Goal: Navigation & Orientation: Find specific page/section

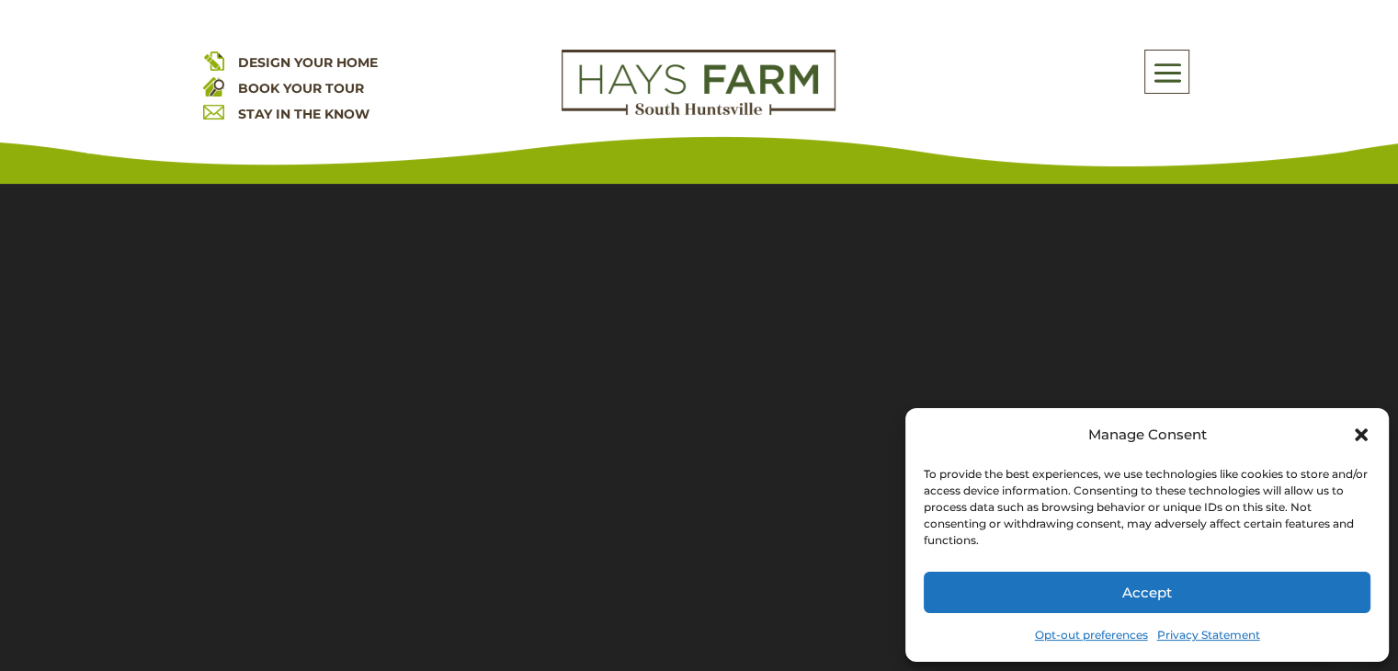
scroll to position [368, 0]
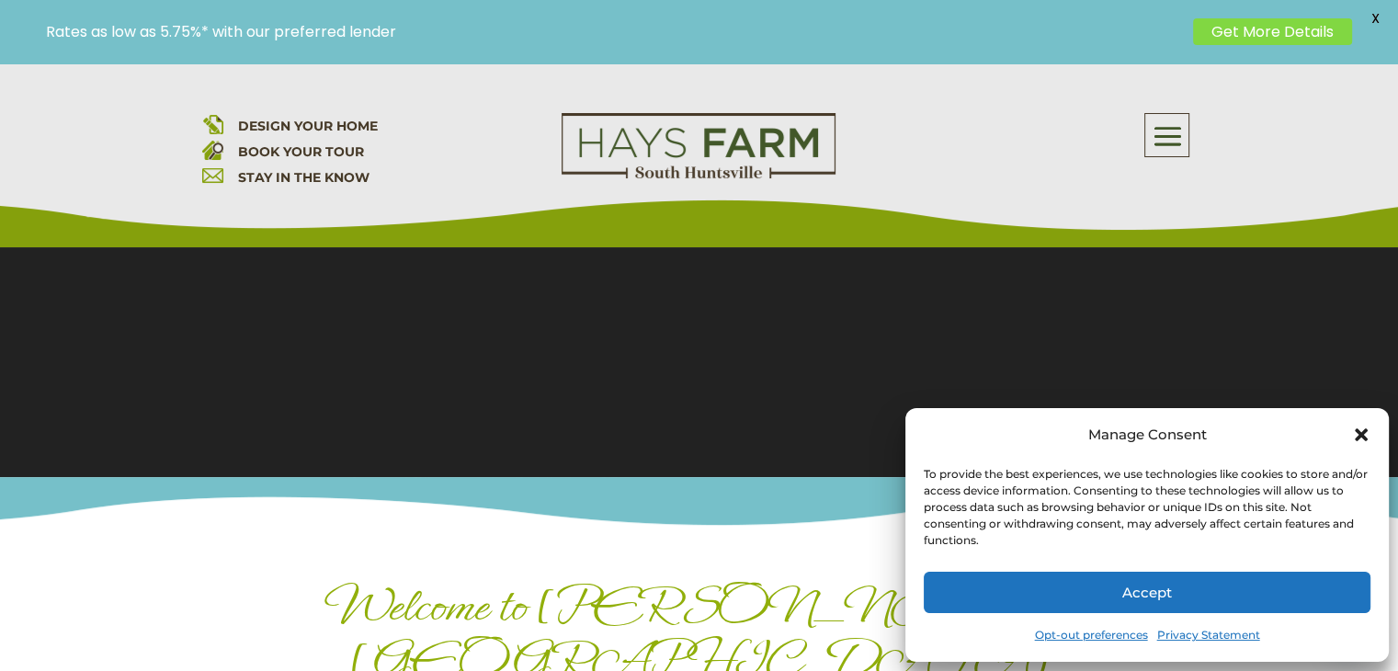
click at [1361, 436] on icon "Close dialog" at bounding box center [1361, 434] width 13 height 13
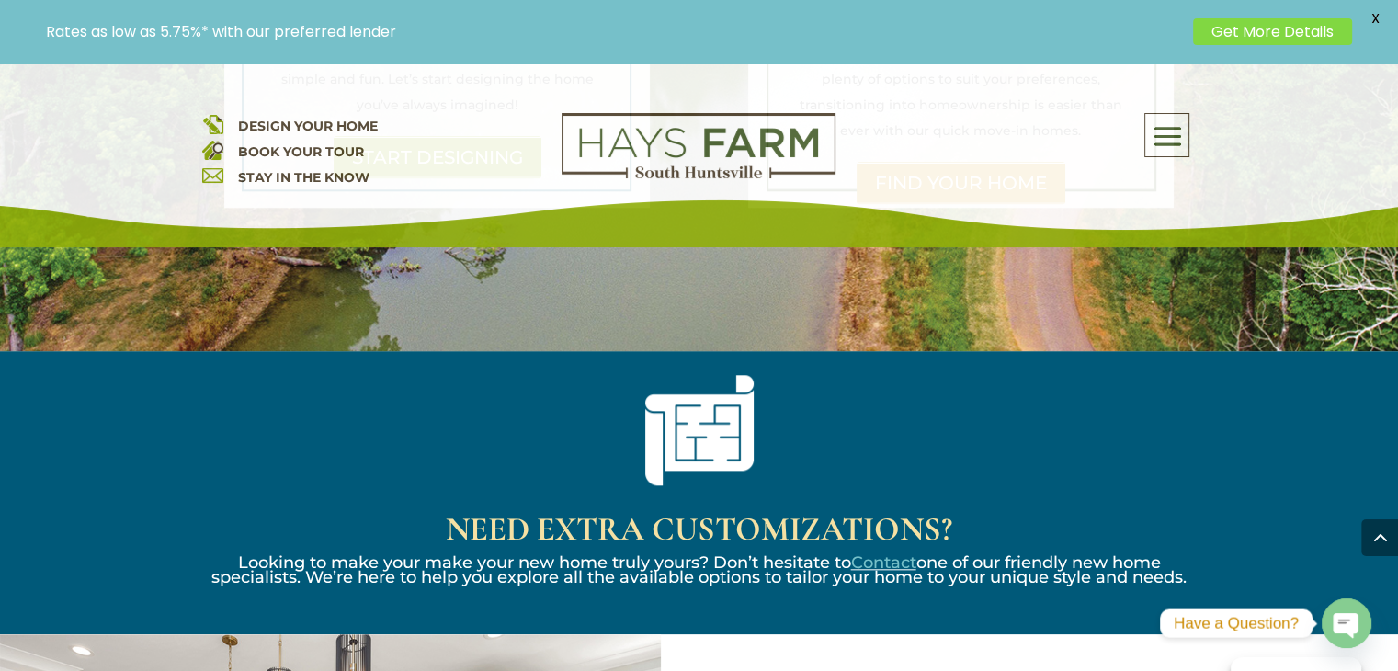
scroll to position [2115, 0]
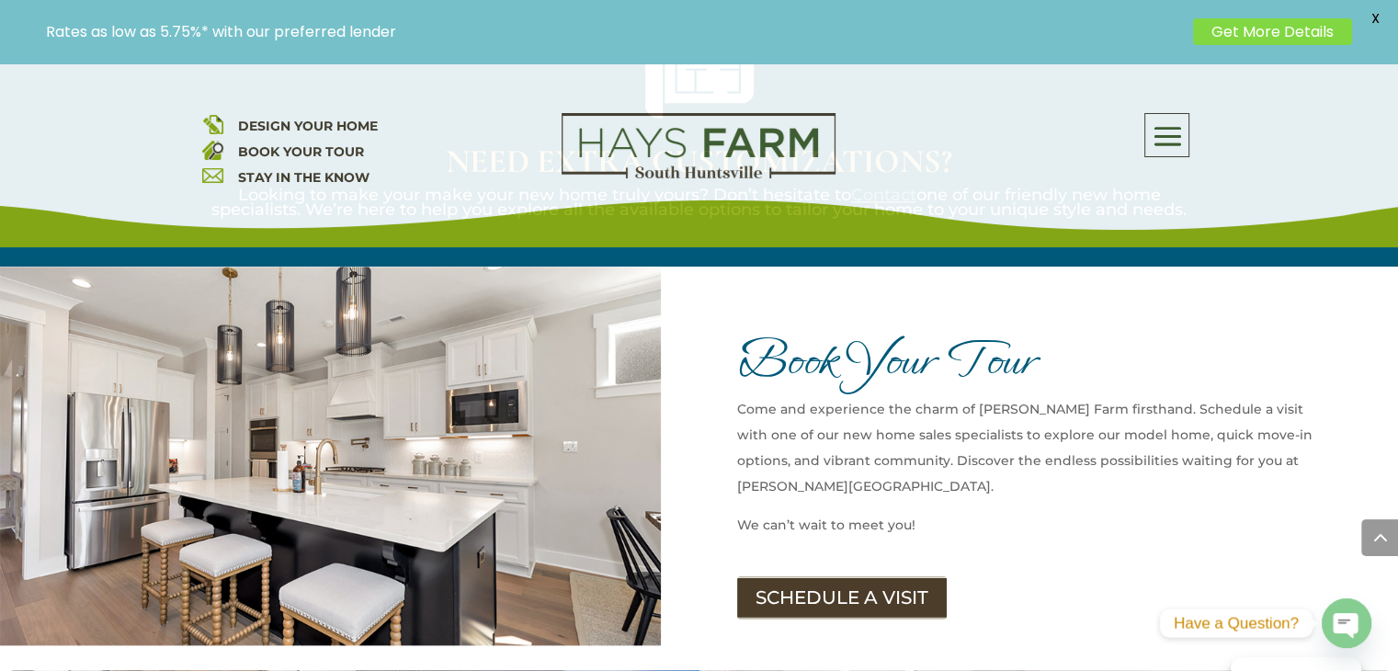
click at [1168, 141] on span at bounding box center [1167, 137] width 43 height 42
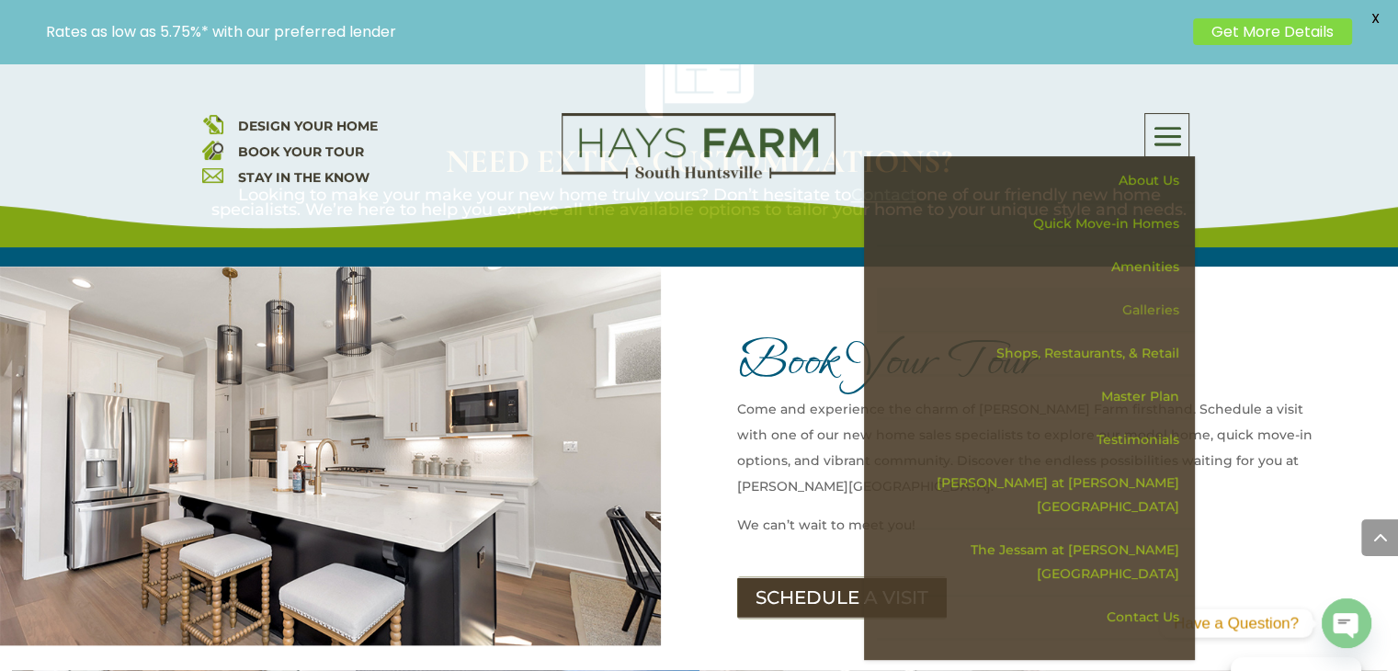
click at [1164, 306] on link "Galleries" at bounding box center [1036, 310] width 318 height 43
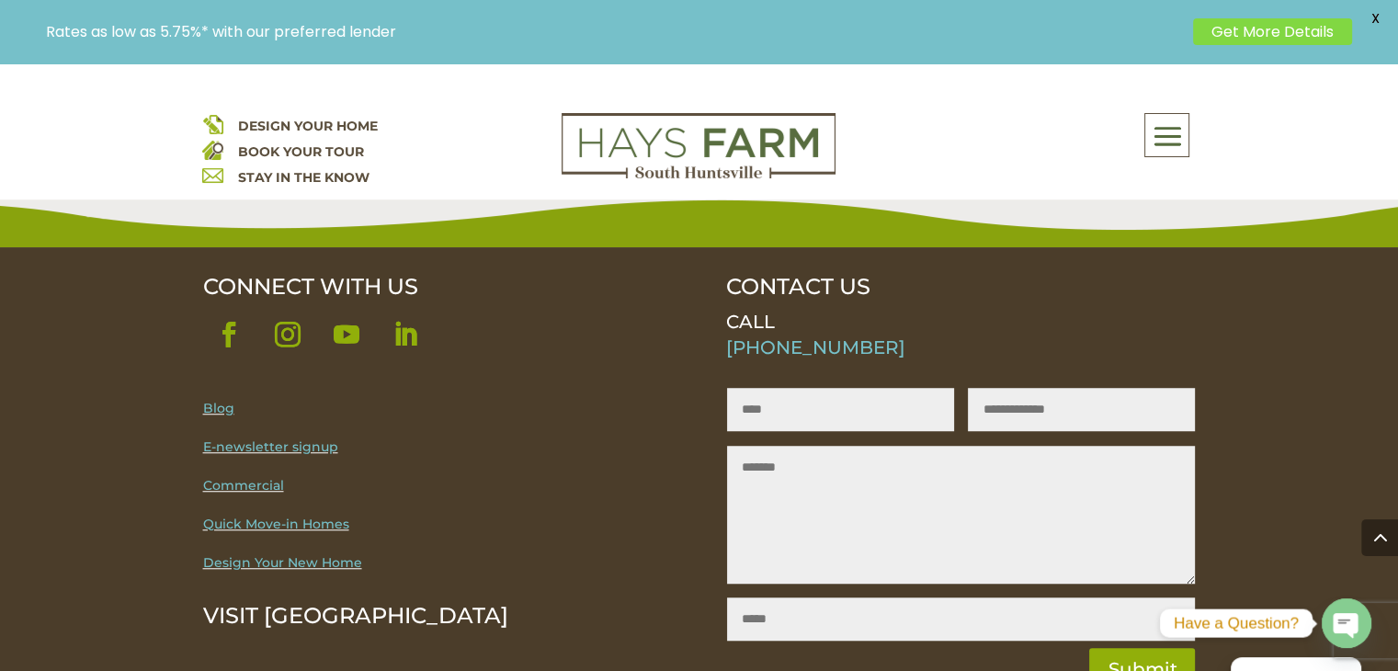
scroll to position [1471, 0]
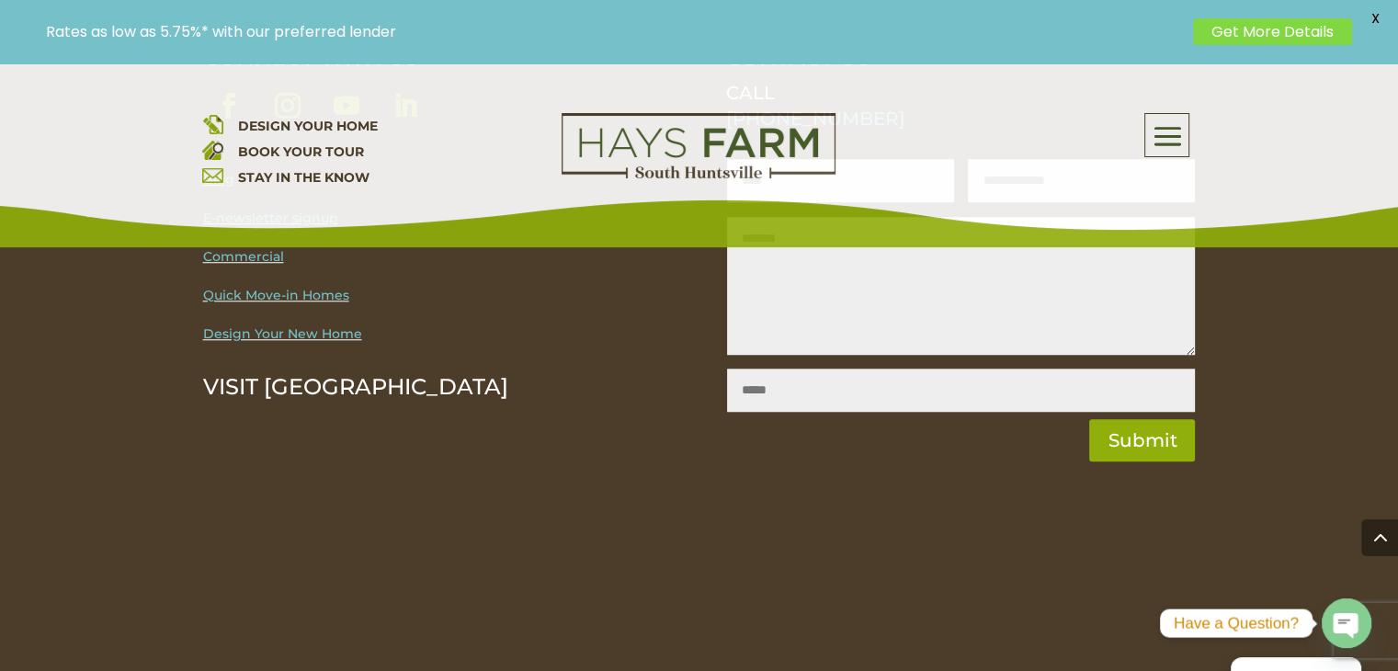
click at [1148, 133] on span at bounding box center [1167, 137] width 43 height 42
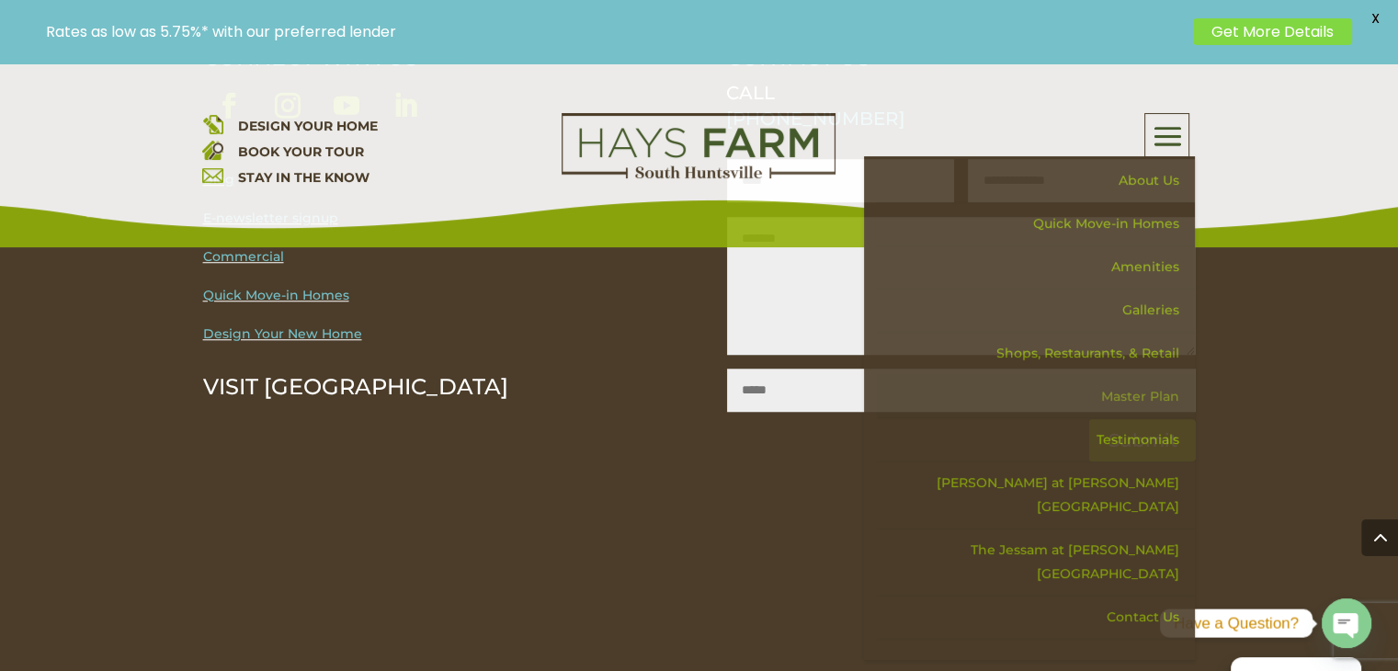
click at [1162, 391] on link "Master Plan" at bounding box center [1036, 396] width 318 height 43
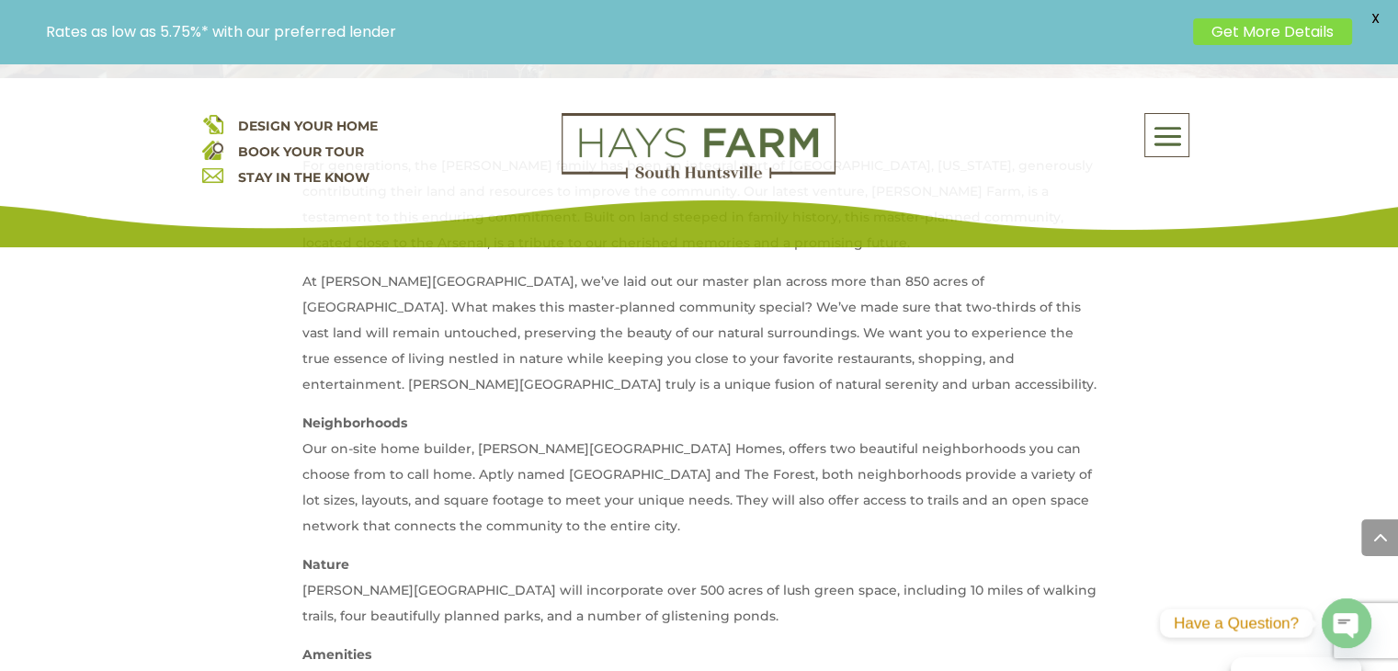
scroll to position [1103, 0]
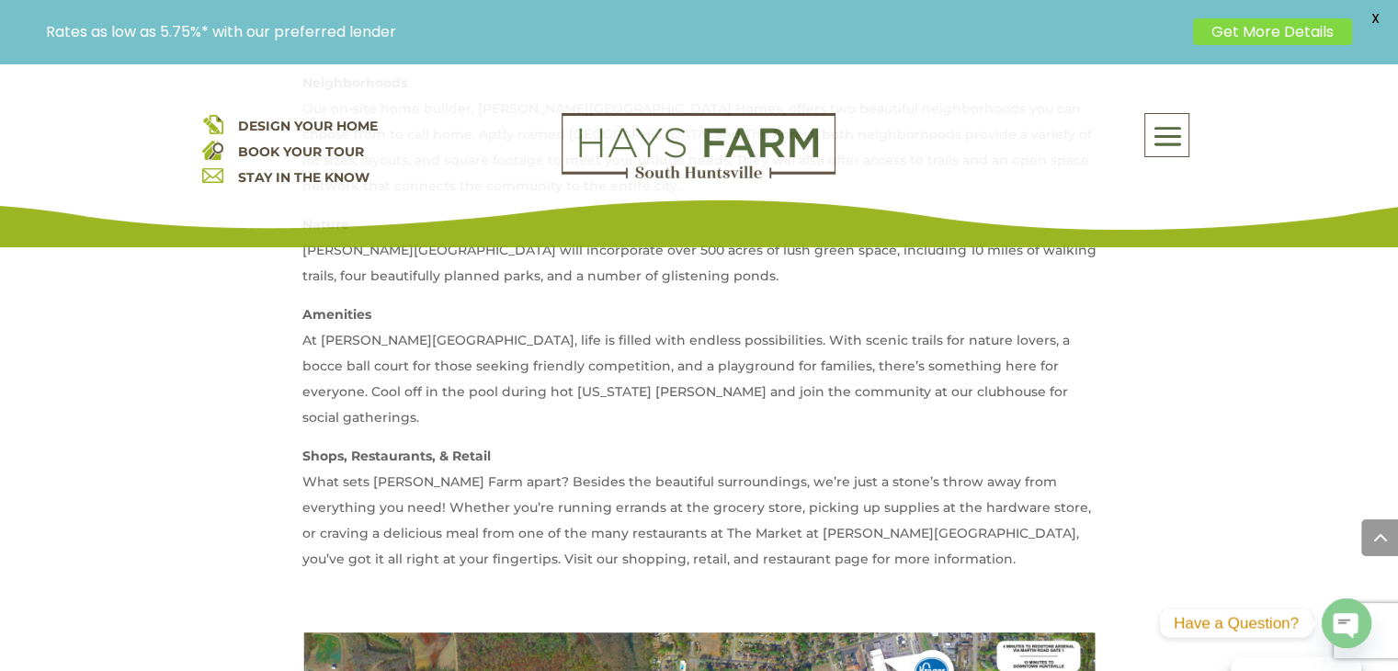
click at [1168, 135] on span at bounding box center [1167, 137] width 43 height 42
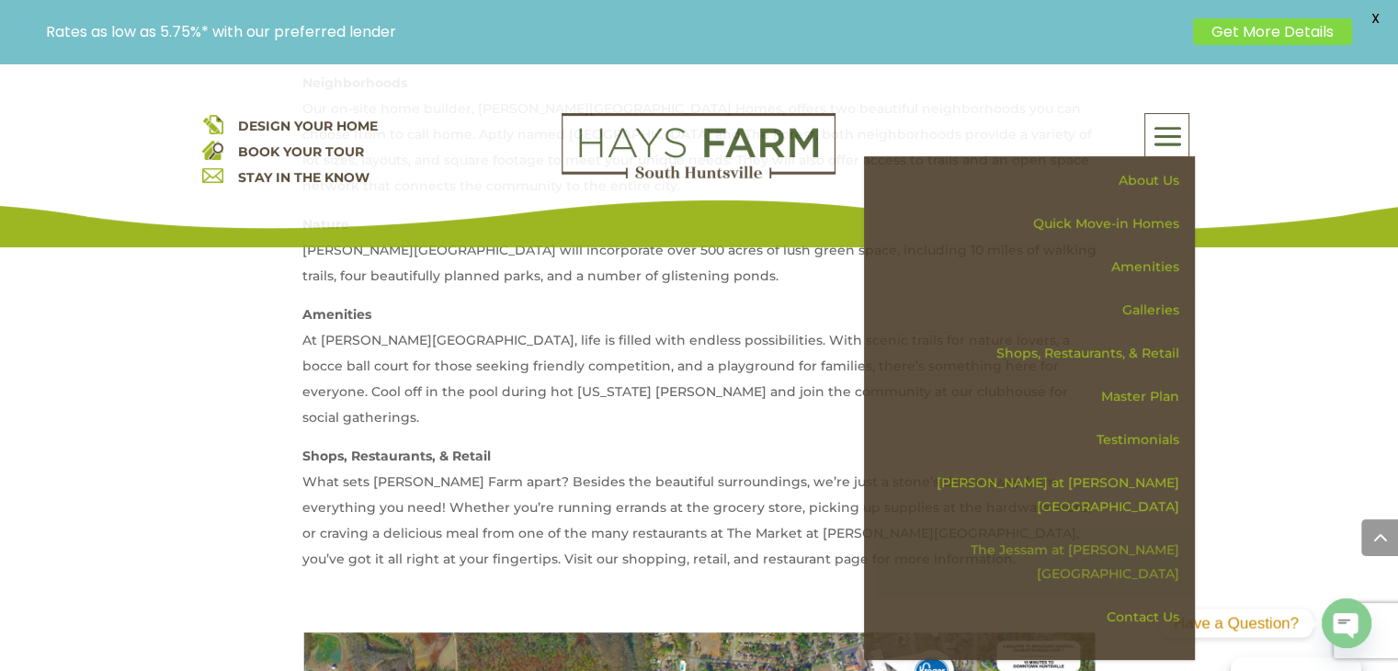
click at [1125, 529] on link "The Jessam at [PERSON_NAME][GEOGRAPHIC_DATA]" at bounding box center [1036, 562] width 318 height 67
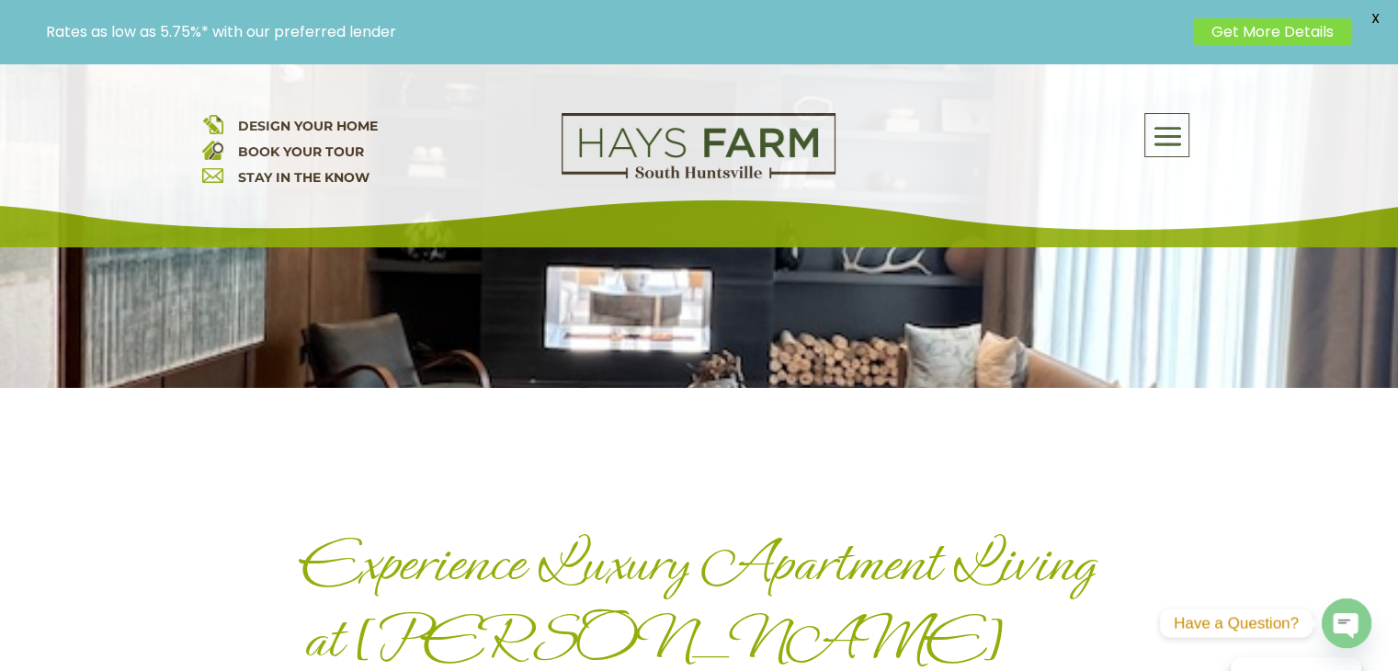
scroll to position [644, 0]
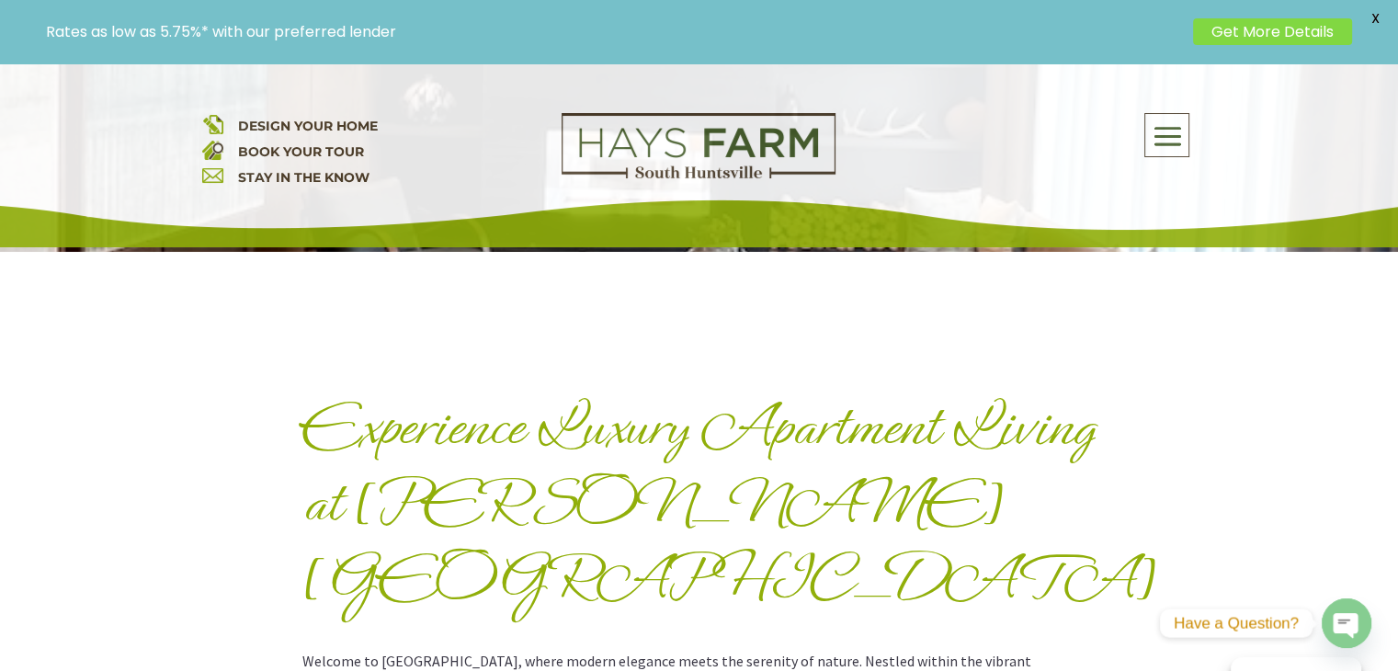
click at [1166, 135] on span at bounding box center [1167, 137] width 43 height 42
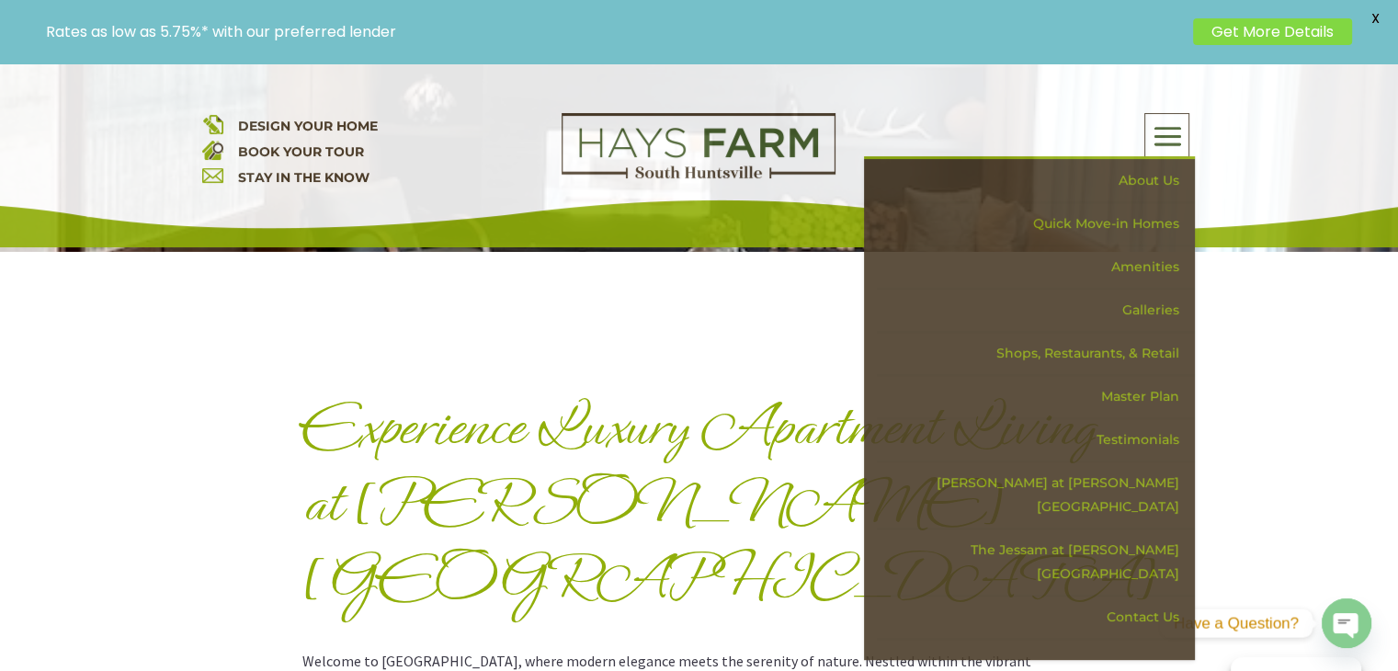
click at [627, 147] on img at bounding box center [699, 146] width 274 height 66
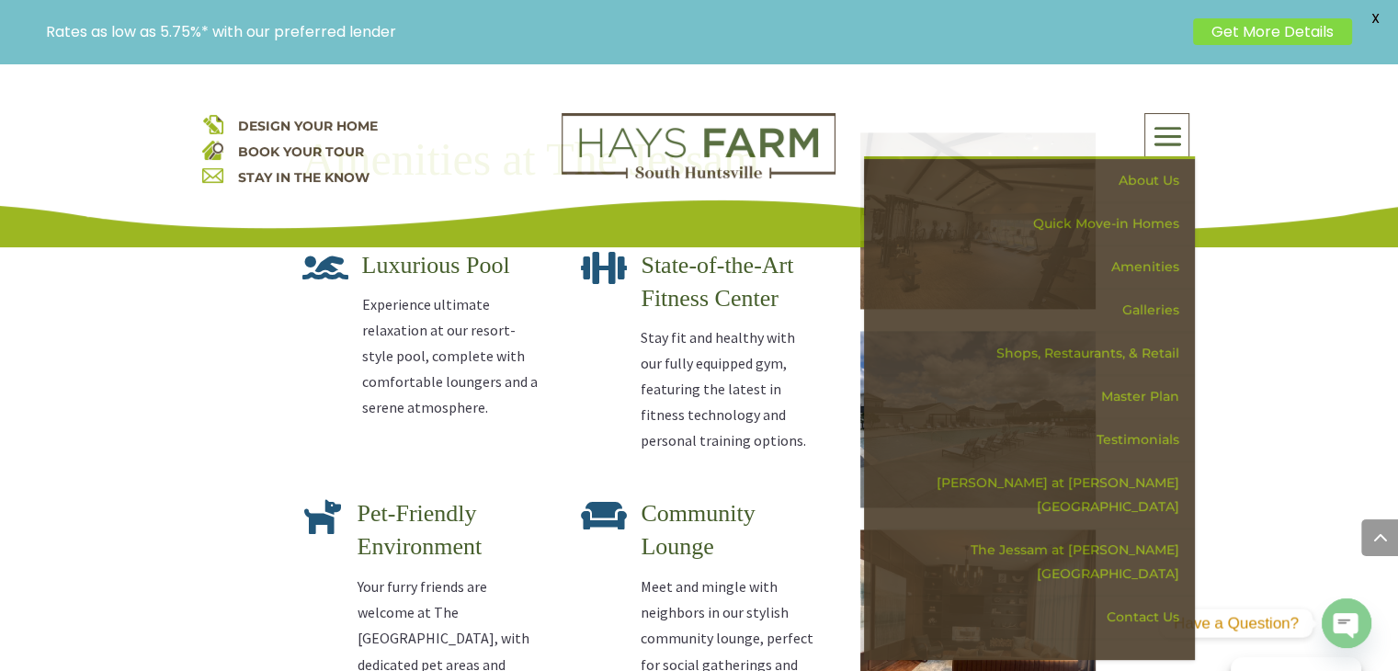
scroll to position [3218, 0]
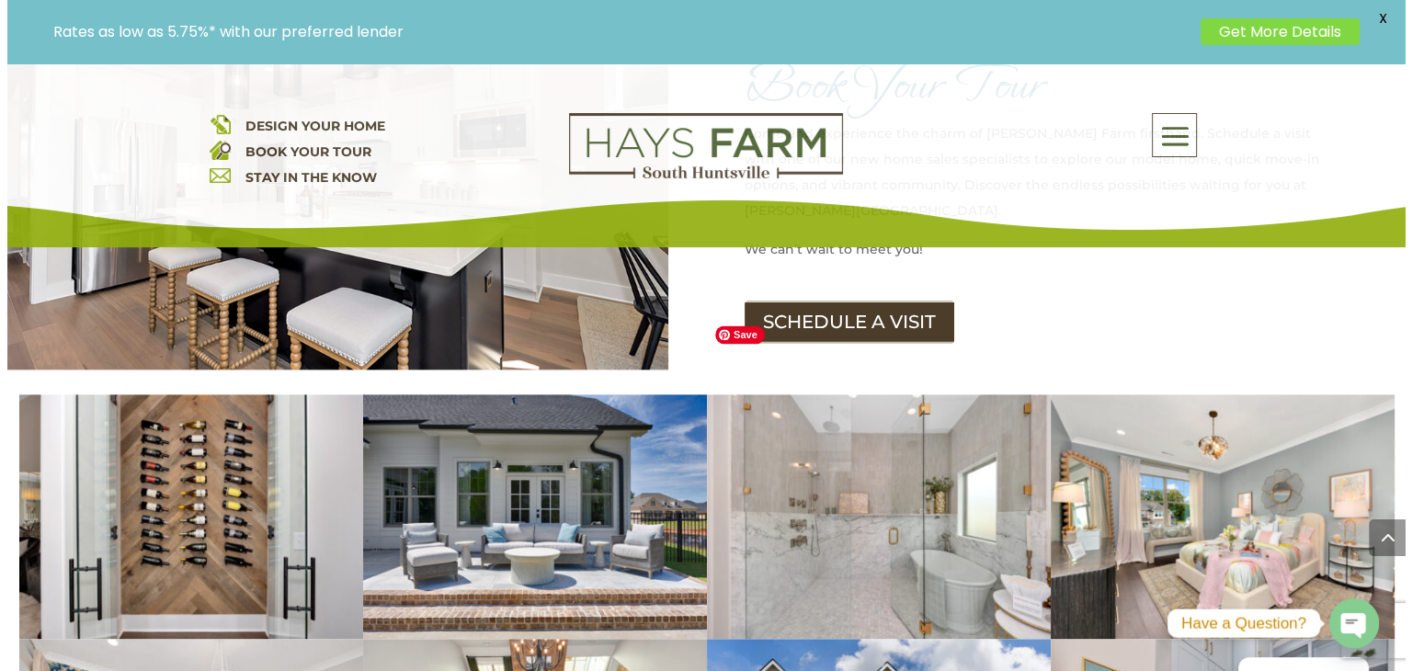
scroll to position [2482, 0]
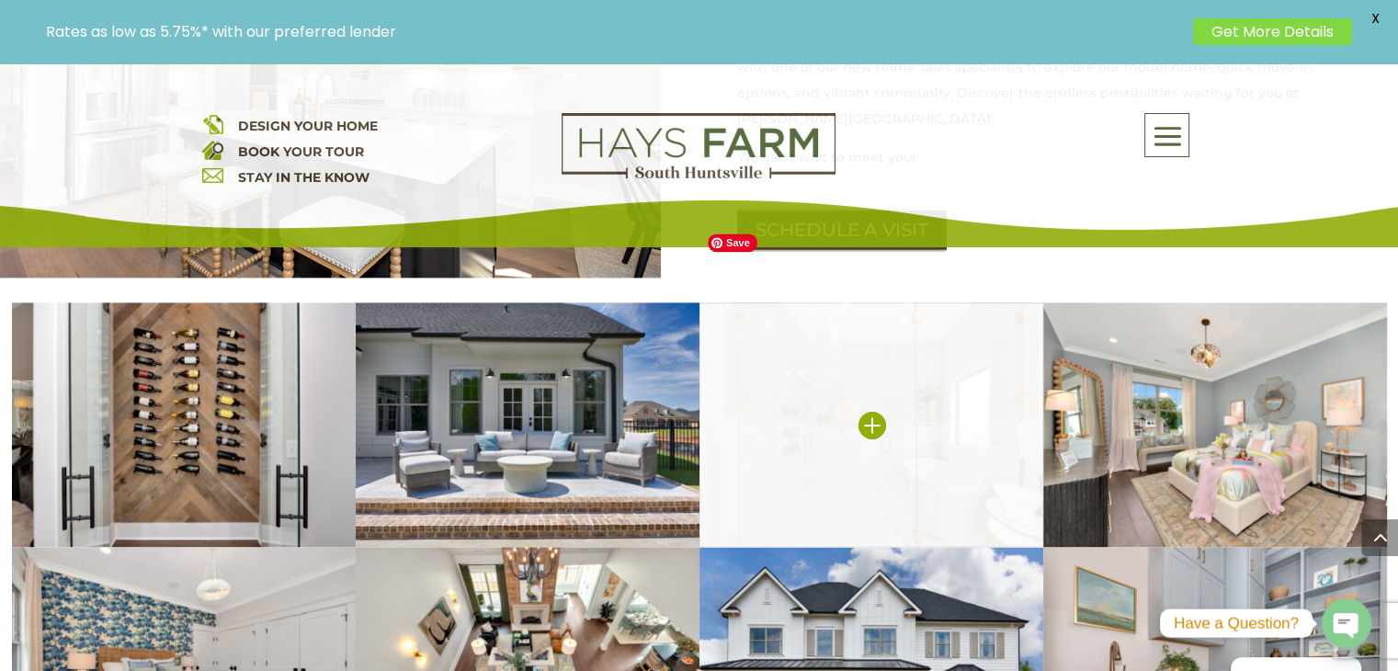
click at [866, 349] on img at bounding box center [872, 424] width 344 height 245
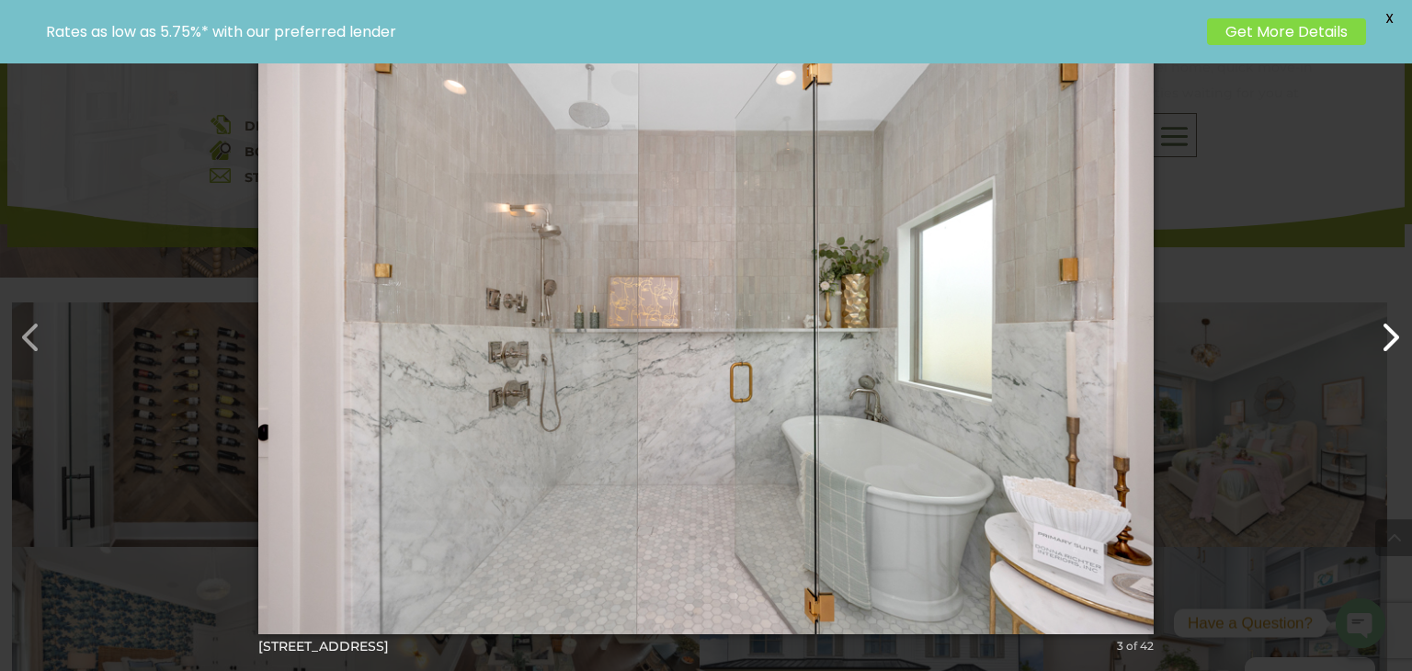
click at [1391, 341] on button "button" at bounding box center [1381, 328] width 44 height 44
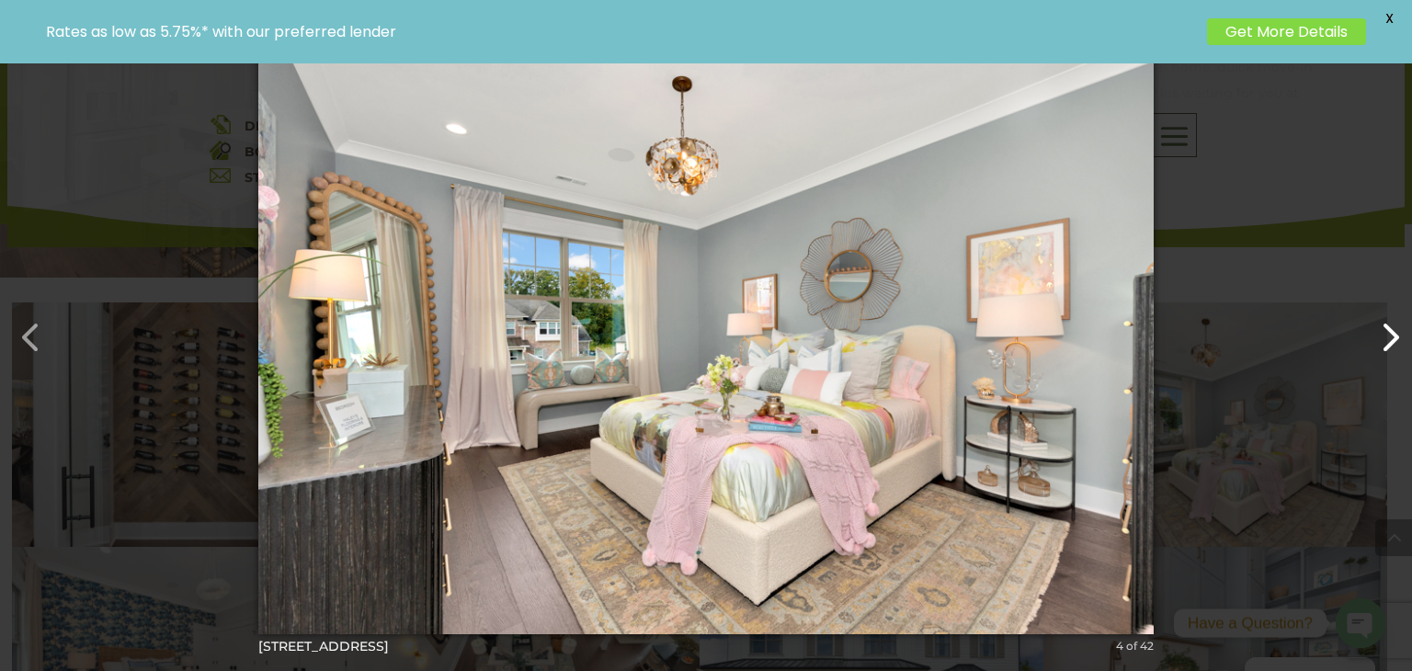
click at [1389, 337] on button "button" at bounding box center [1381, 328] width 44 height 44
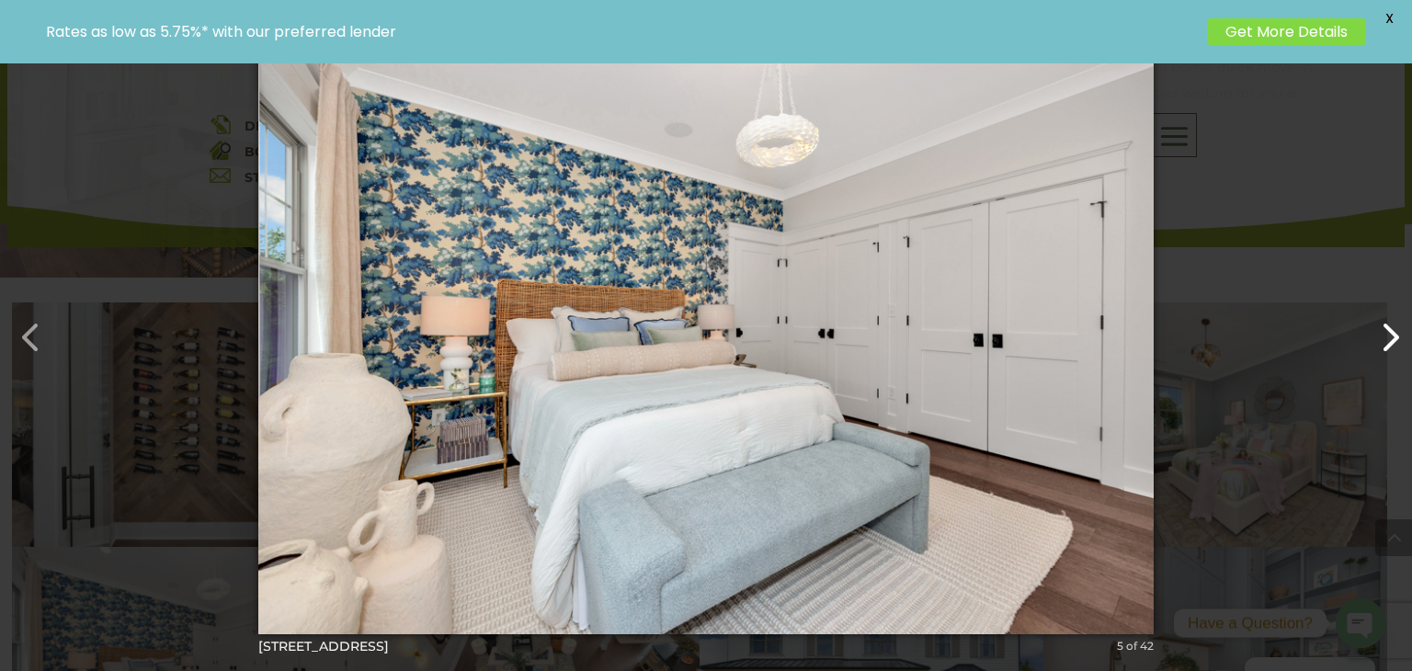
click at [1389, 335] on button "button" at bounding box center [1381, 328] width 44 height 44
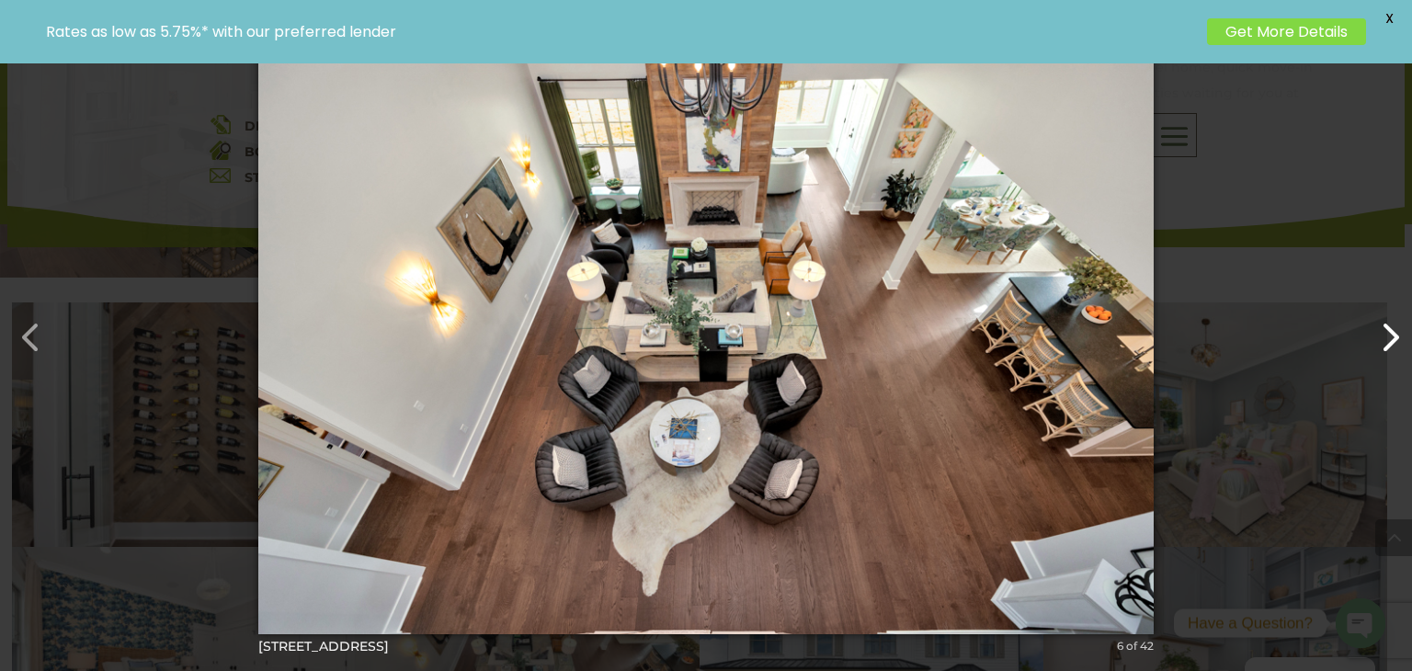
click at [1389, 332] on button "button" at bounding box center [1381, 328] width 44 height 44
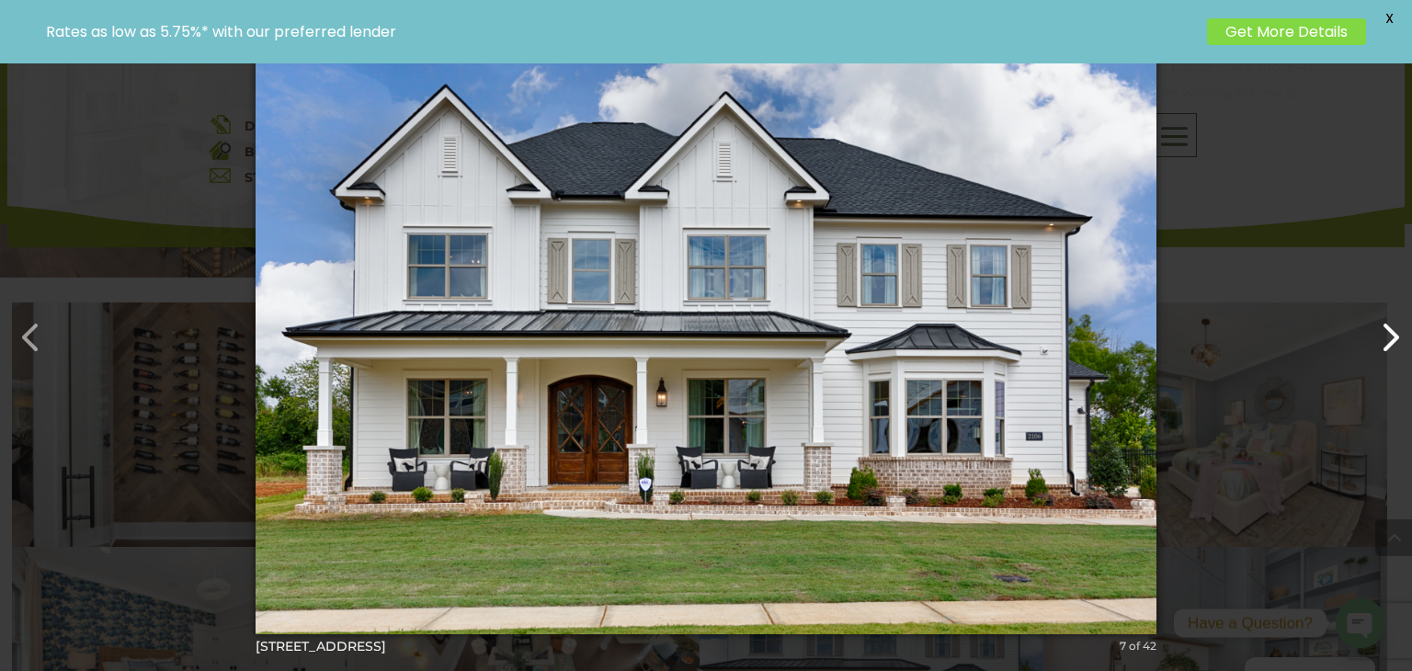
click at [1389, 332] on button "button" at bounding box center [1381, 328] width 44 height 44
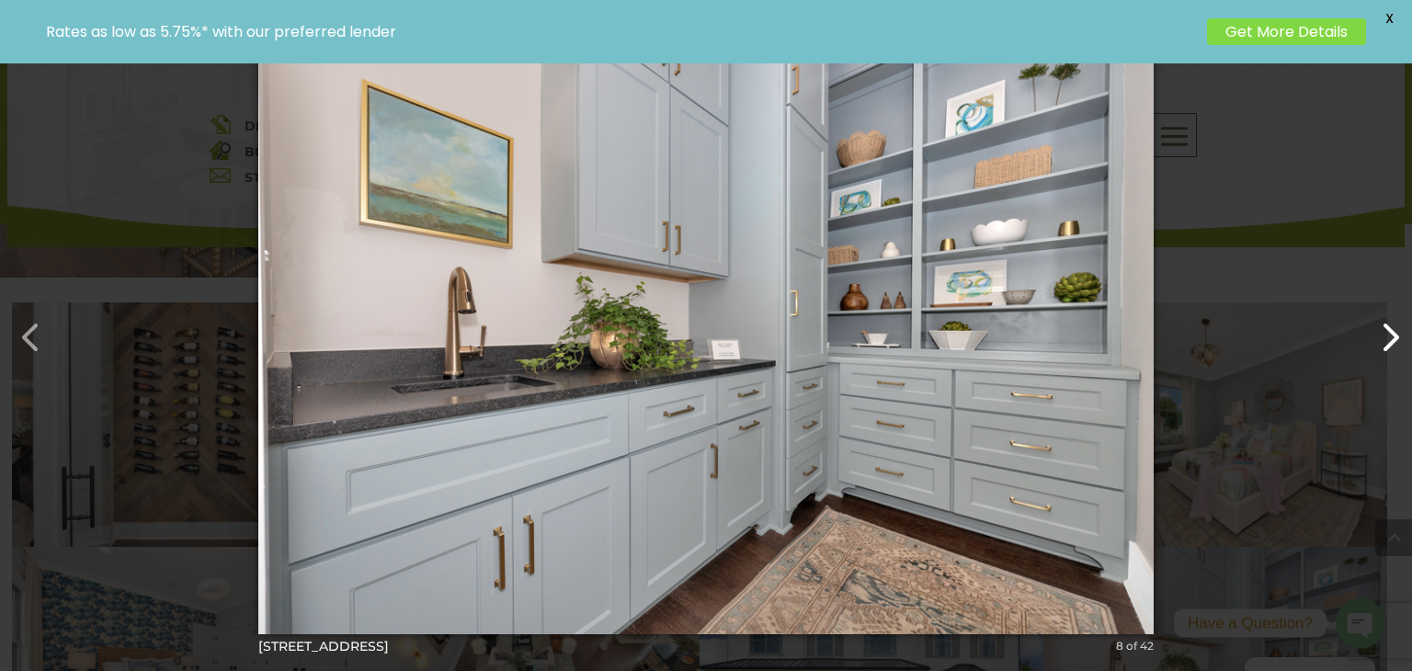
click at [1389, 330] on button "button" at bounding box center [1381, 328] width 44 height 44
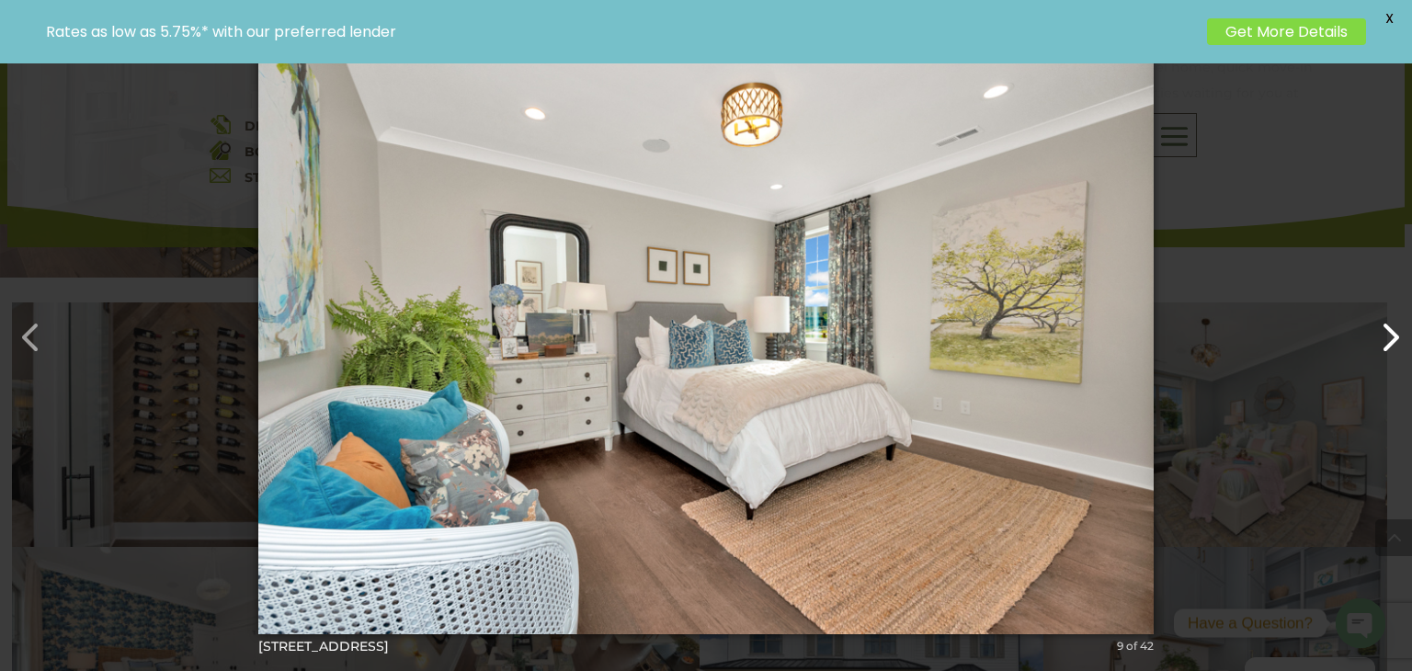
click at [1389, 330] on button "button" at bounding box center [1381, 328] width 44 height 44
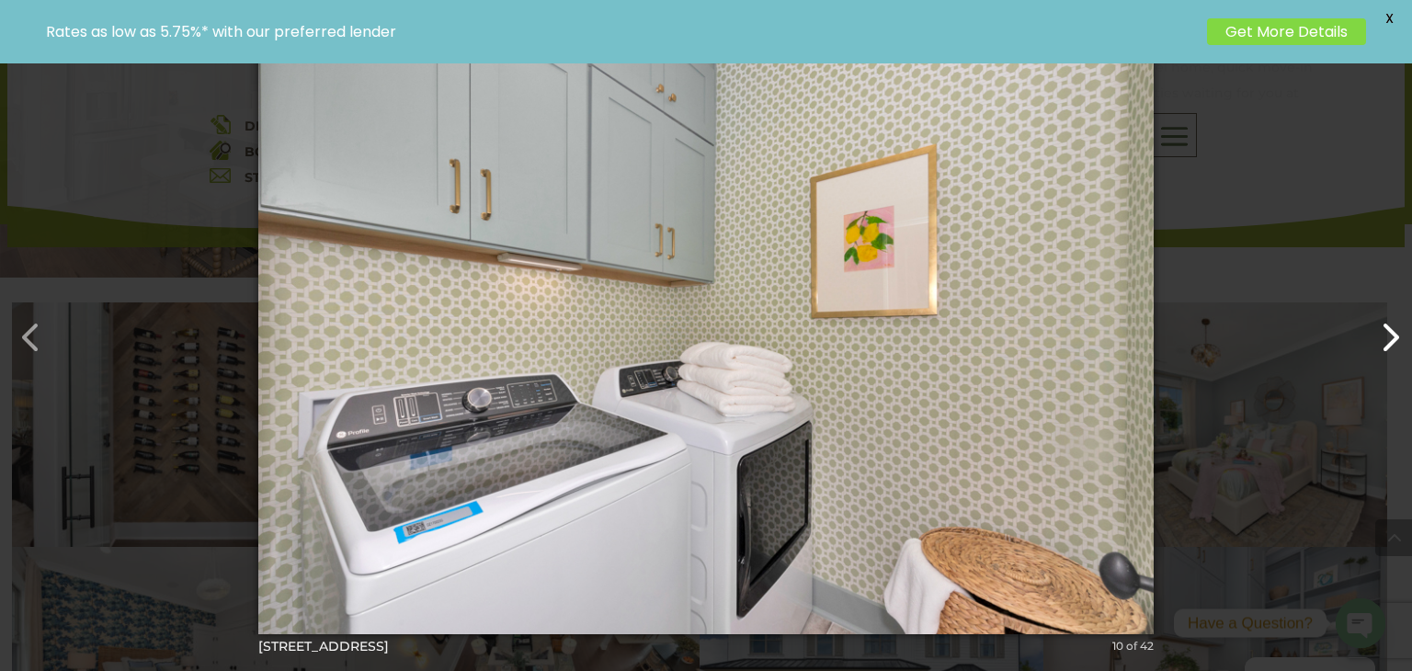
click at [1389, 330] on button "button" at bounding box center [1381, 328] width 44 height 44
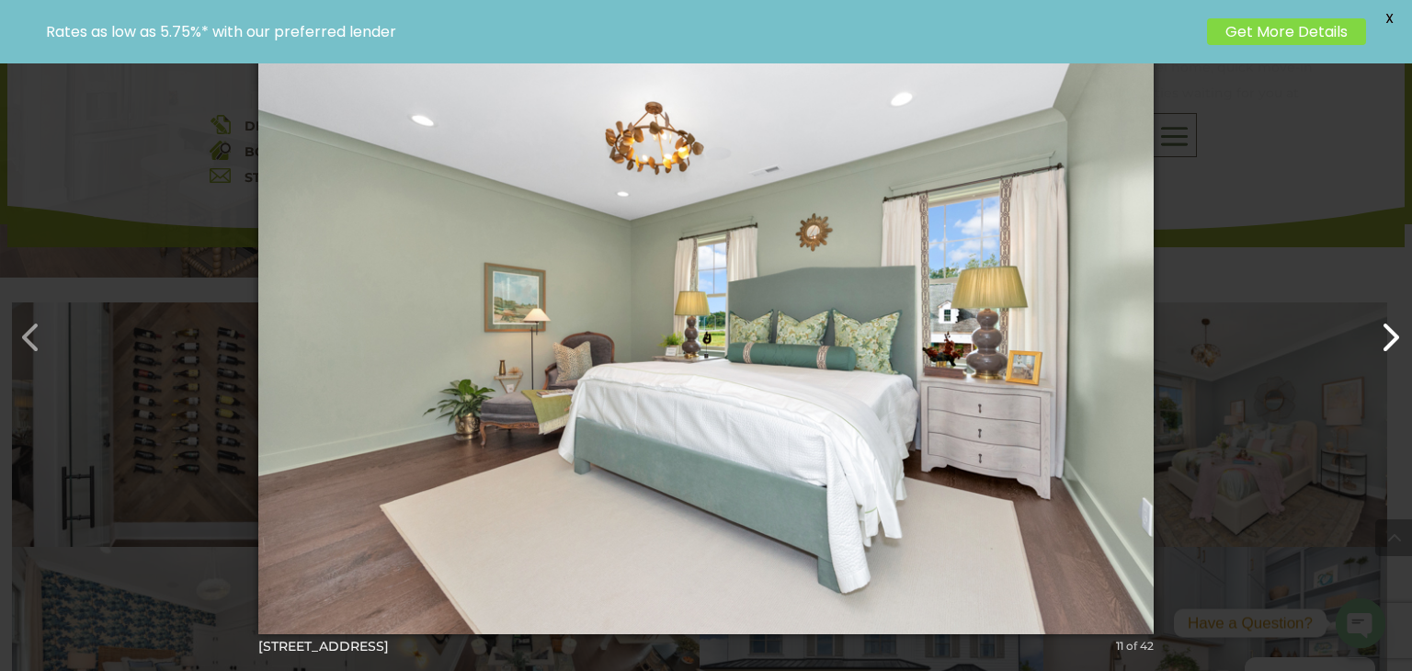
click at [1389, 330] on button "button" at bounding box center [1381, 328] width 44 height 44
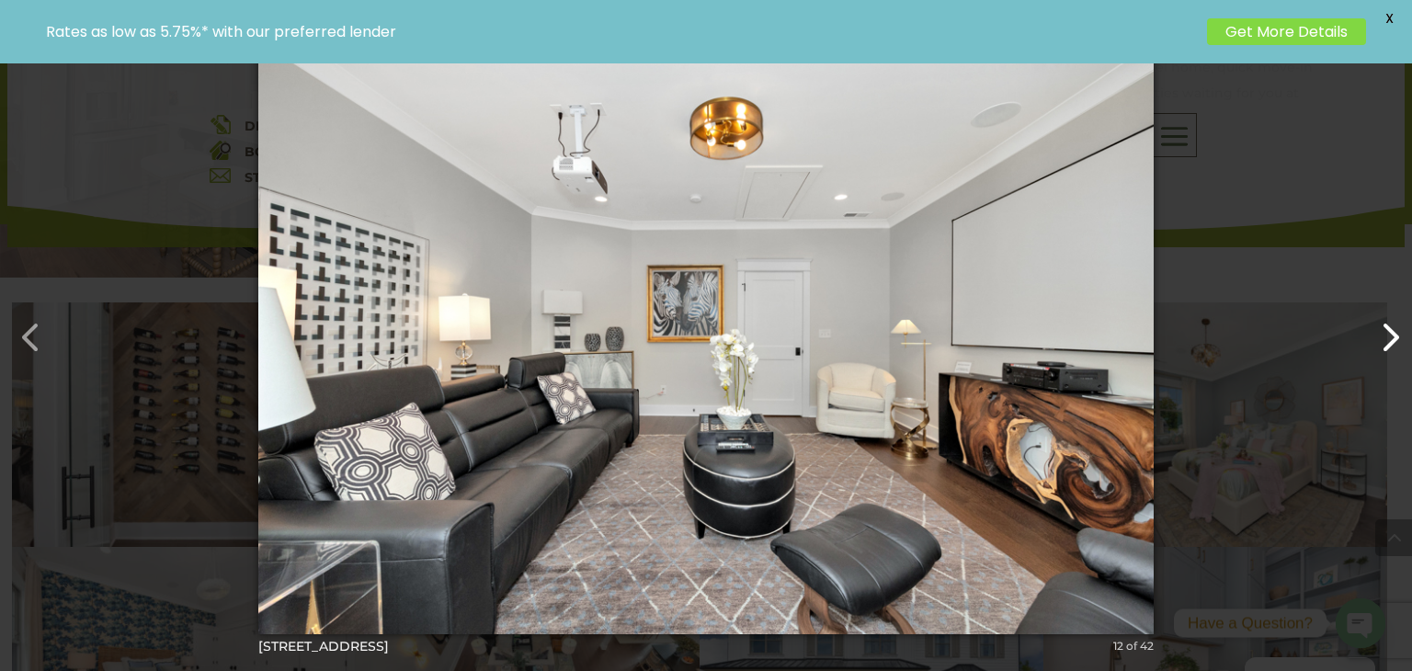
click at [1389, 330] on button "button" at bounding box center [1381, 328] width 44 height 44
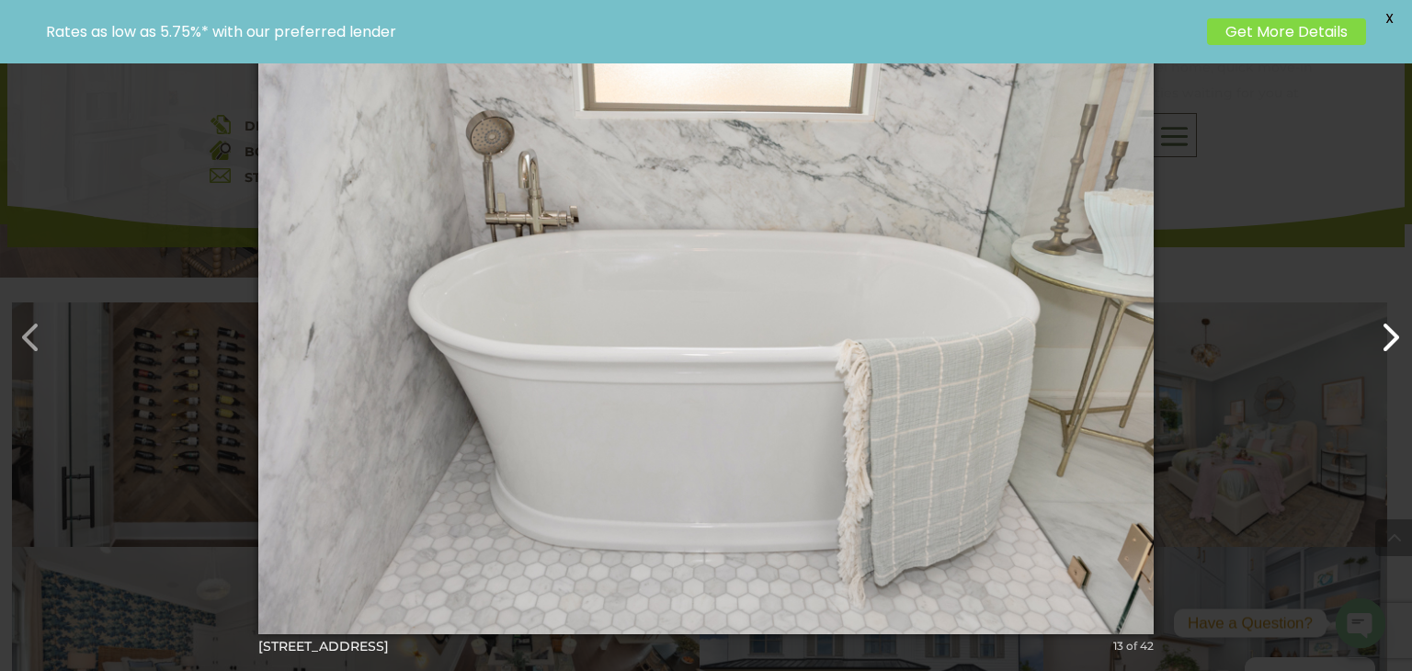
click at [1389, 330] on button "button" at bounding box center [1381, 328] width 44 height 44
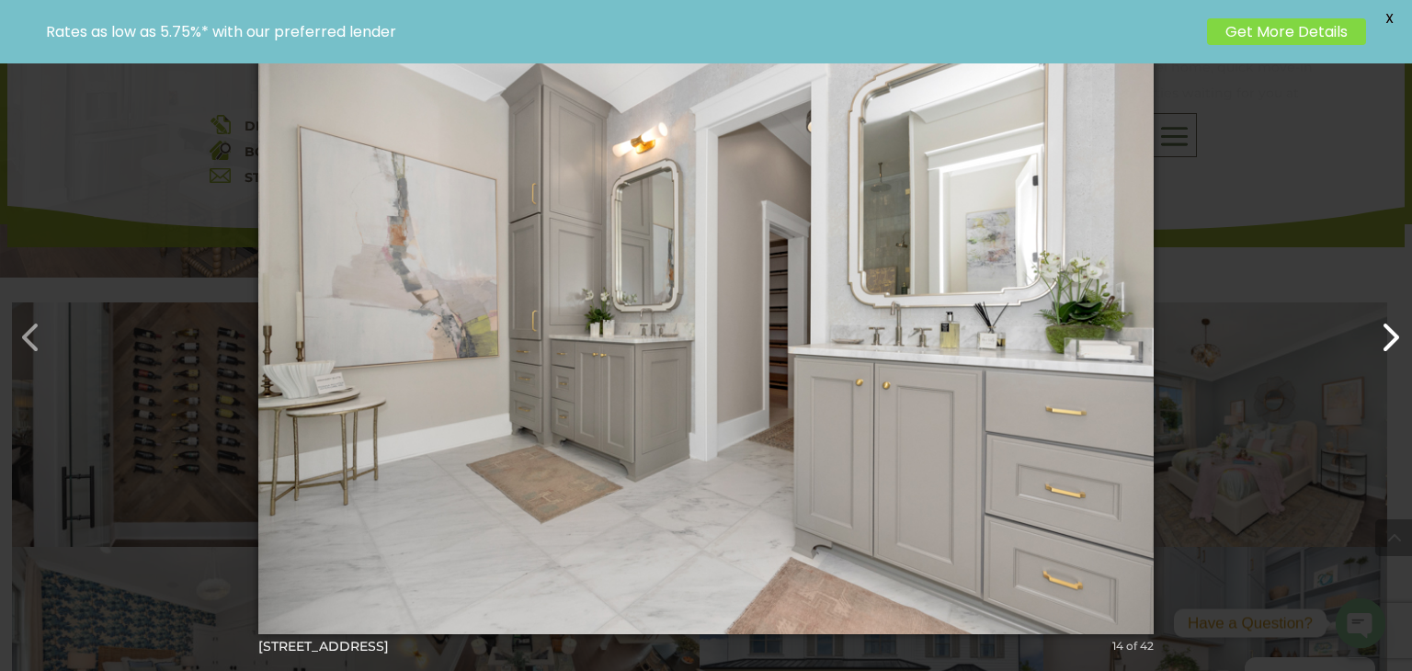
click at [1389, 330] on button "button" at bounding box center [1381, 328] width 44 height 44
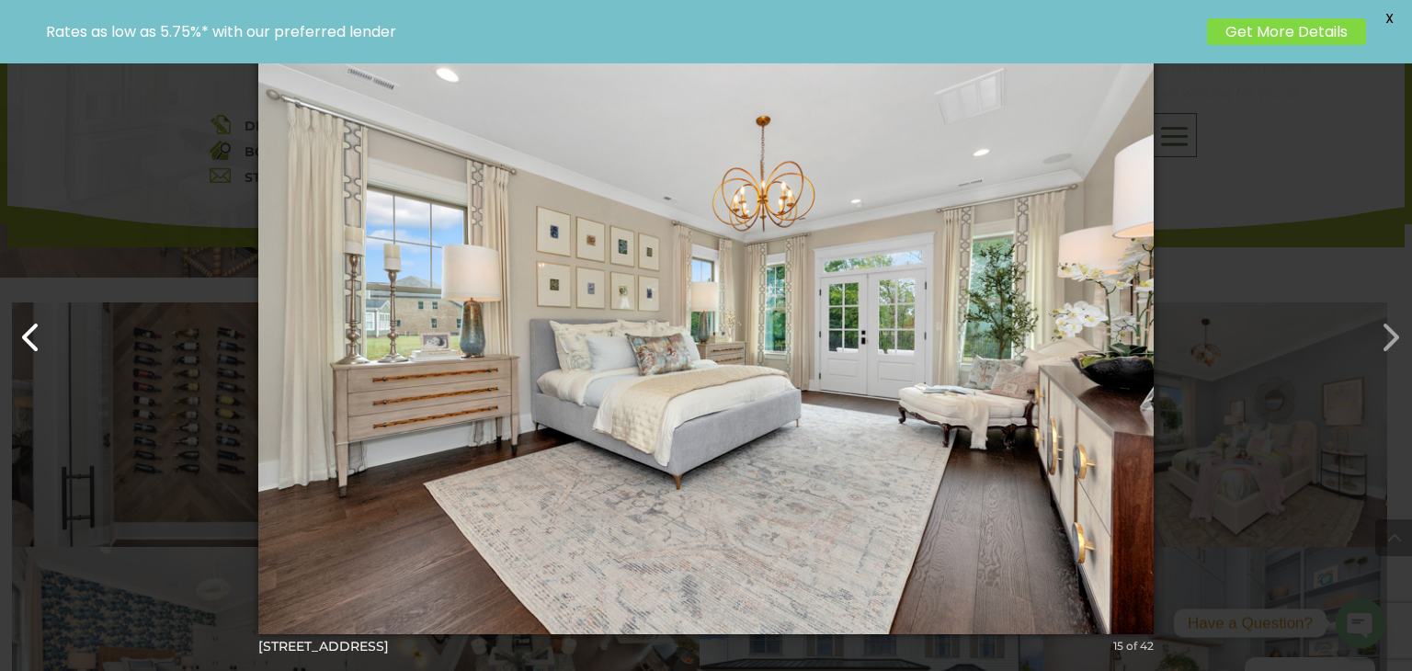
click at [32, 343] on button "button" at bounding box center [22, 328] width 44 height 44
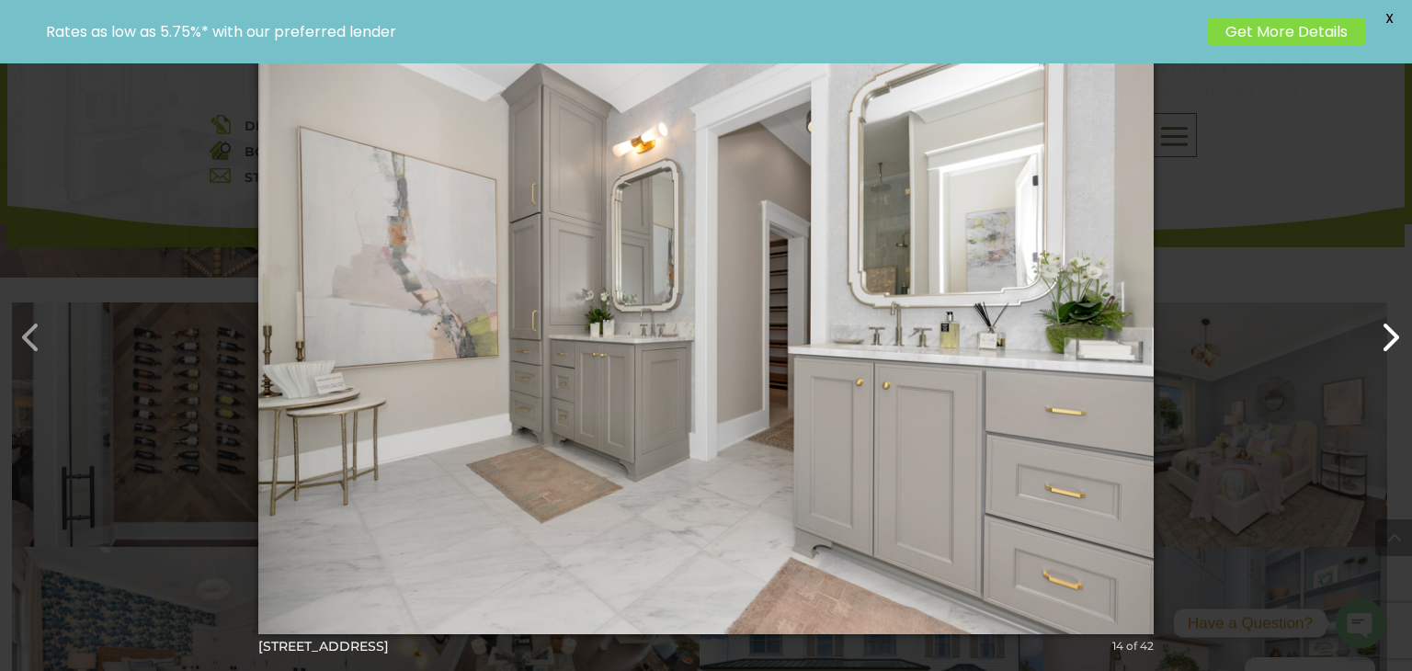
click at [1381, 326] on button "button" at bounding box center [1381, 328] width 44 height 44
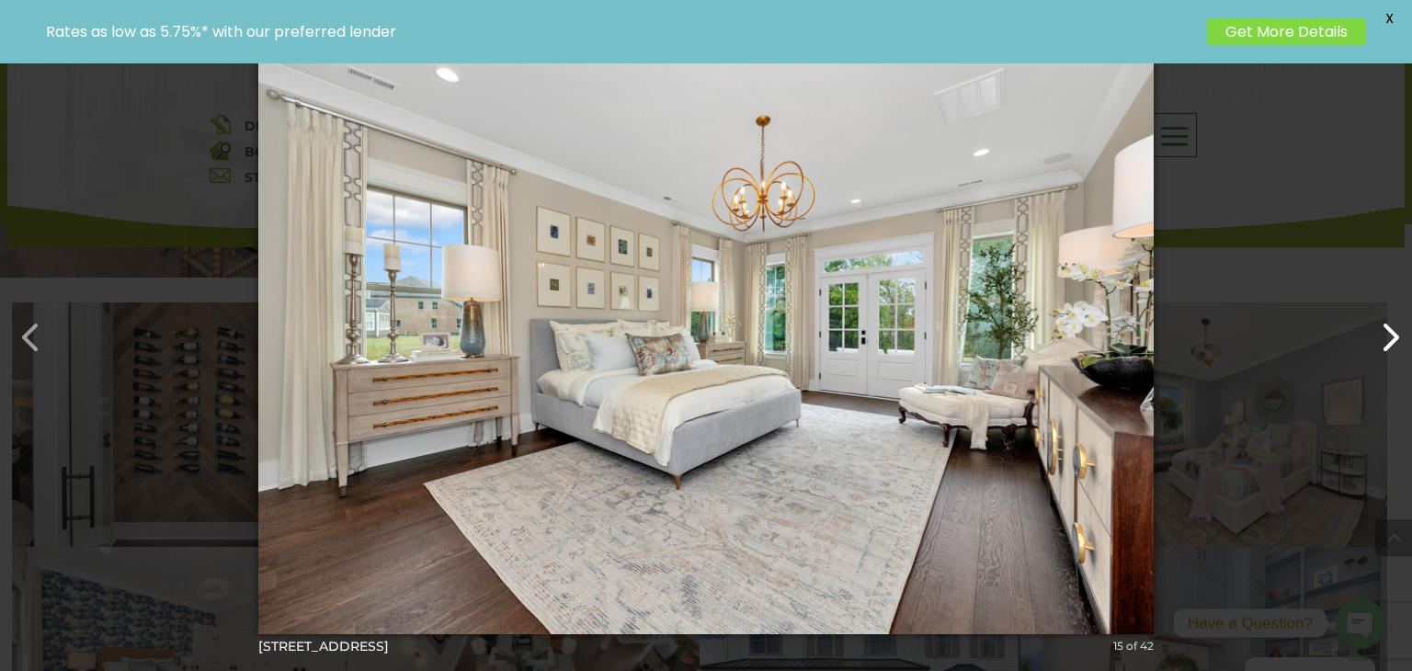
click at [1381, 326] on button "button" at bounding box center [1381, 328] width 44 height 44
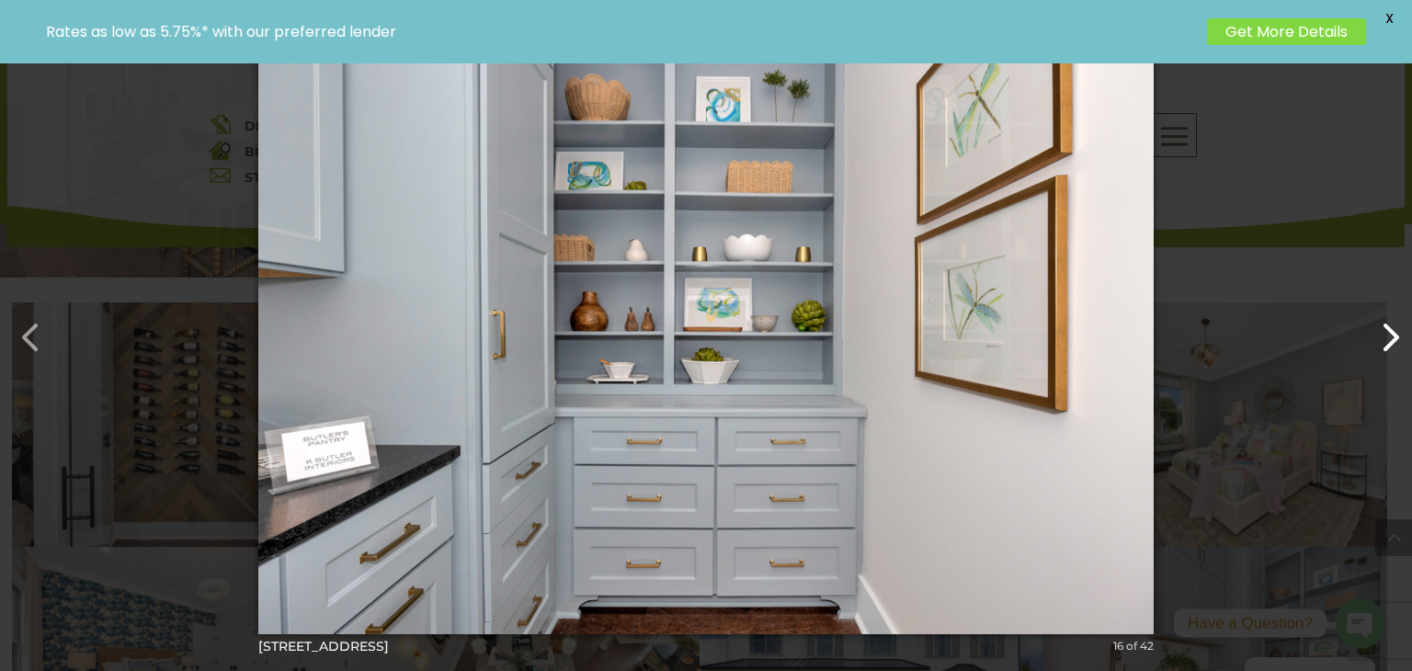
click at [1381, 326] on button "button" at bounding box center [1381, 328] width 44 height 44
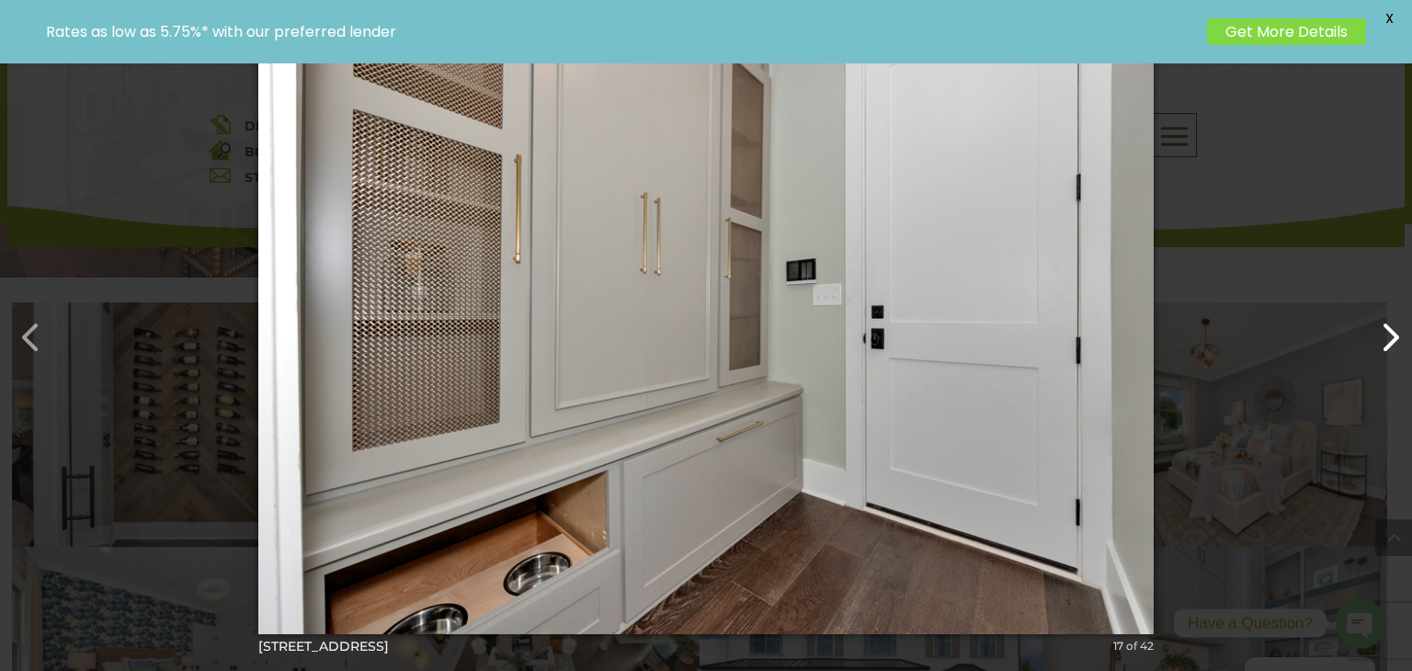
click at [1381, 325] on button "button" at bounding box center [1381, 328] width 44 height 44
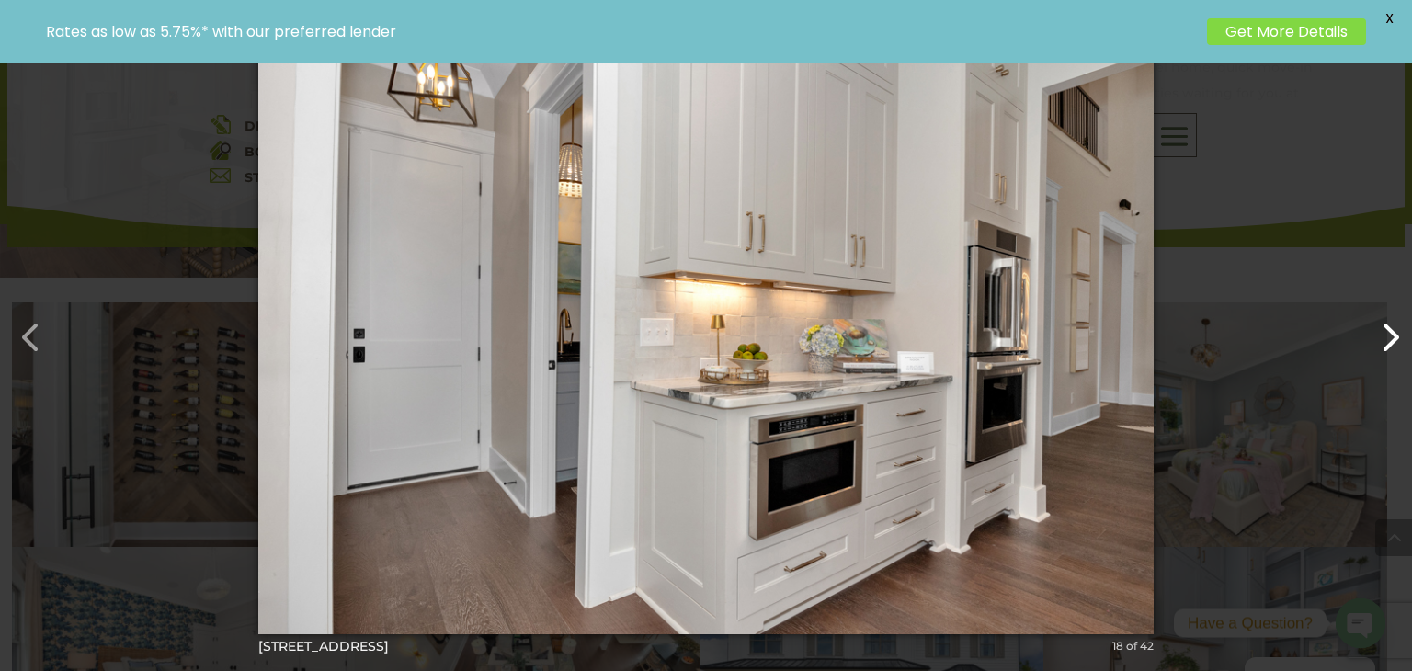
click at [1381, 322] on button "button" at bounding box center [1381, 328] width 44 height 44
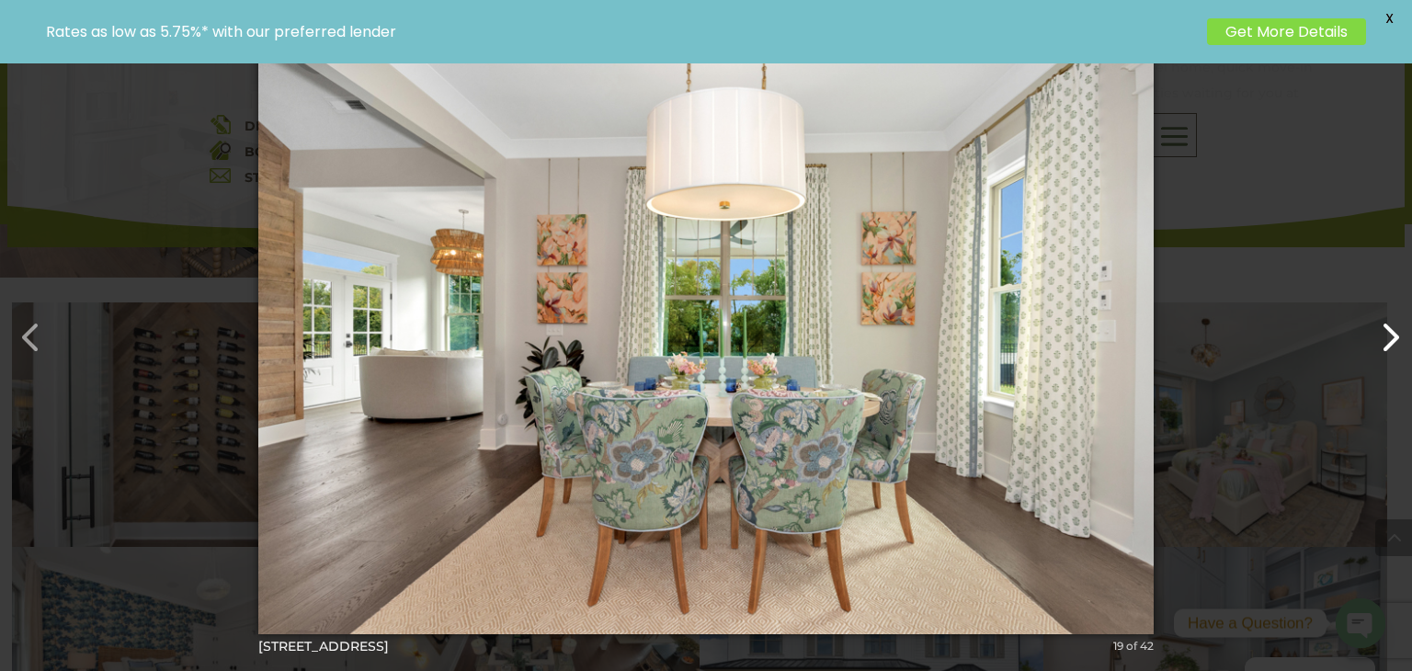
click at [1381, 322] on button "button" at bounding box center [1381, 328] width 44 height 44
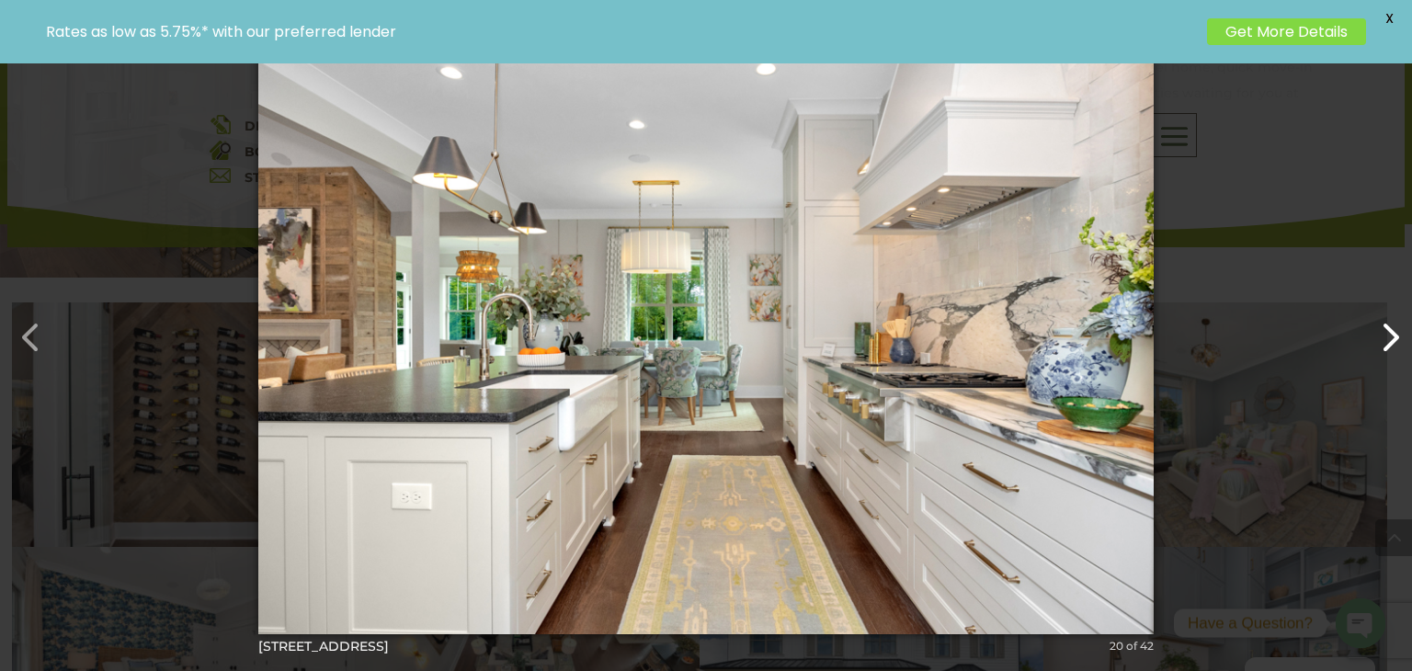
click at [1381, 322] on button "button" at bounding box center [1381, 328] width 44 height 44
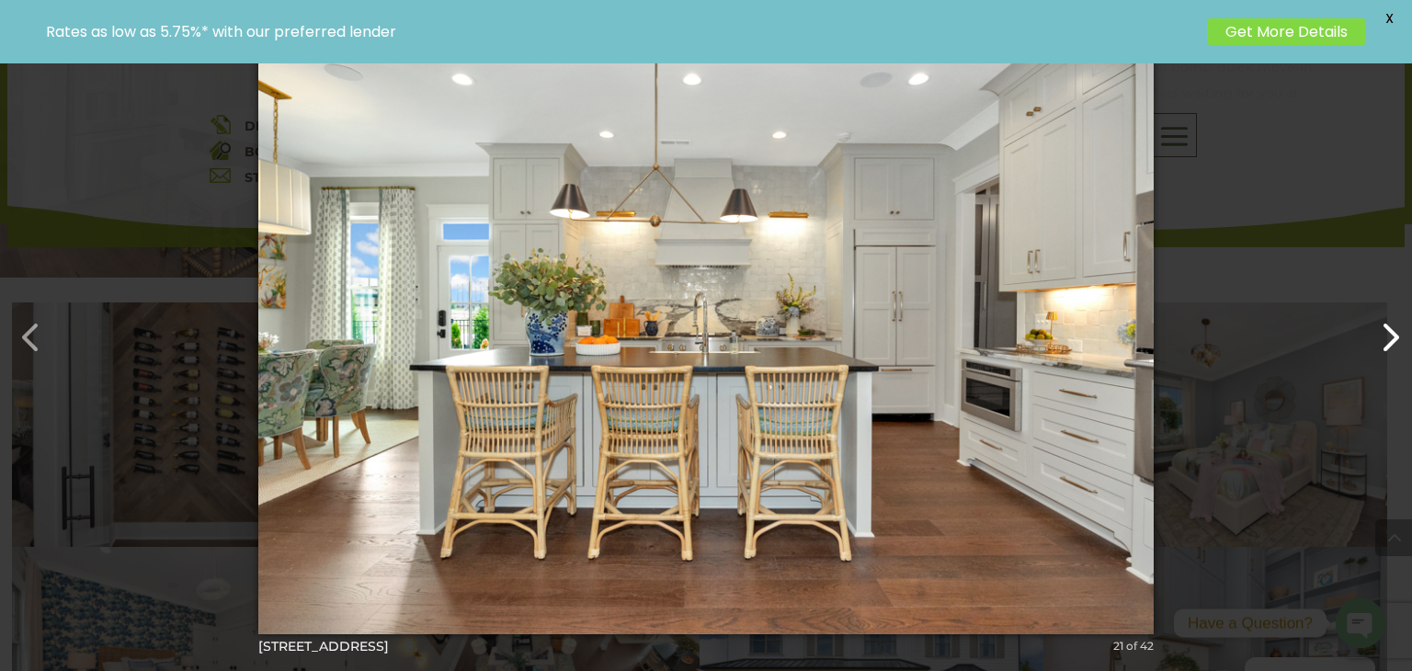
click at [1381, 322] on button "button" at bounding box center [1381, 328] width 44 height 44
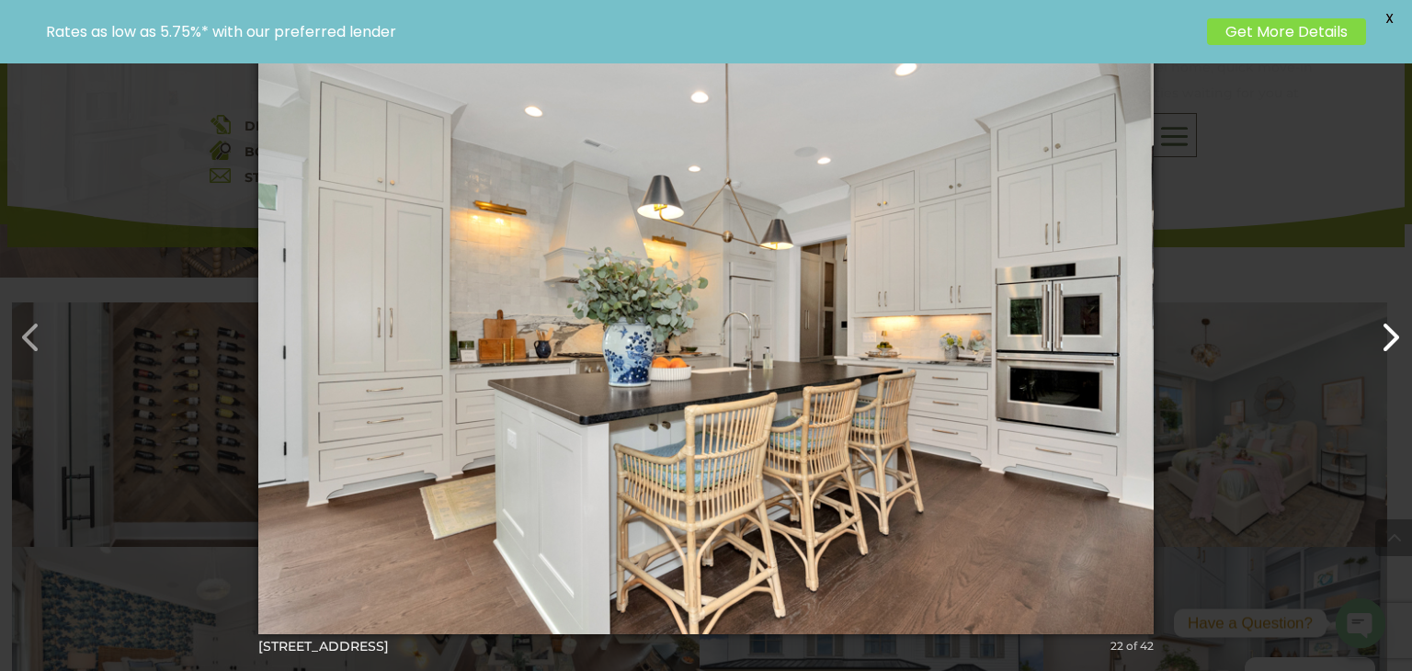
click at [1381, 322] on button "button" at bounding box center [1381, 328] width 44 height 44
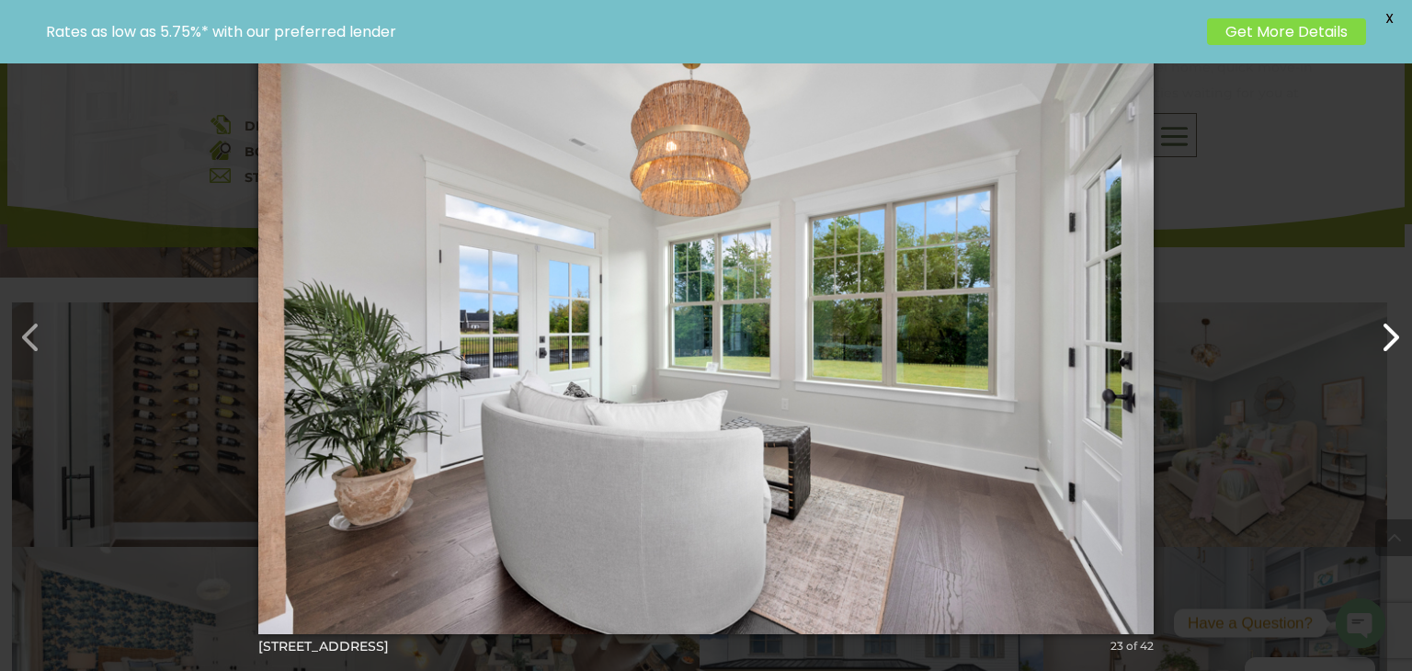
click at [1381, 322] on button "button" at bounding box center [1381, 328] width 44 height 44
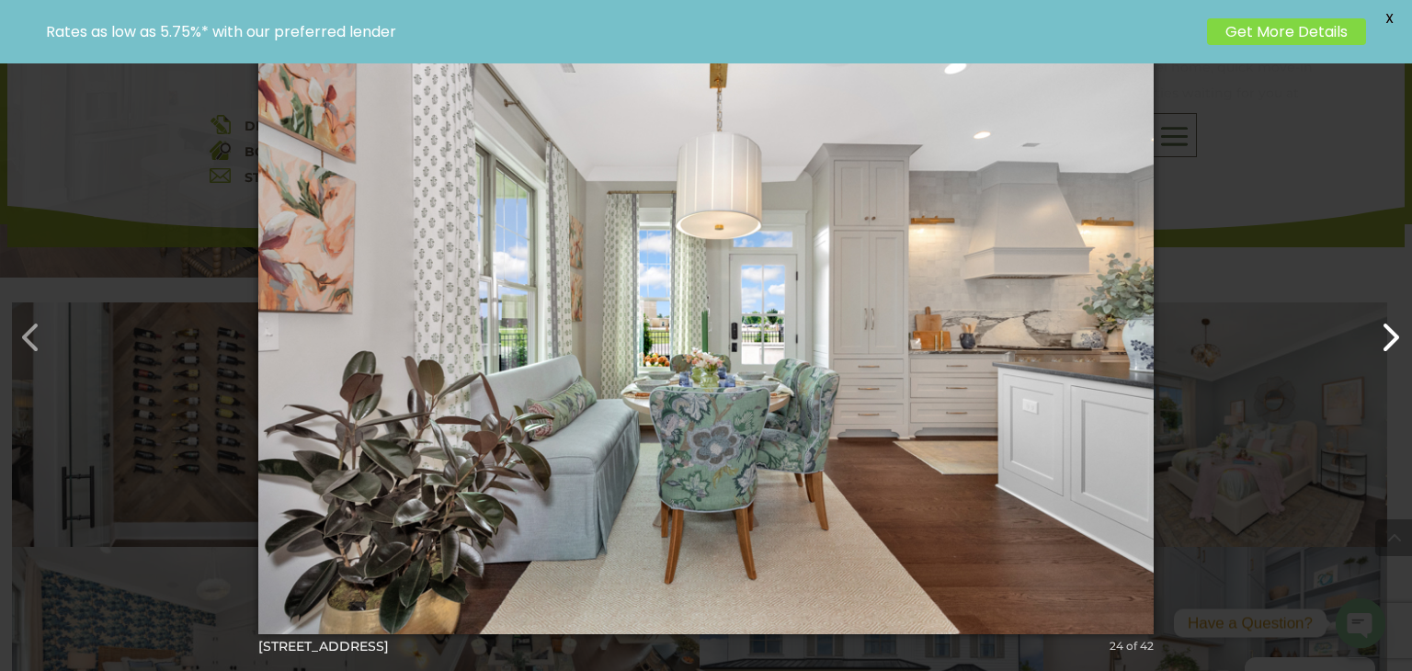
click at [1381, 322] on button "button" at bounding box center [1381, 328] width 44 height 44
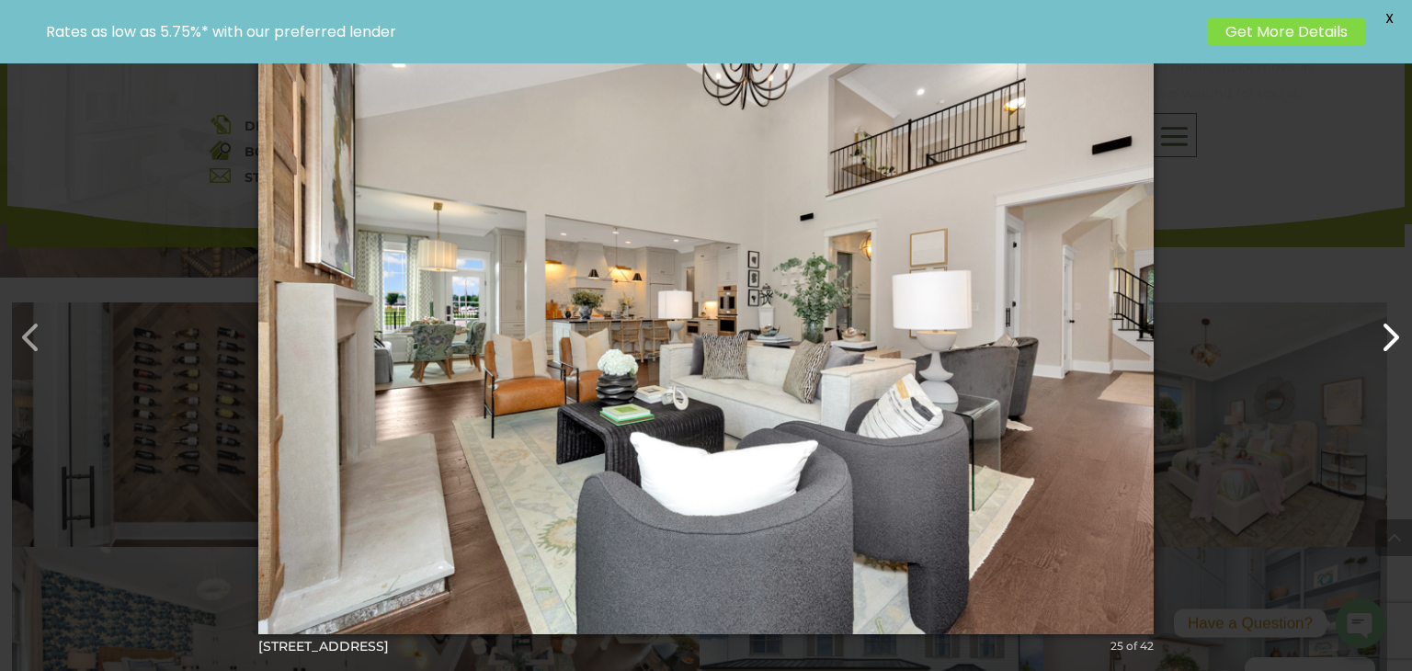
click at [1381, 322] on button "button" at bounding box center [1381, 328] width 44 height 44
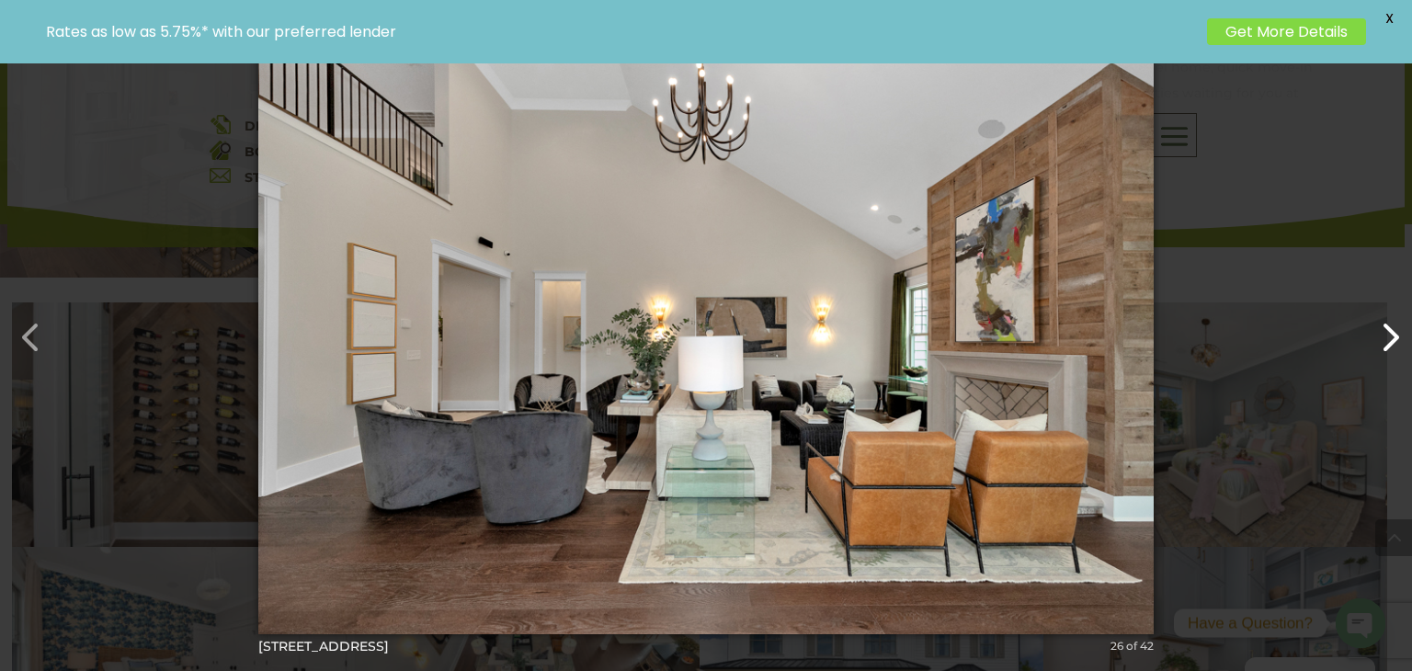
click at [1381, 320] on button "button" at bounding box center [1381, 328] width 44 height 44
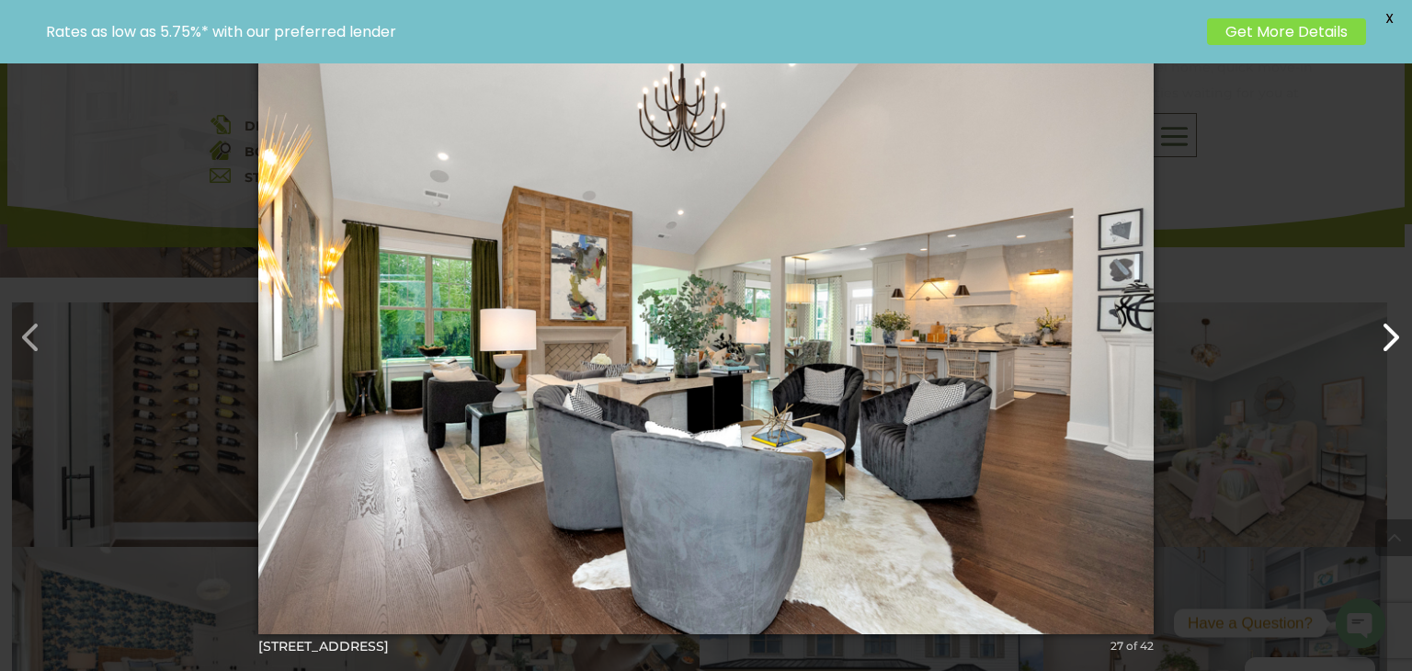
click at [1381, 320] on button "button" at bounding box center [1381, 328] width 44 height 44
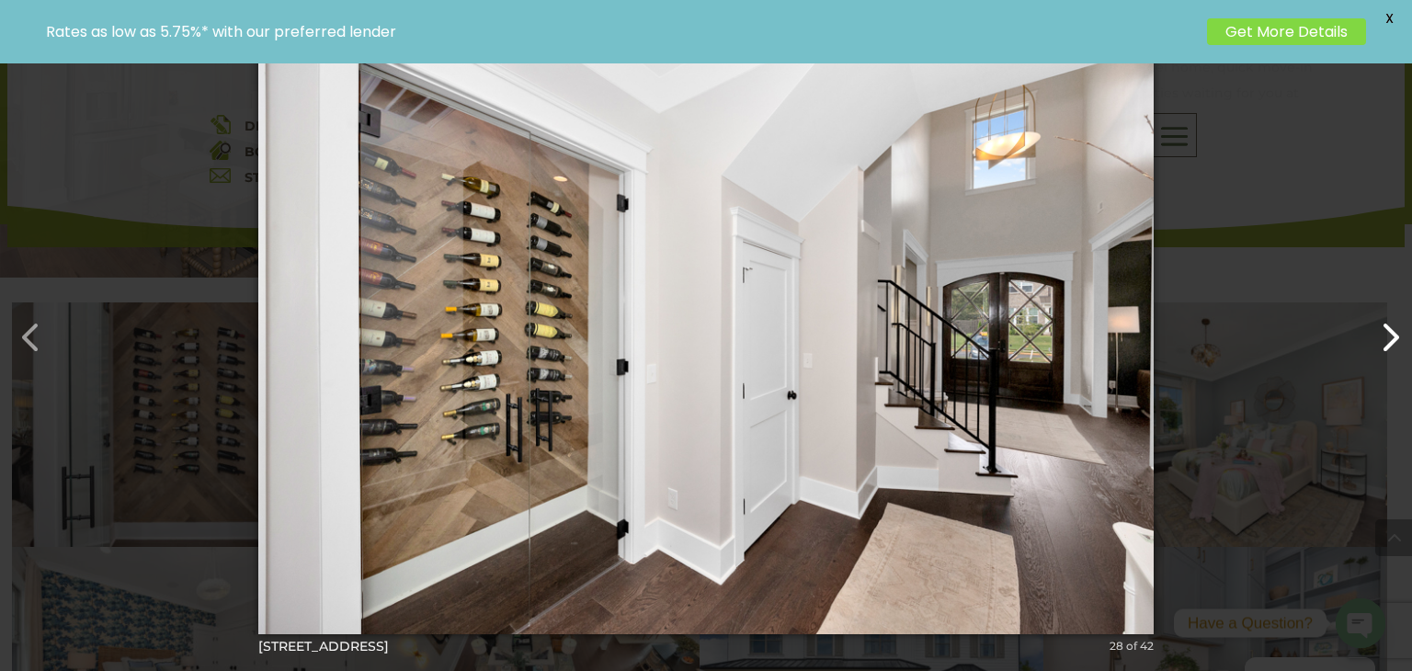
click at [1381, 317] on button "button" at bounding box center [1381, 328] width 44 height 44
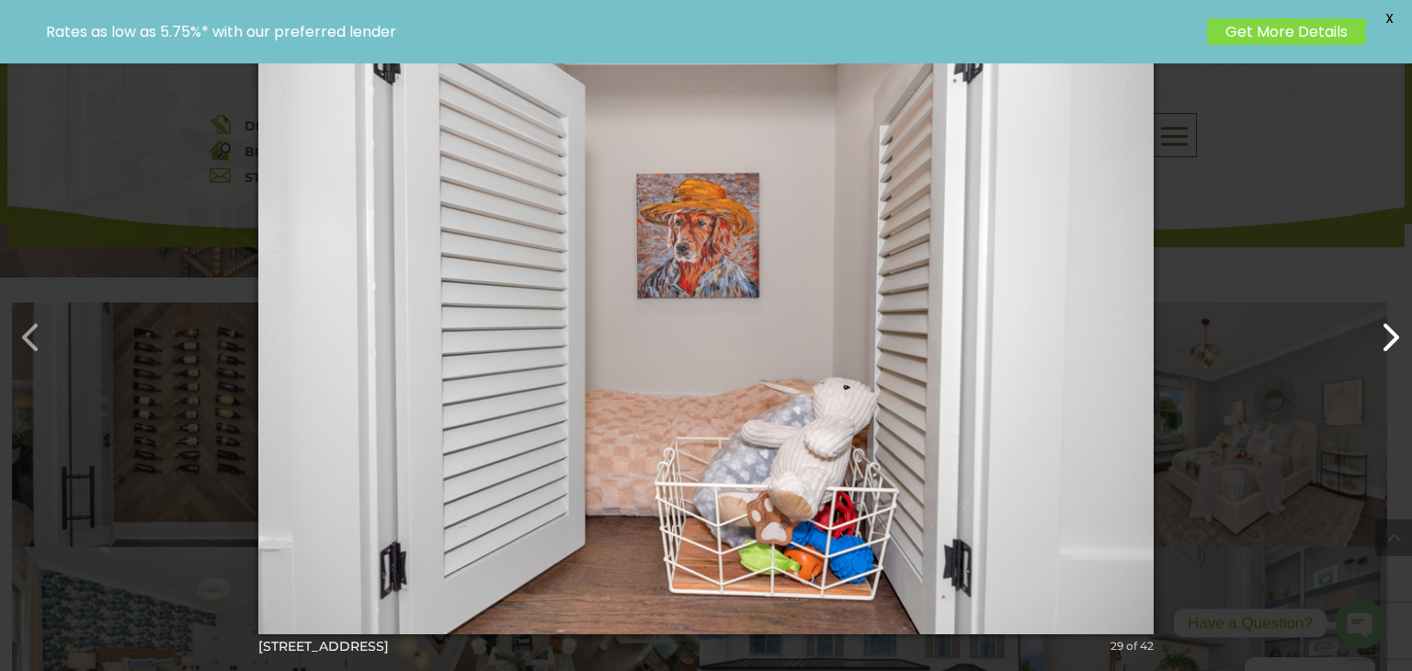
click at [1381, 317] on button "button" at bounding box center [1381, 328] width 44 height 44
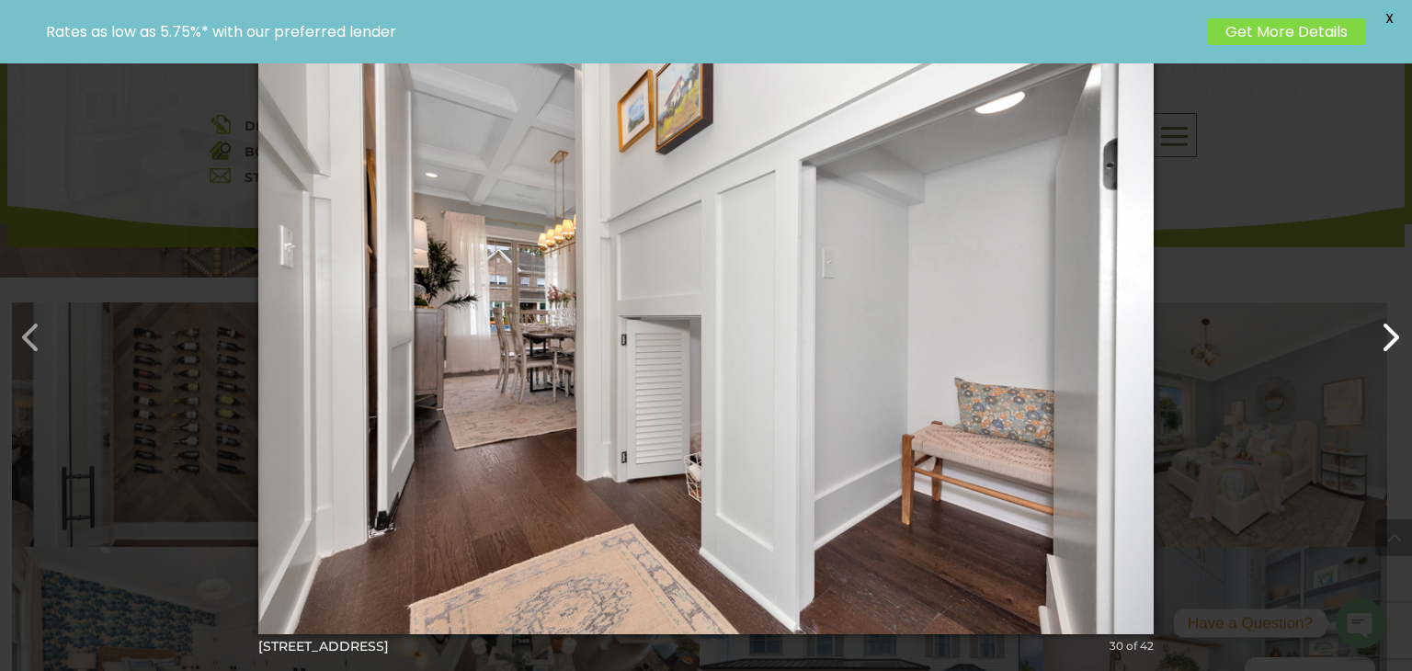
click at [1381, 317] on button "button" at bounding box center [1381, 328] width 44 height 44
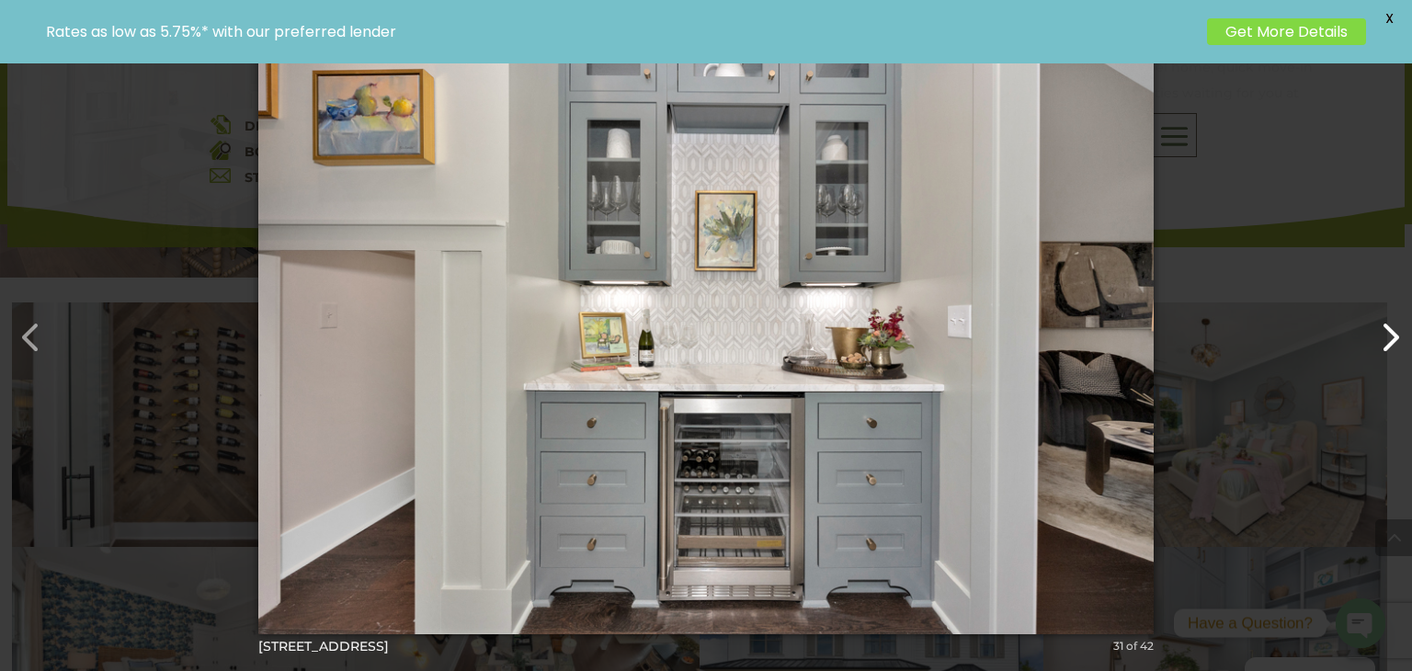
click at [1381, 317] on button "button" at bounding box center [1381, 328] width 44 height 44
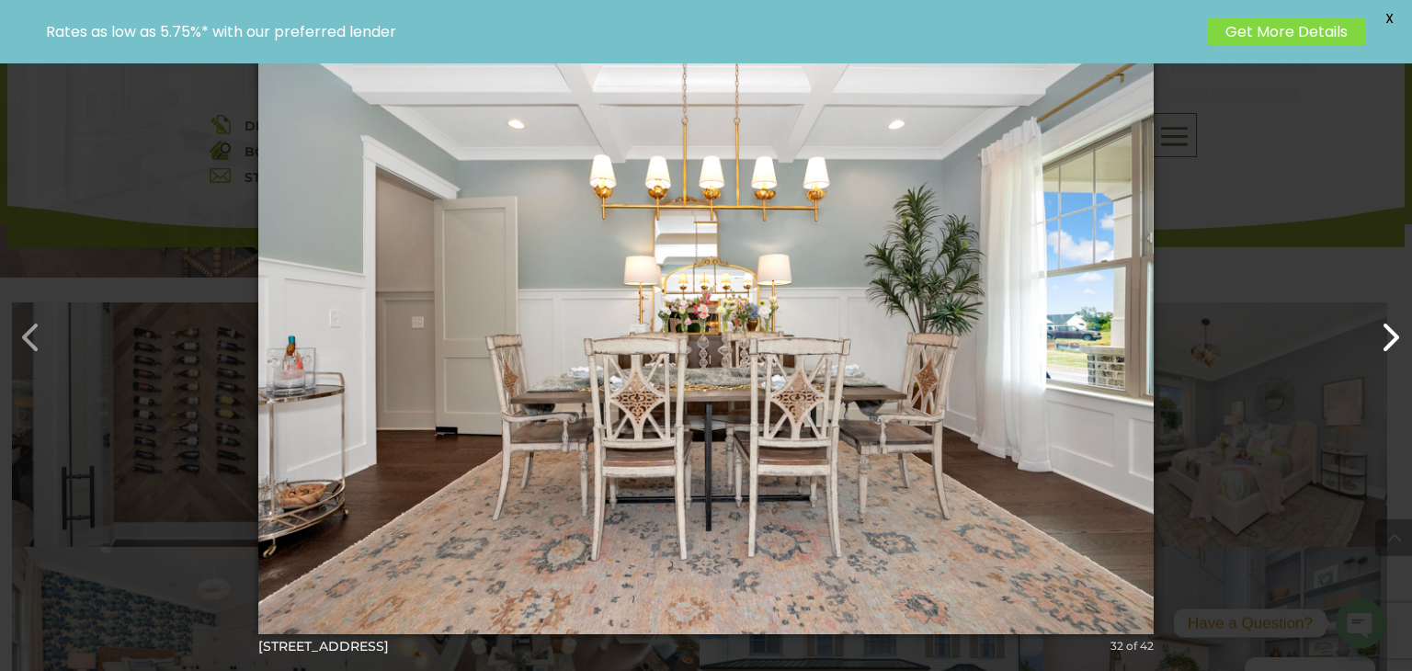
click at [1381, 317] on button "button" at bounding box center [1381, 328] width 44 height 44
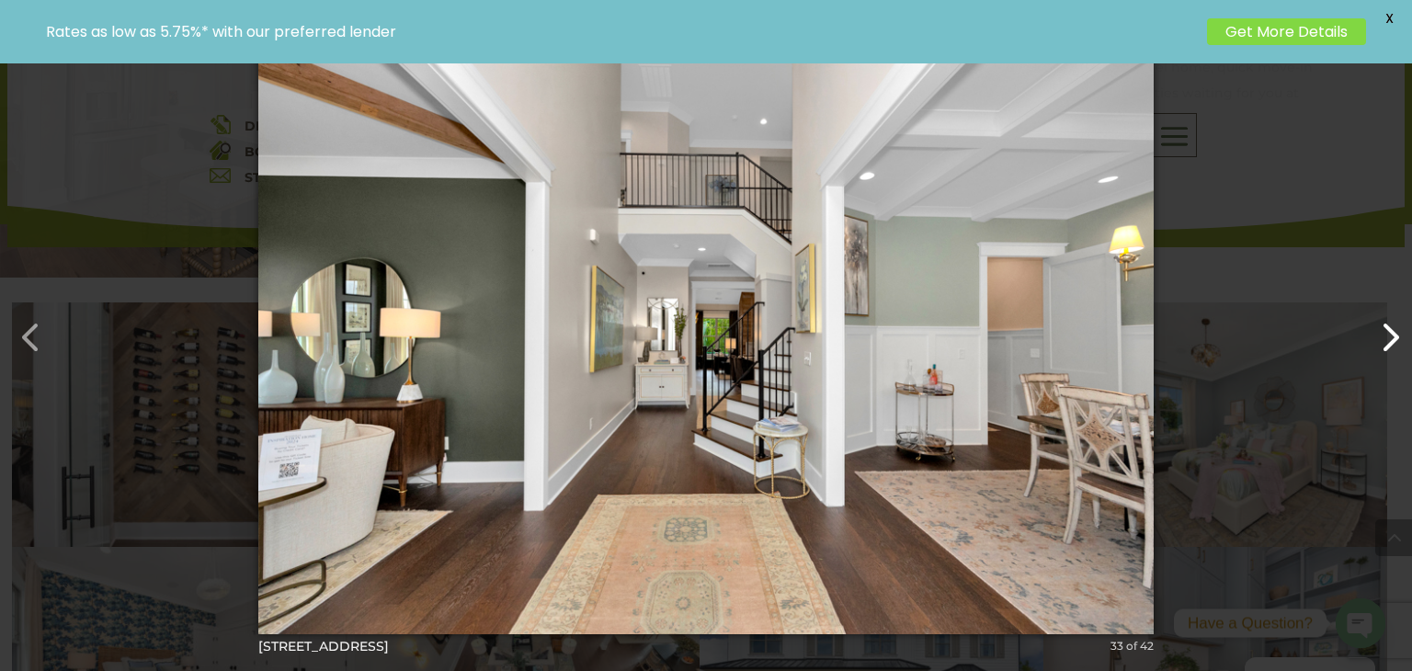
click at [1381, 314] on button "button" at bounding box center [1381, 328] width 44 height 44
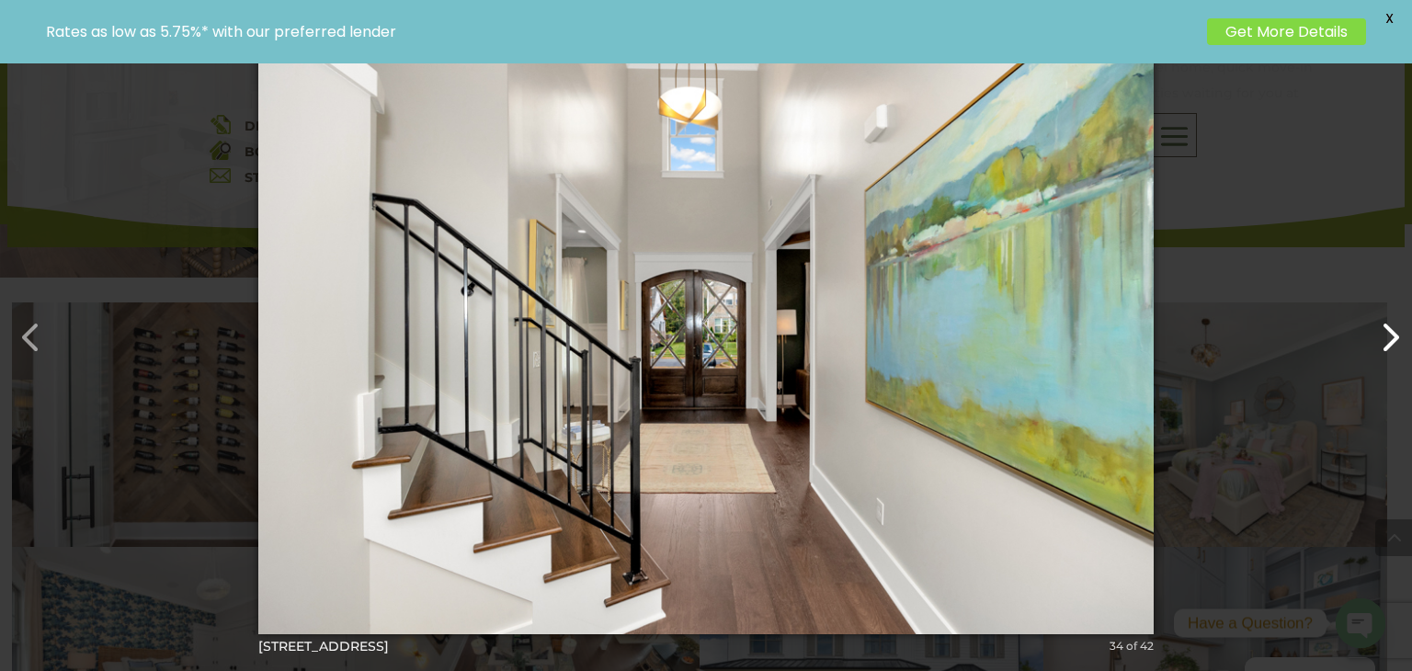
click at [1381, 314] on button "button" at bounding box center [1381, 328] width 44 height 44
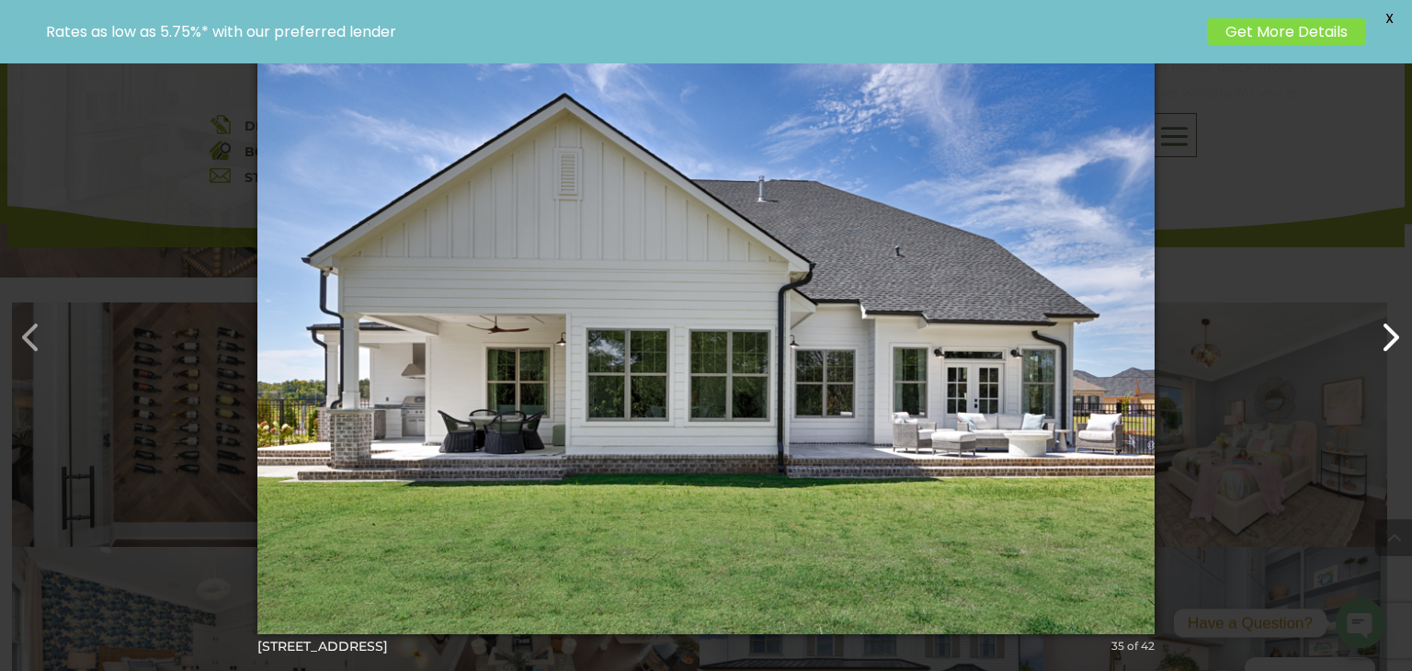
click at [1381, 314] on button "button" at bounding box center [1381, 328] width 44 height 44
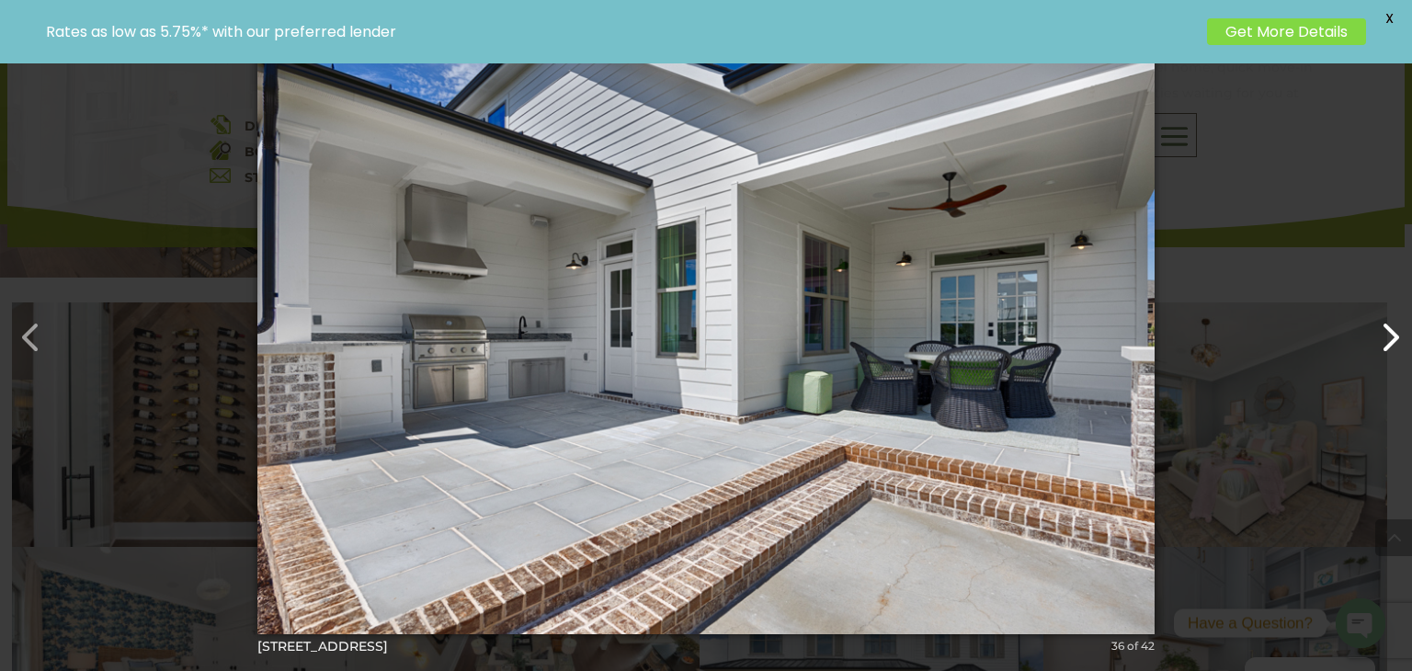
click at [1381, 314] on button "button" at bounding box center [1381, 328] width 44 height 44
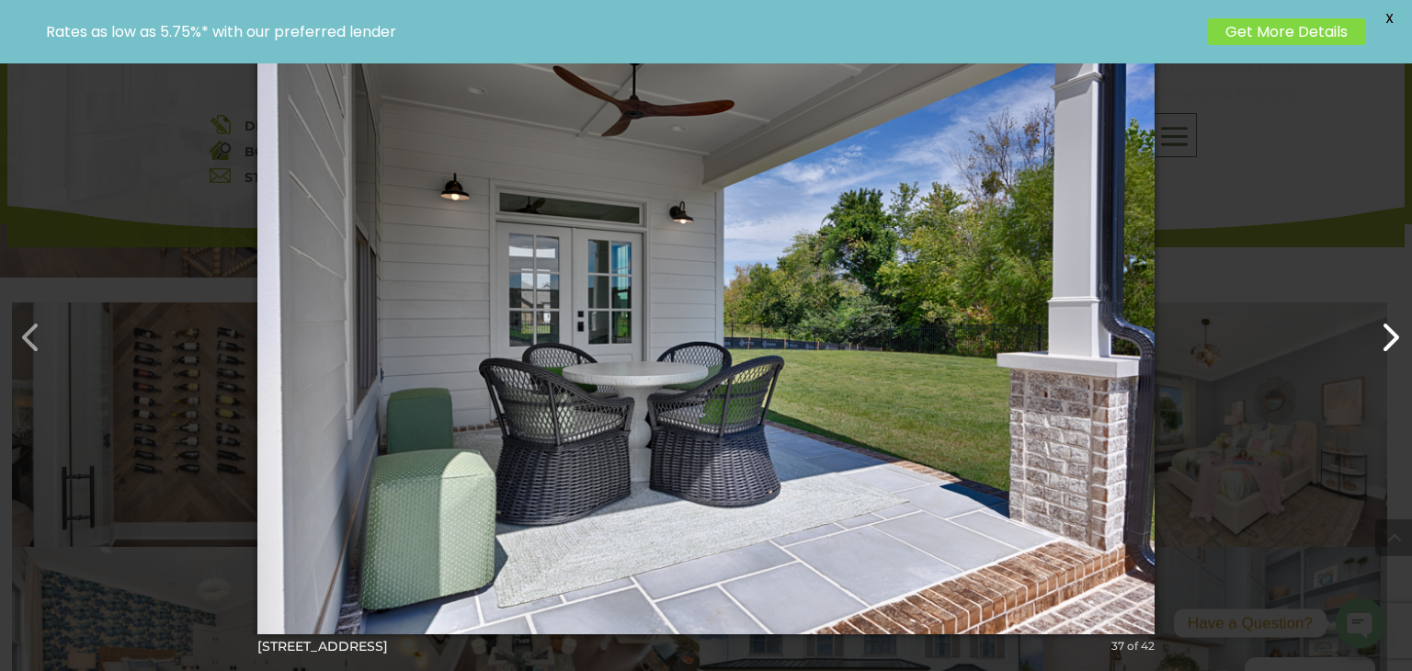
click at [1381, 314] on button "button" at bounding box center [1381, 328] width 44 height 44
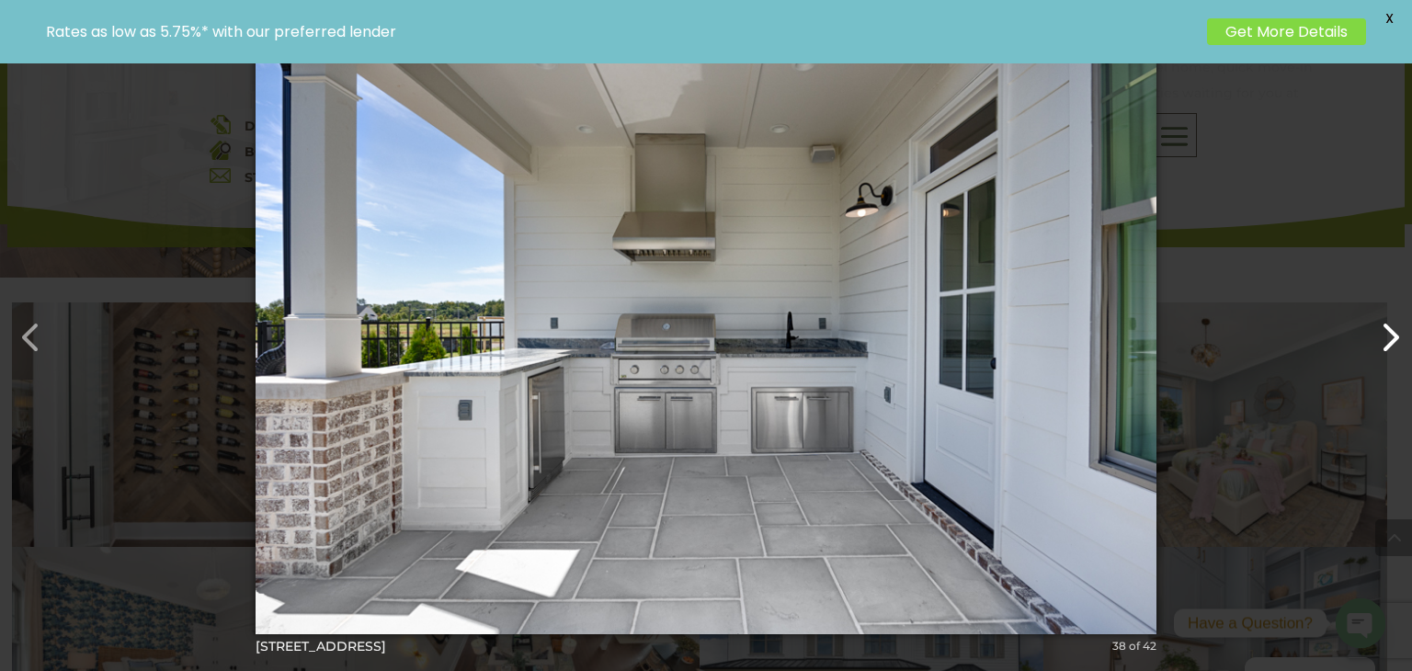
click at [1381, 314] on button "button" at bounding box center [1381, 328] width 44 height 44
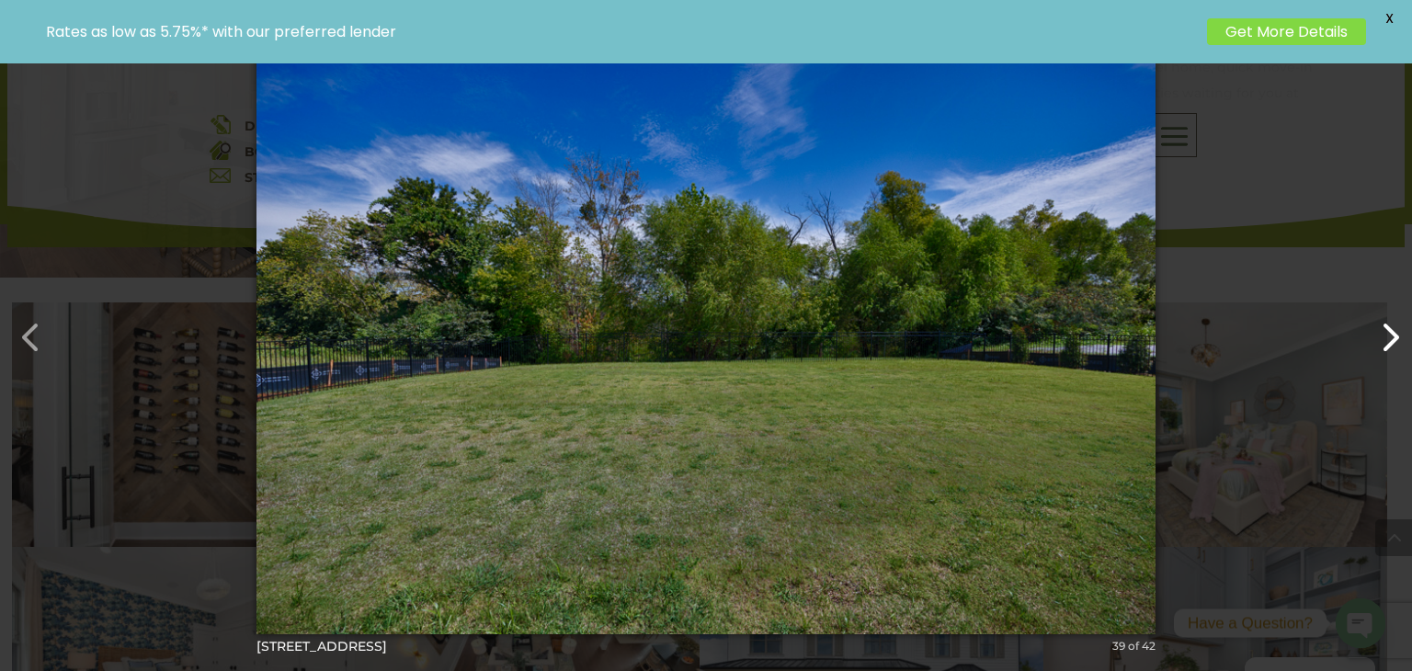
click at [1381, 314] on button "button" at bounding box center [1381, 328] width 44 height 44
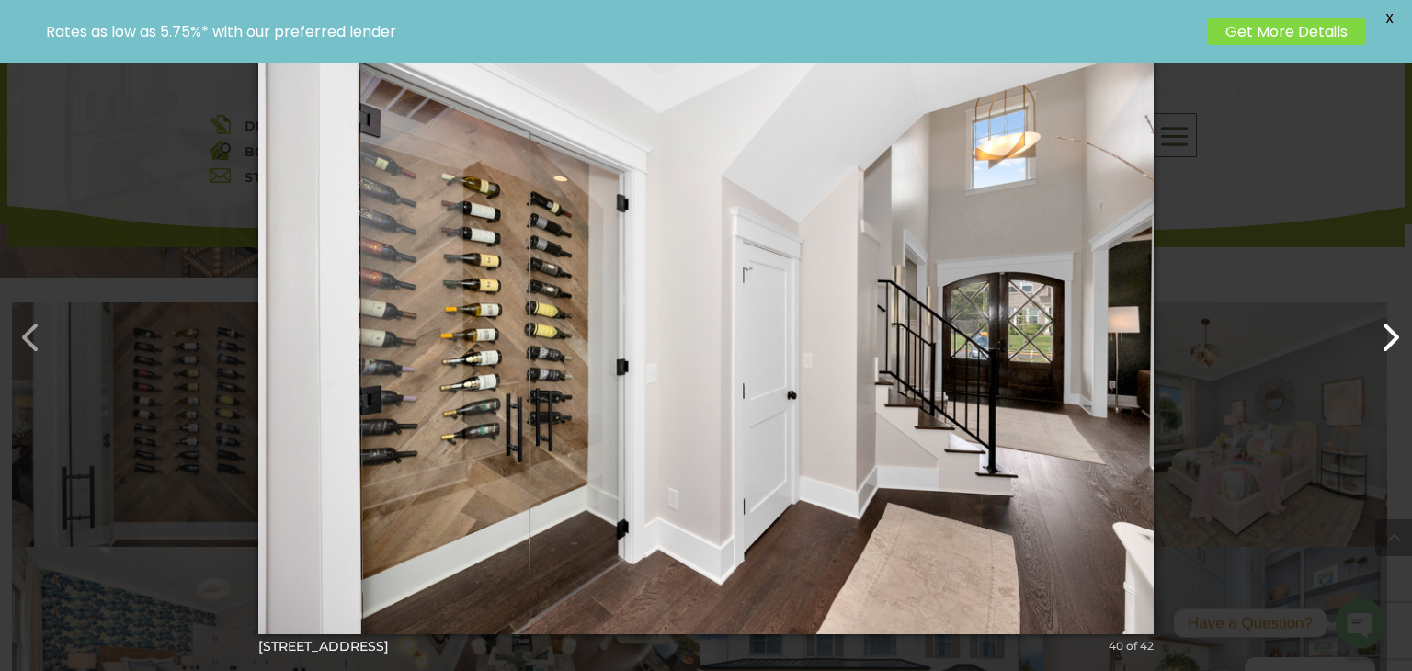
click at [1381, 314] on button "button" at bounding box center [1381, 328] width 44 height 44
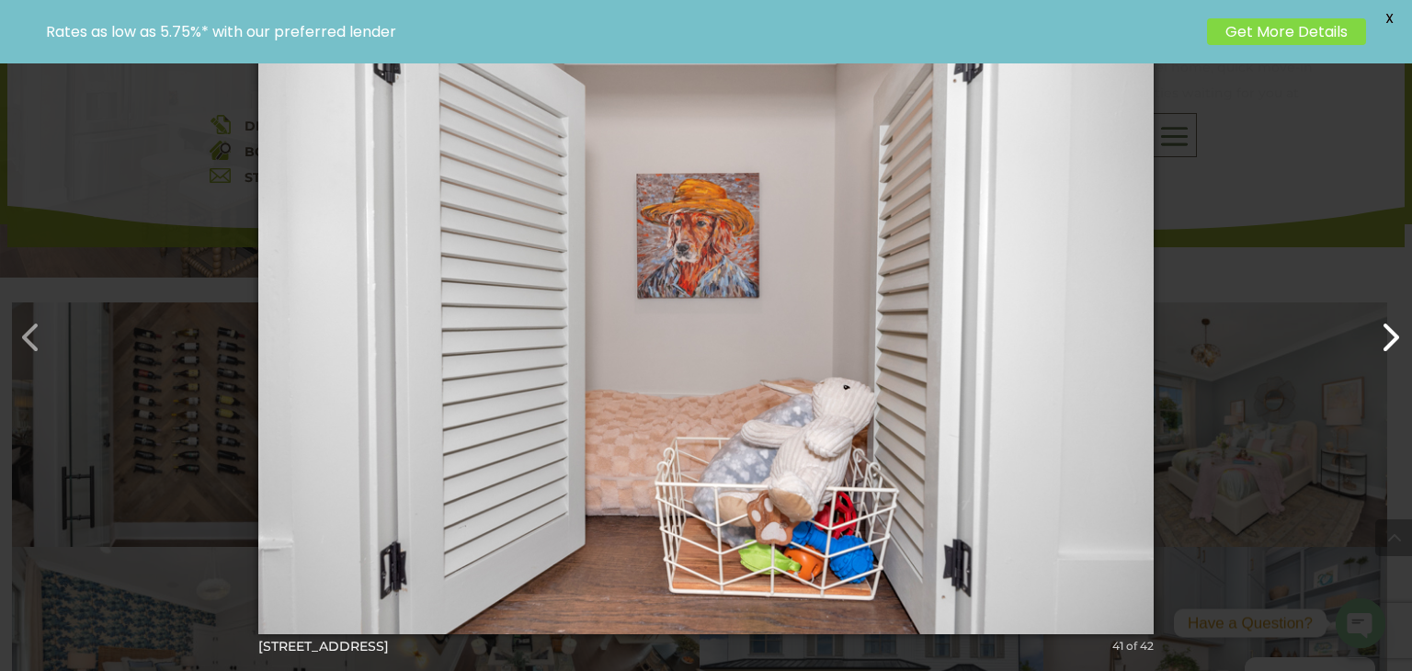
click at [1381, 314] on button "button" at bounding box center [1381, 328] width 44 height 44
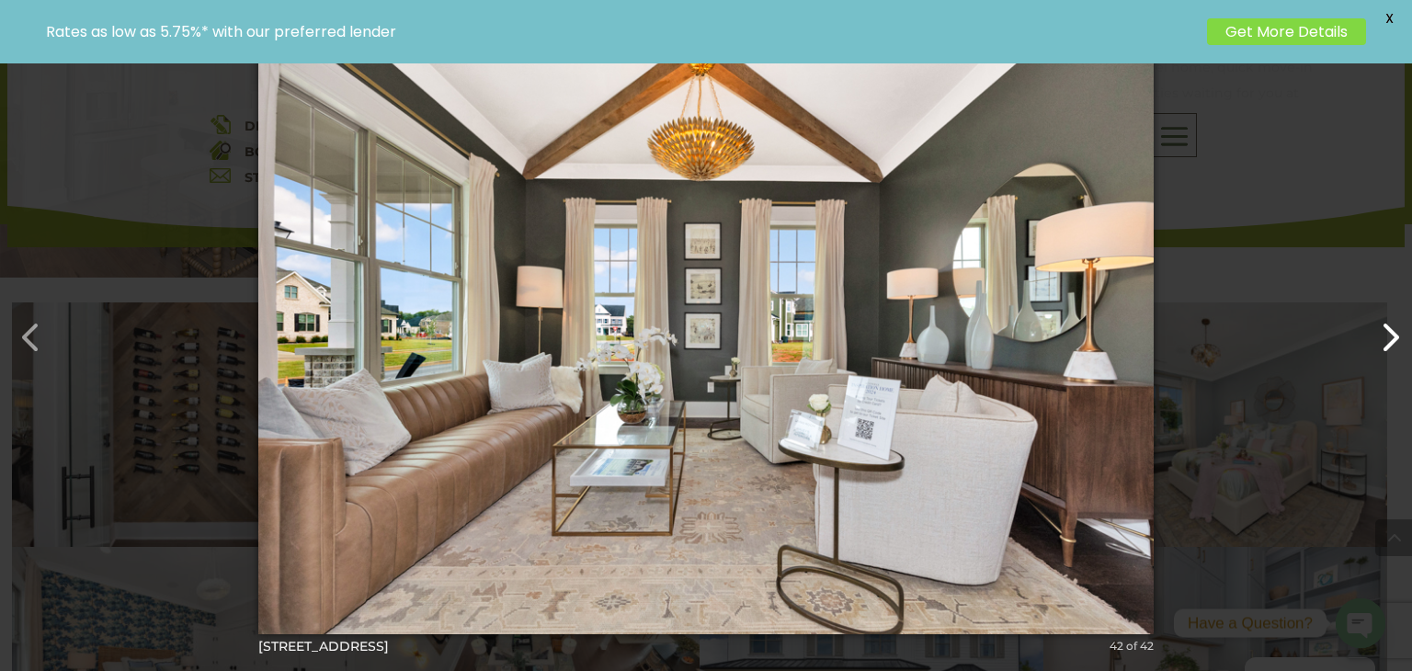
click at [1381, 314] on button "button" at bounding box center [1381, 328] width 44 height 44
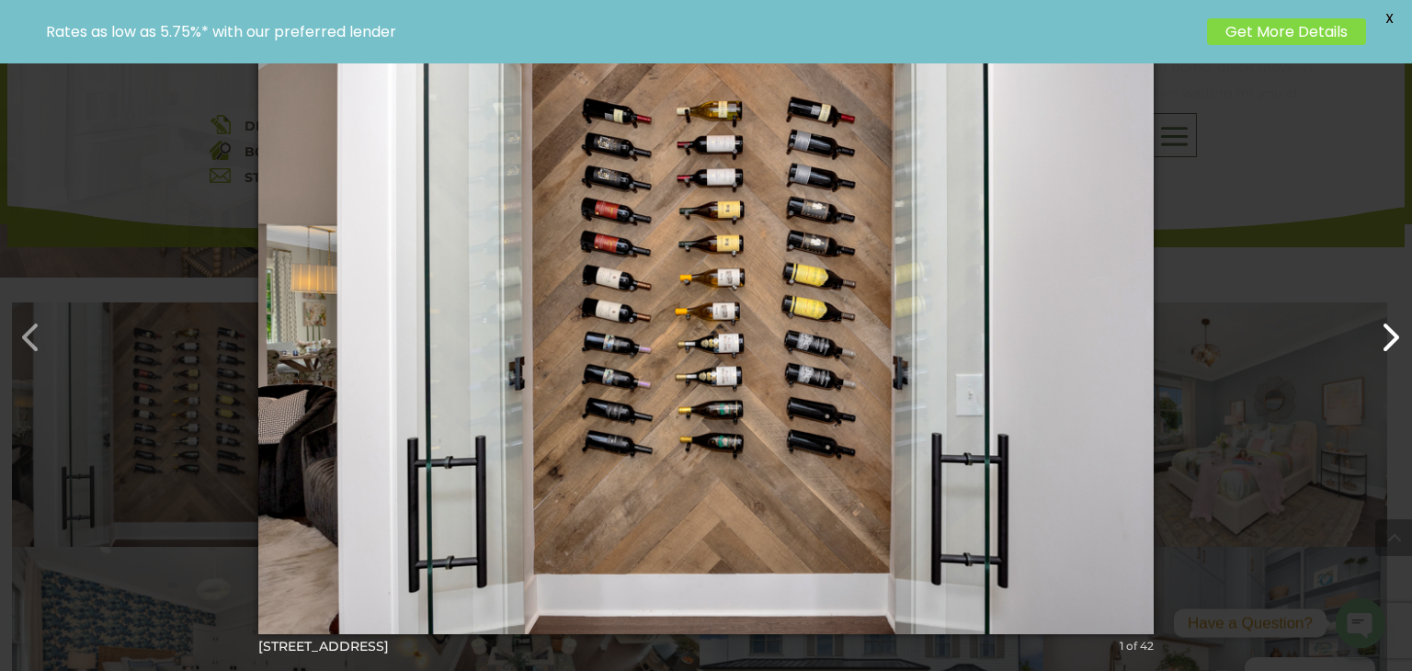
click at [1381, 314] on button "button" at bounding box center [1381, 328] width 44 height 44
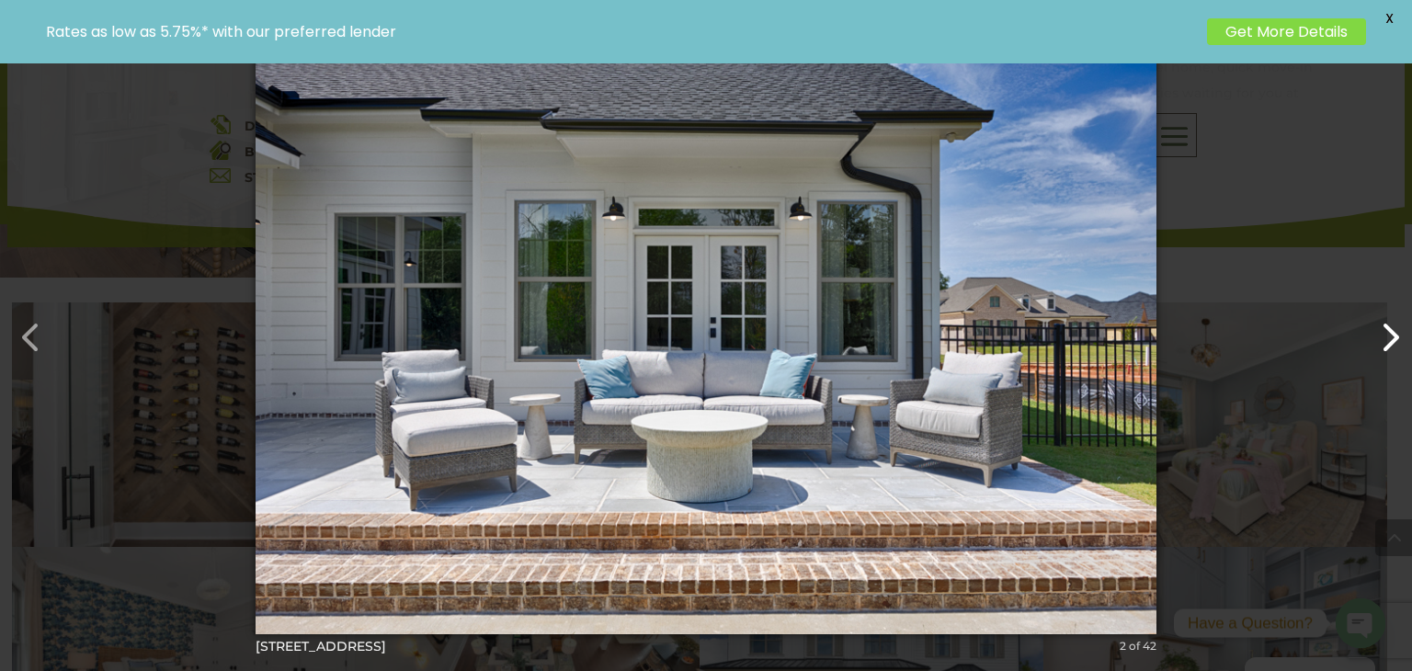
click at [1381, 314] on button "button" at bounding box center [1381, 328] width 44 height 44
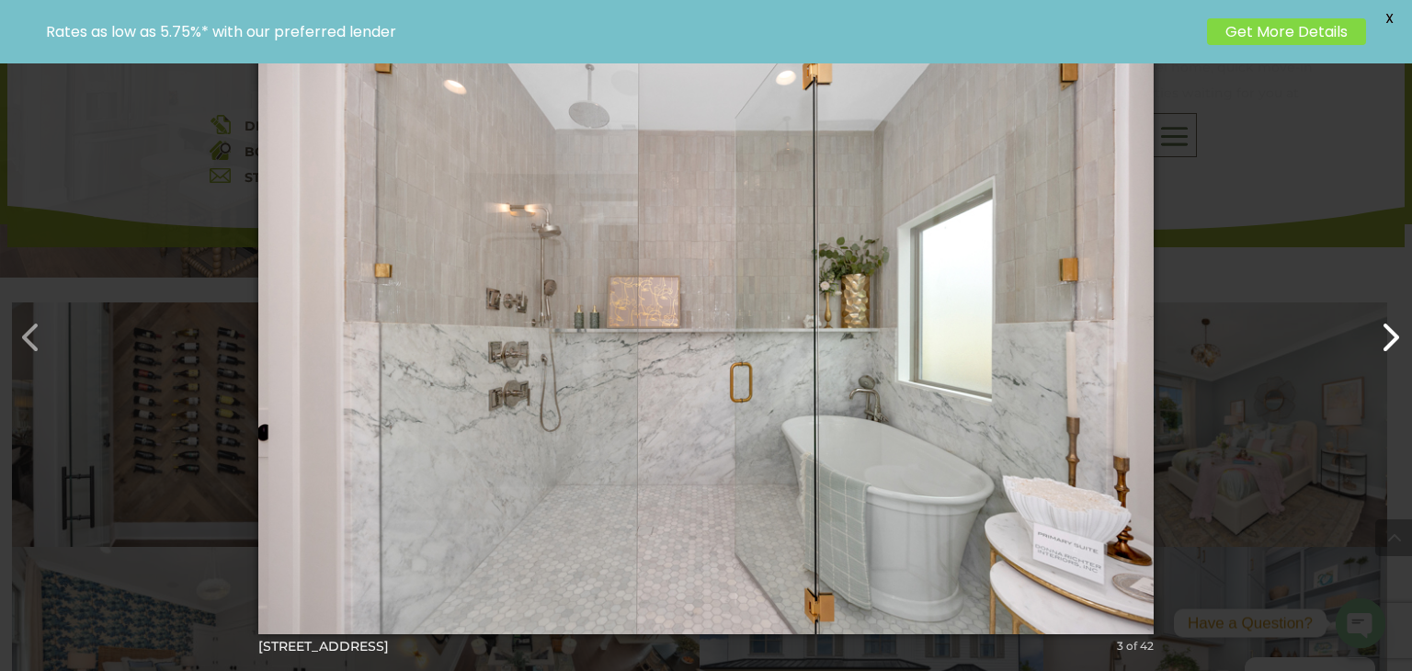
click at [1381, 314] on button "button" at bounding box center [1381, 328] width 44 height 44
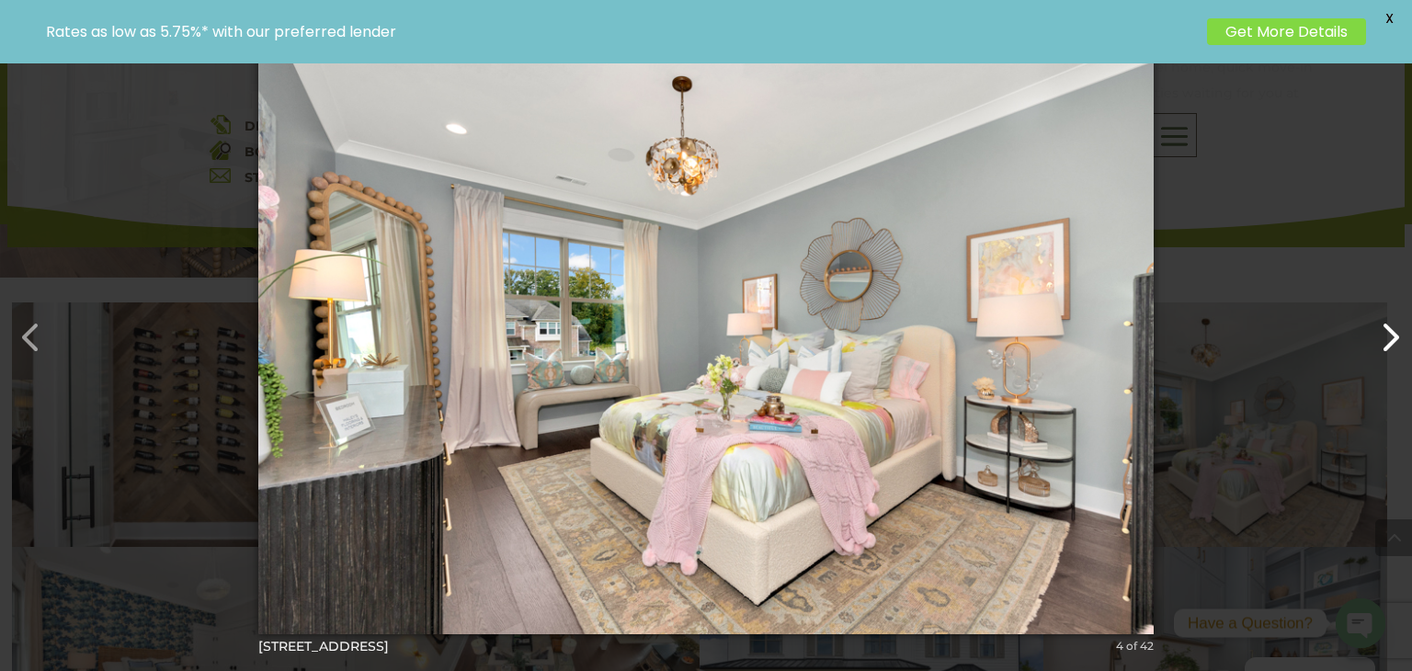
click at [1381, 314] on button "button" at bounding box center [1381, 328] width 44 height 44
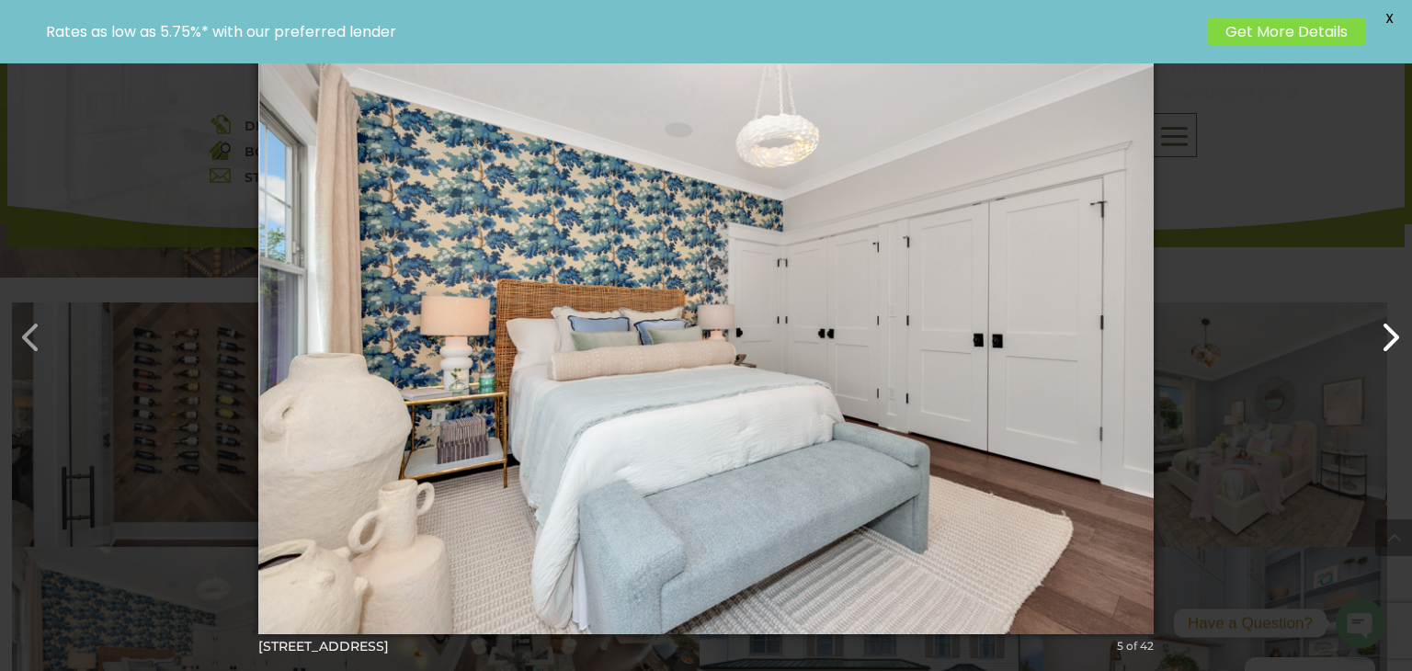
click at [1381, 314] on button "button" at bounding box center [1381, 328] width 44 height 44
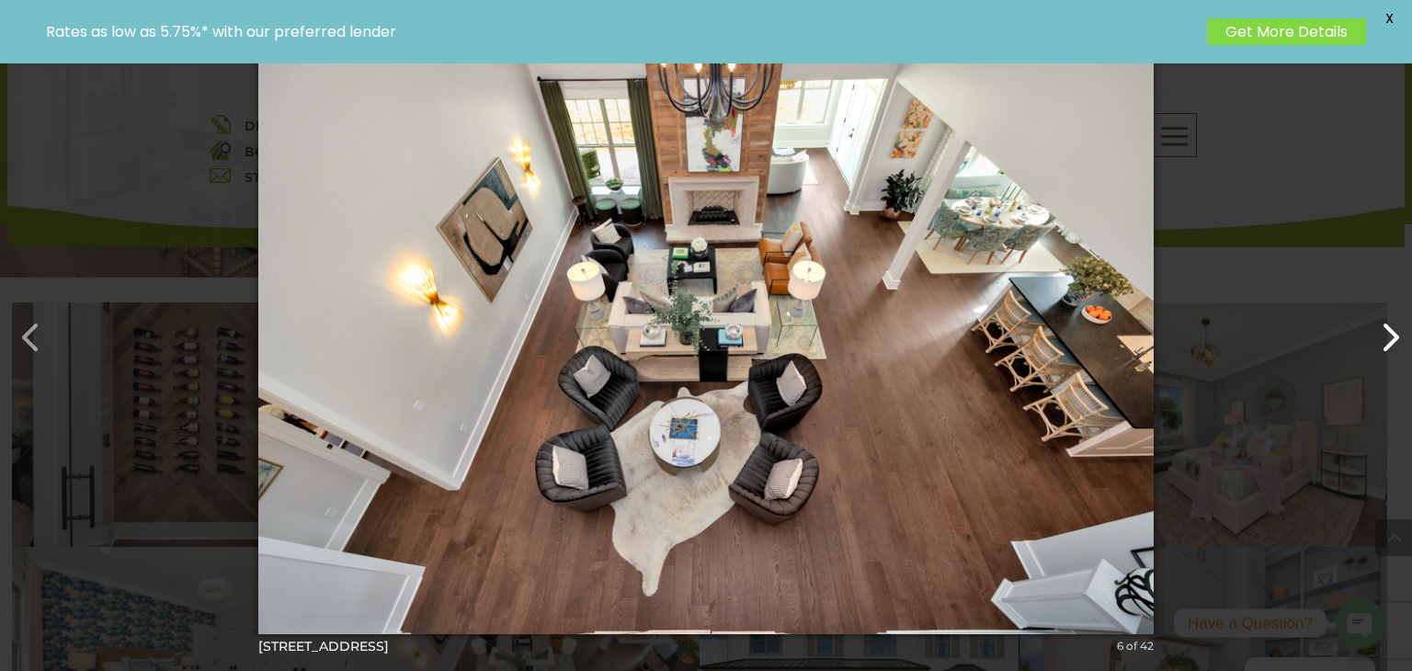
click at [1381, 314] on button "button" at bounding box center [1381, 328] width 44 height 44
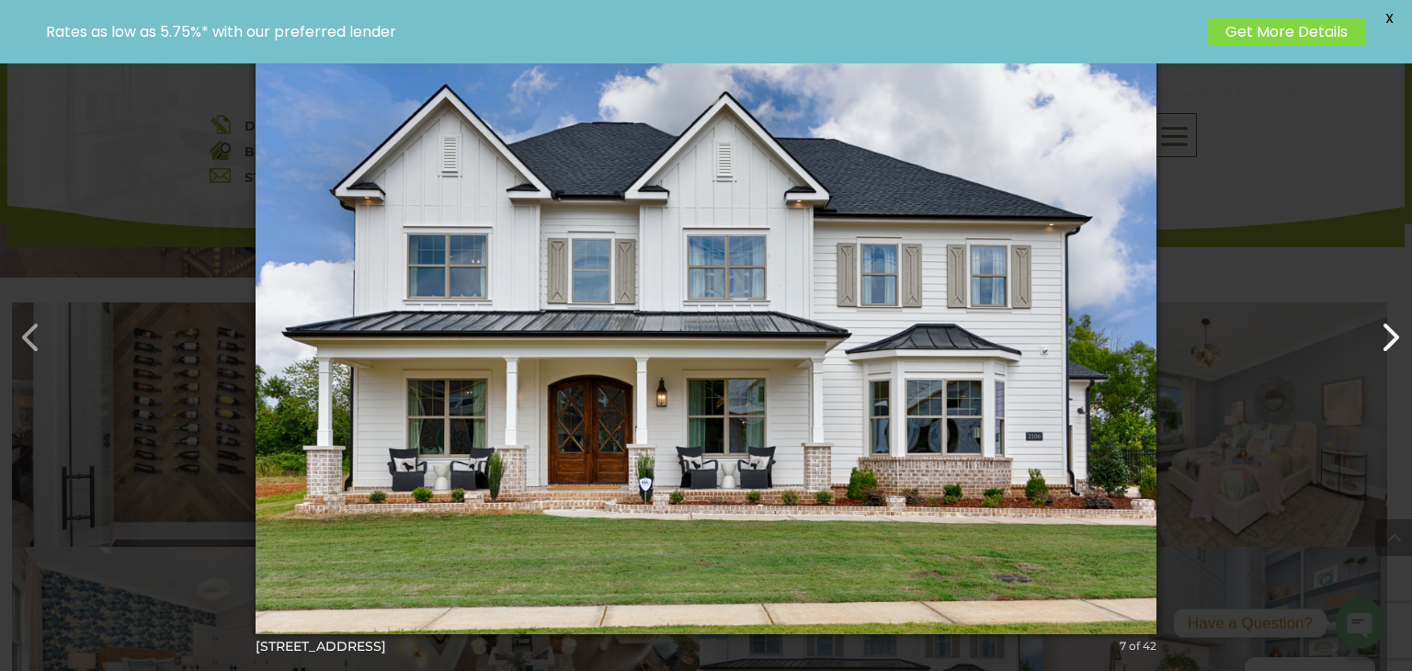
click at [1381, 314] on button "button" at bounding box center [1381, 328] width 44 height 44
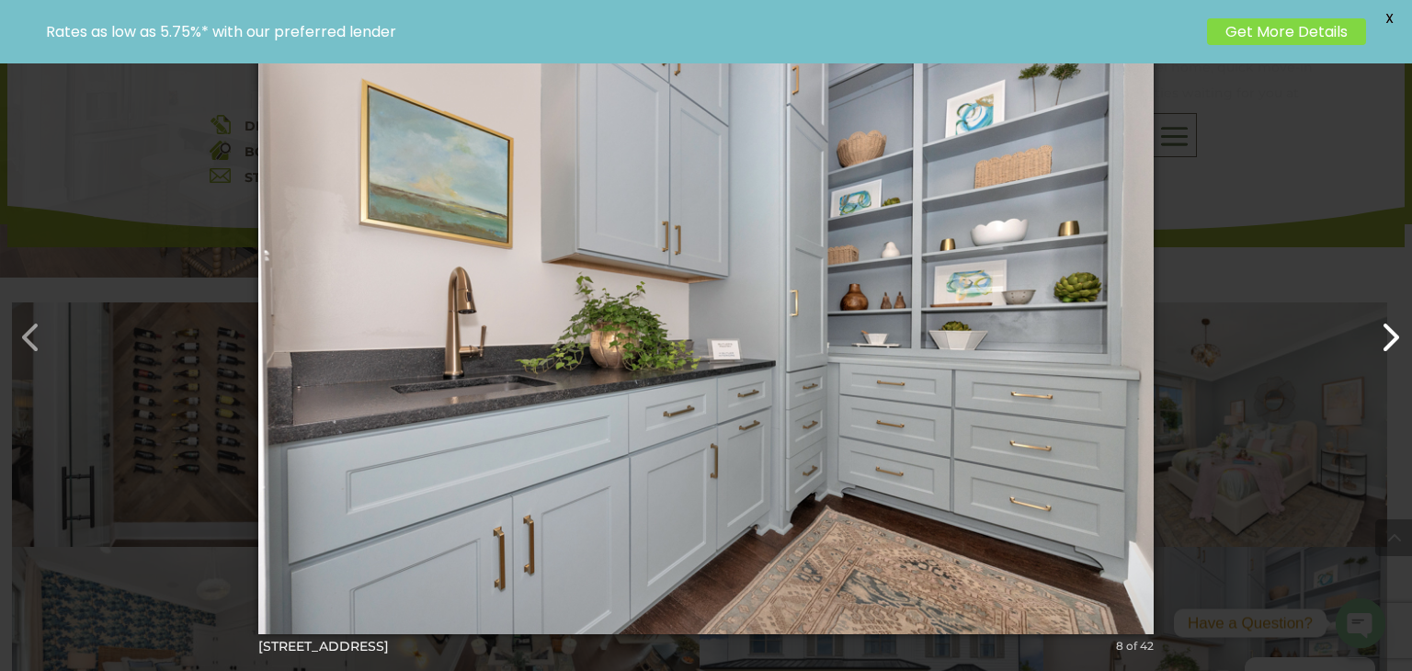
click at [1381, 314] on button "button" at bounding box center [1381, 328] width 44 height 44
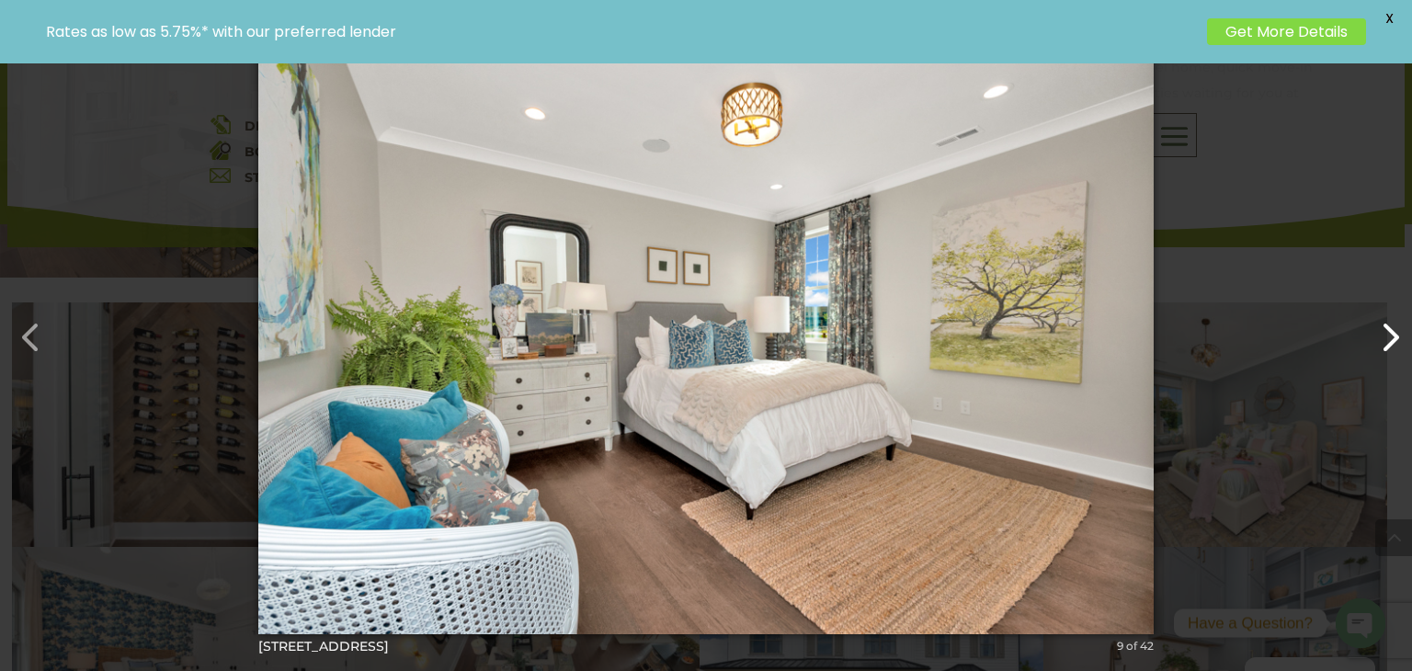
click at [1381, 314] on button "button" at bounding box center [1381, 328] width 44 height 44
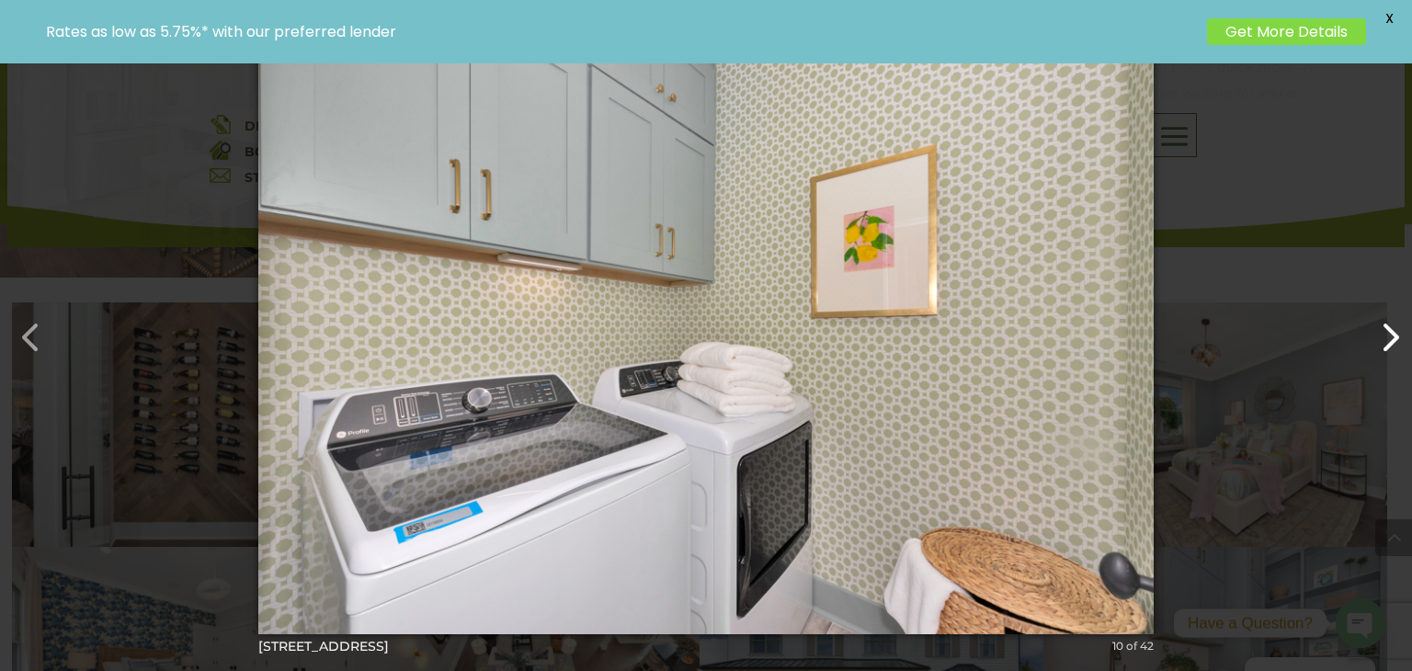
click at [1381, 314] on button "button" at bounding box center [1381, 328] width 44 height 44
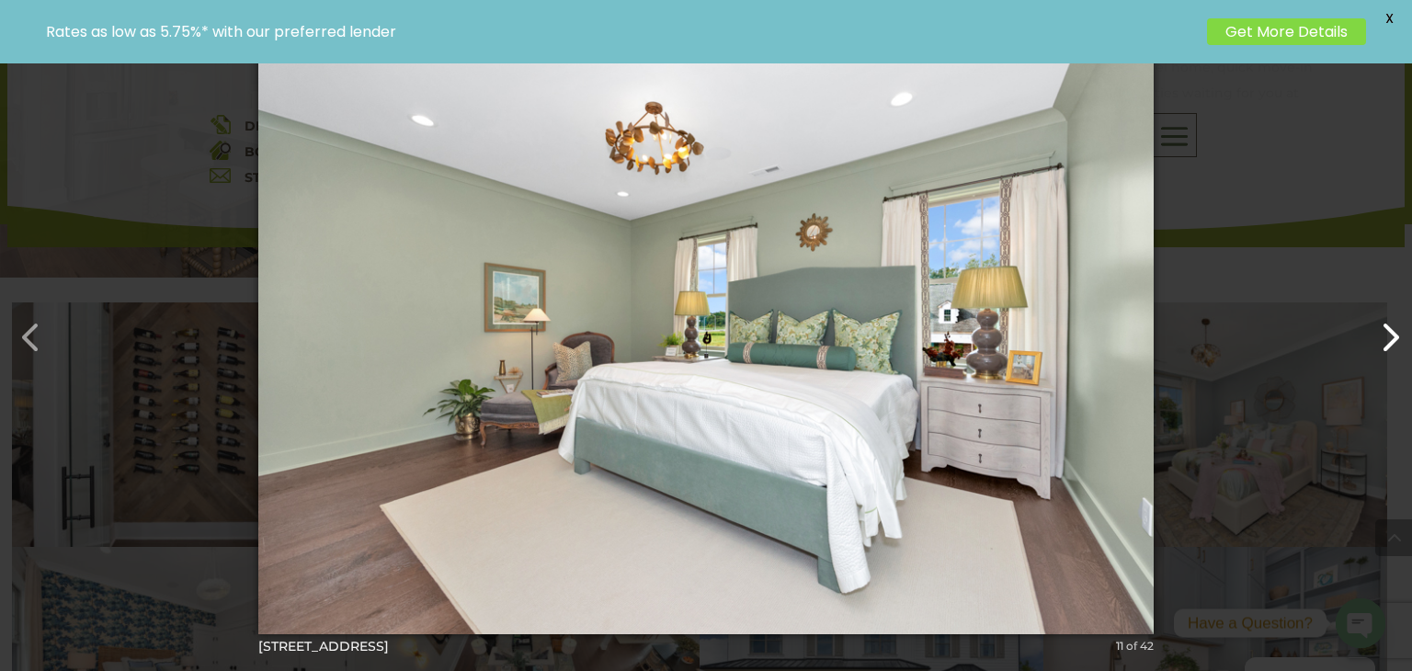
click at [1381, 314] on button "button" at bounding box center [1381, 328] width 44 height 44
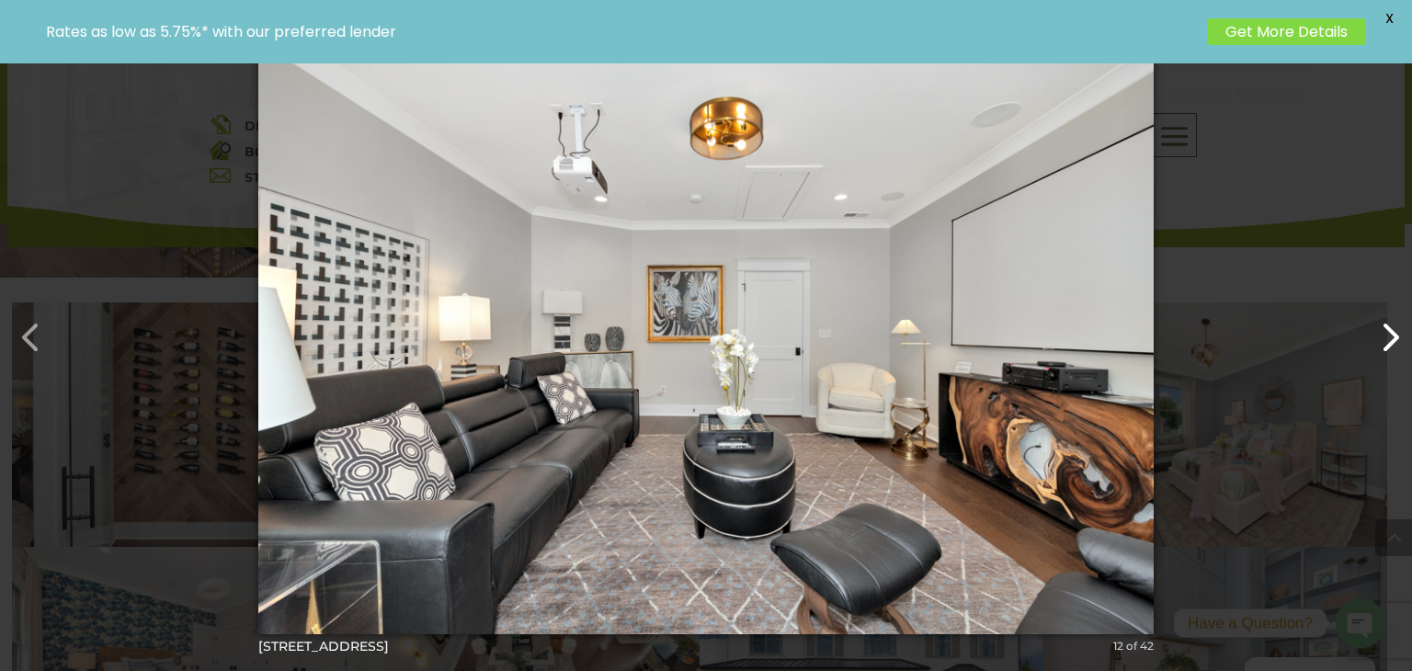
click at [1381, 314] on button "button" at bounding box center [1381, 328] width 44 height 44
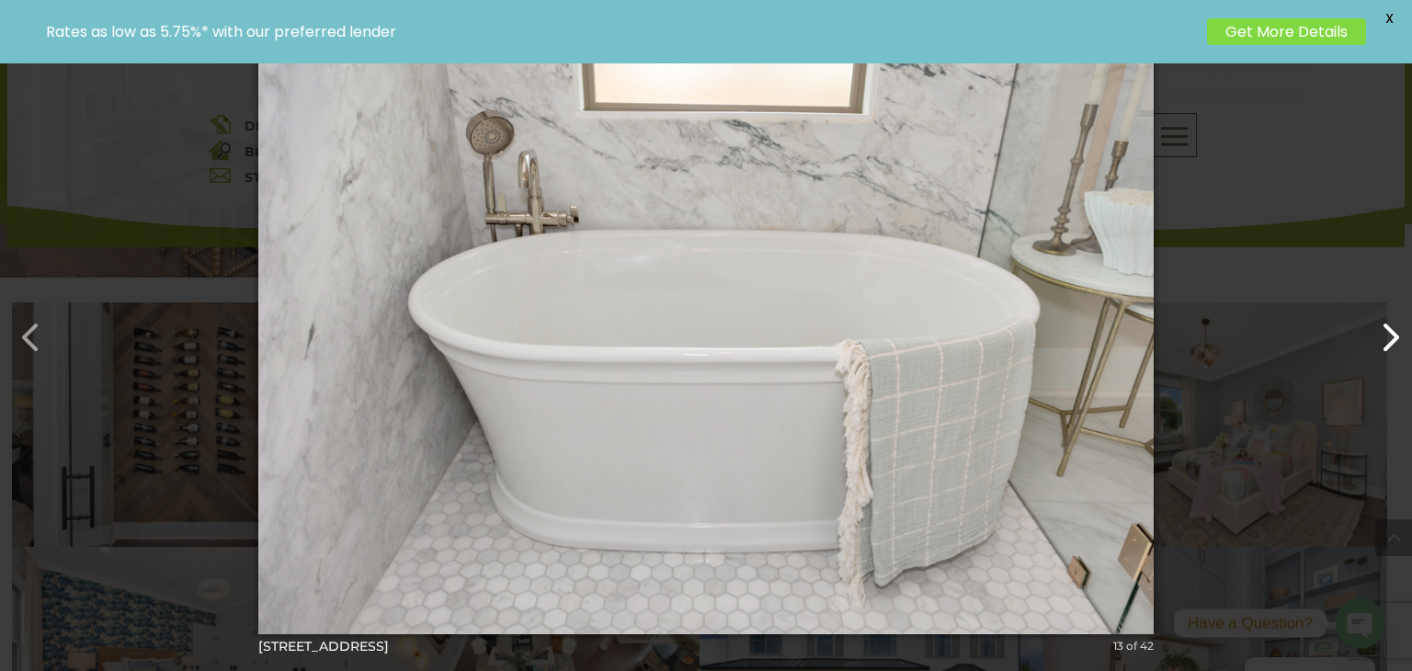
click at [1381, 314] on button "button" at bounding box center [1381, 328] width 44 height 44
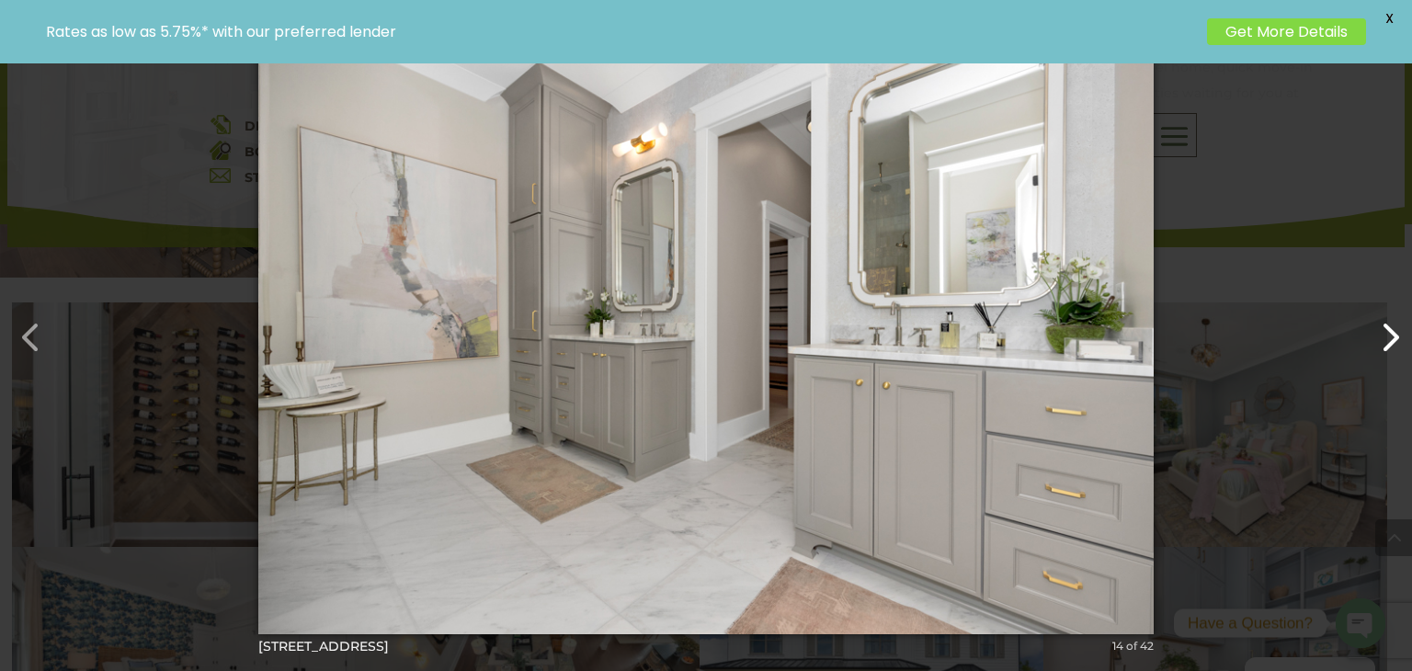
click at [1381, 314] on button "button" at bounding box center [1381, 328] width 44 height 44
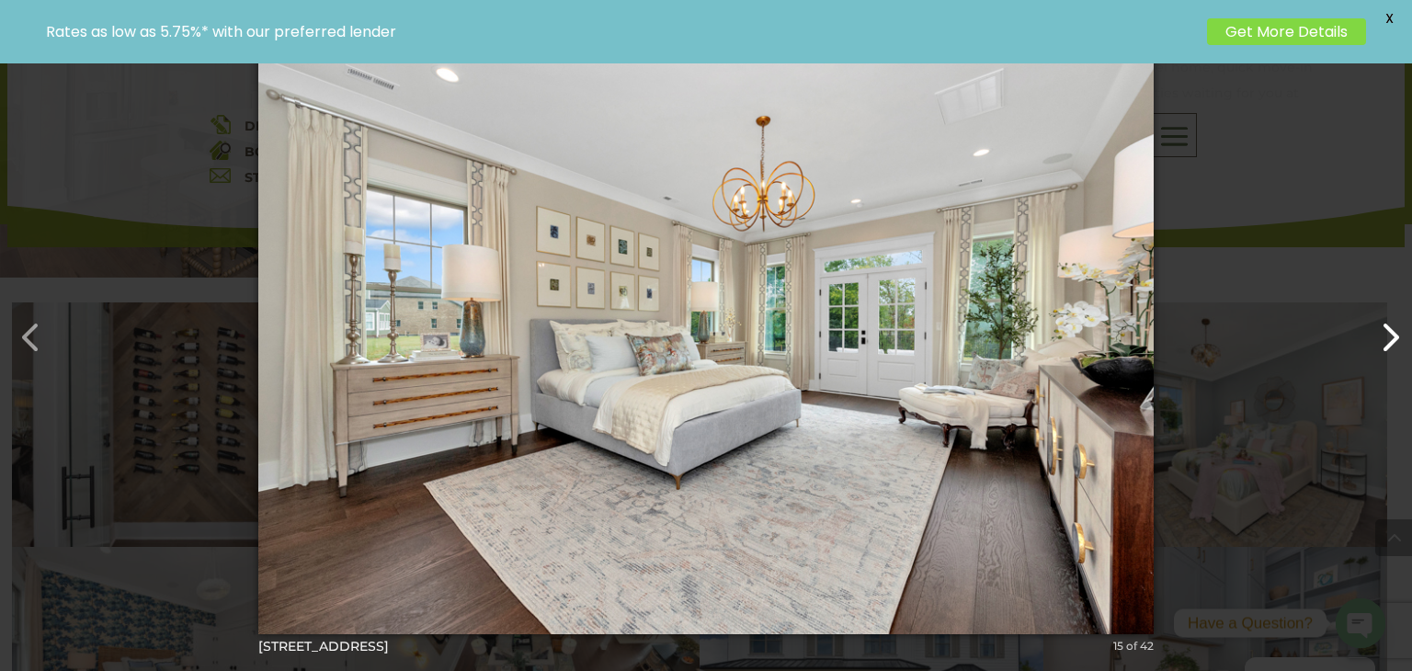
click at [1381, 314] on button "button" at bounding box center [1381, 328] width 44 height 44
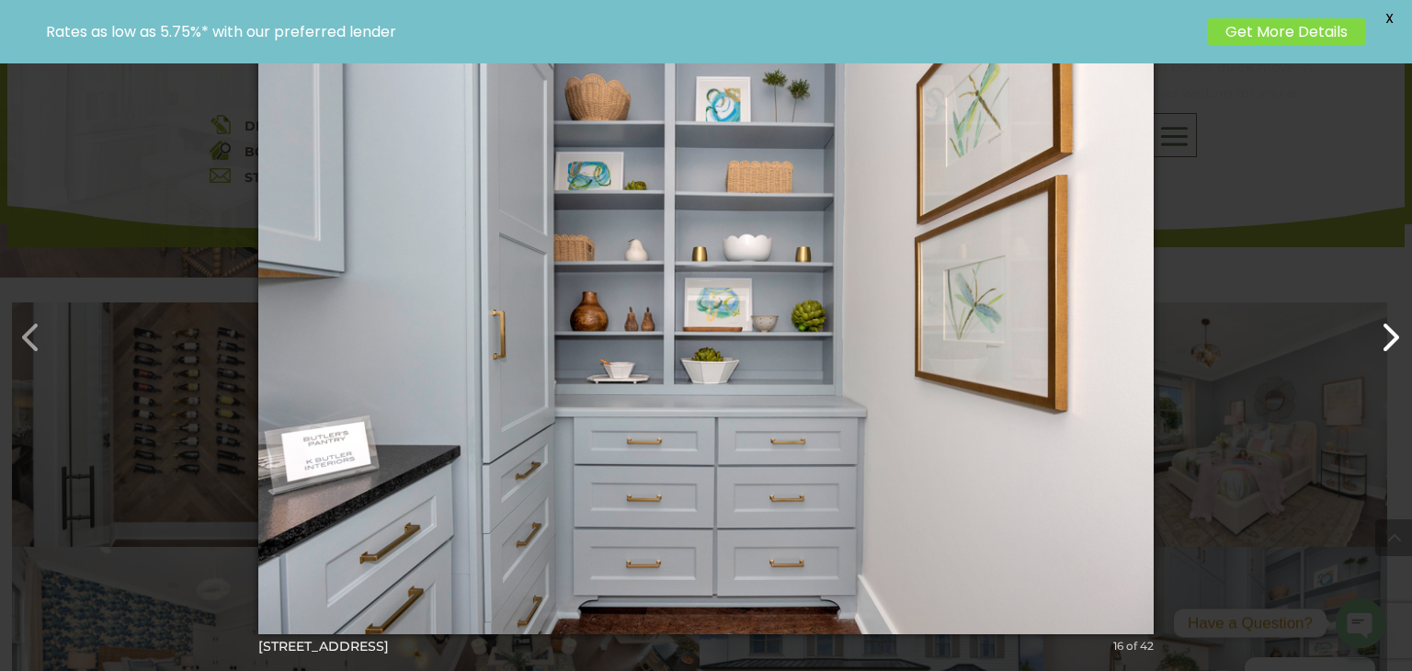
click at [1381, 314] on button "button" at bounding box center [1381, 328] width 44 height 44
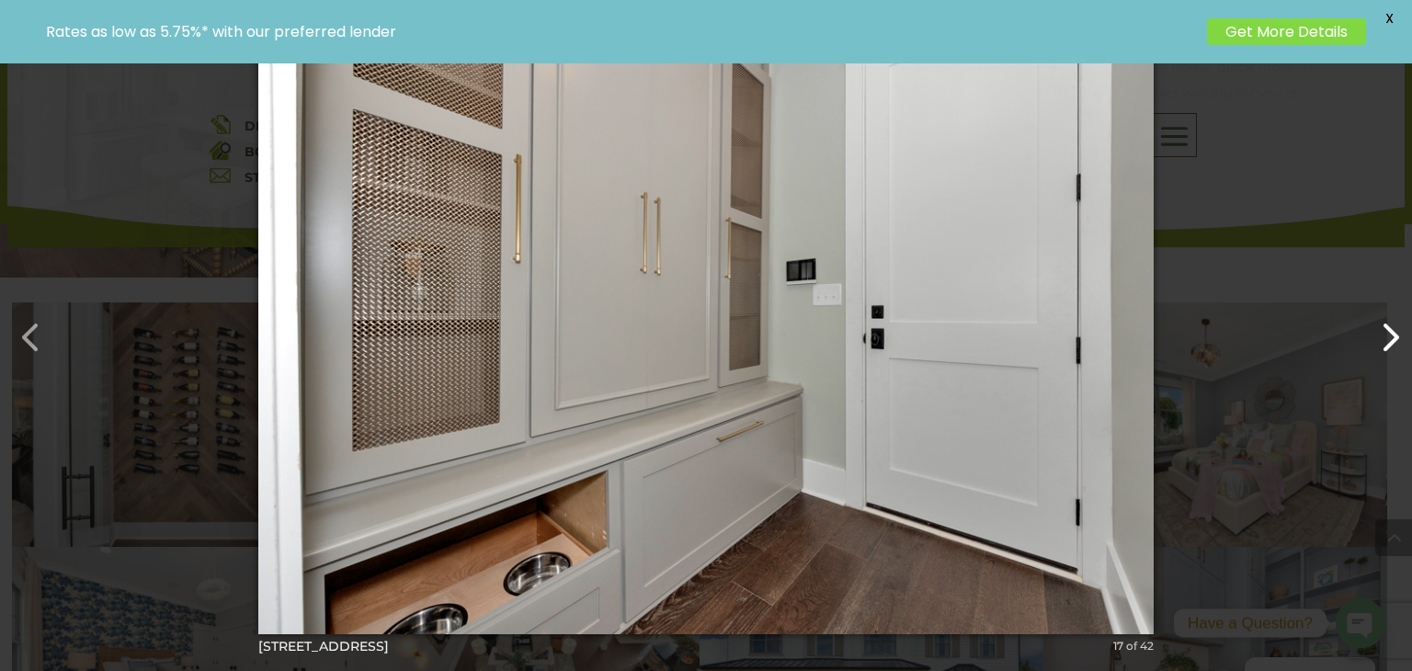
click at [1381, 314] on button "button" at bounding box center [1381, 328] width 44 height 44
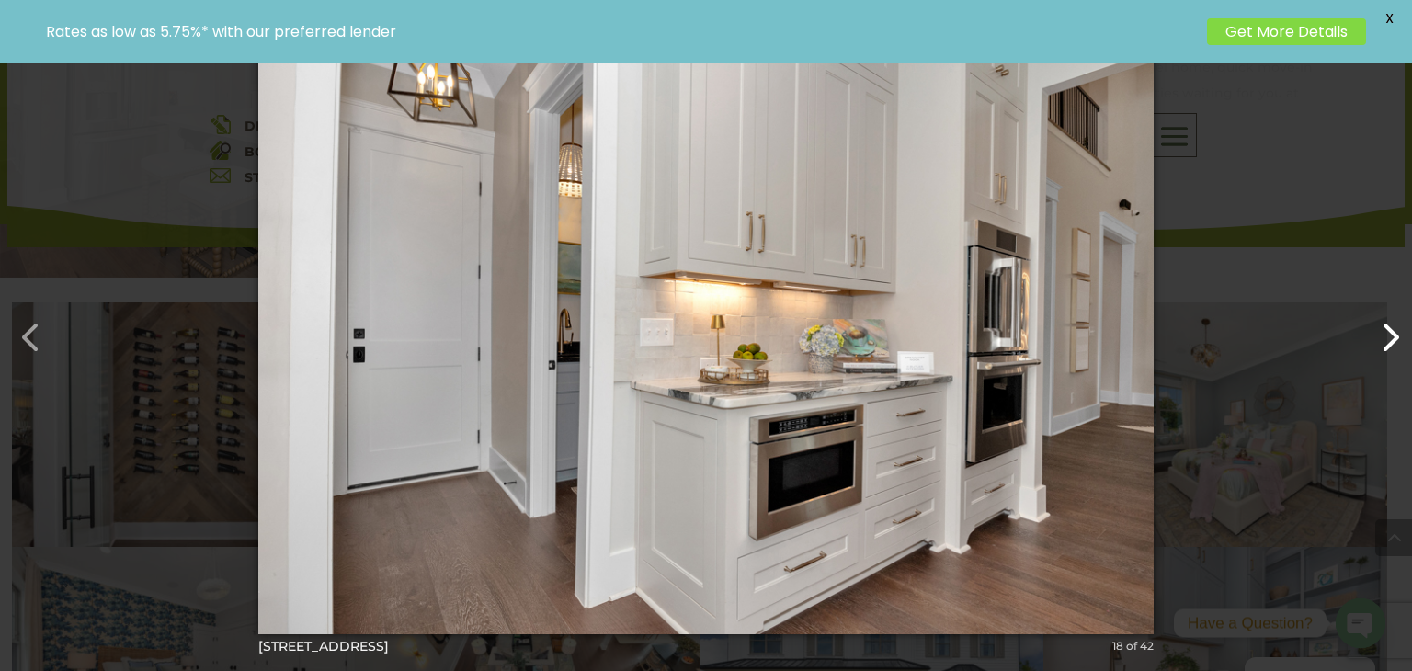
click at [1381, 314] on button "button" at bounding box center [1381, 328] width 44 height 44
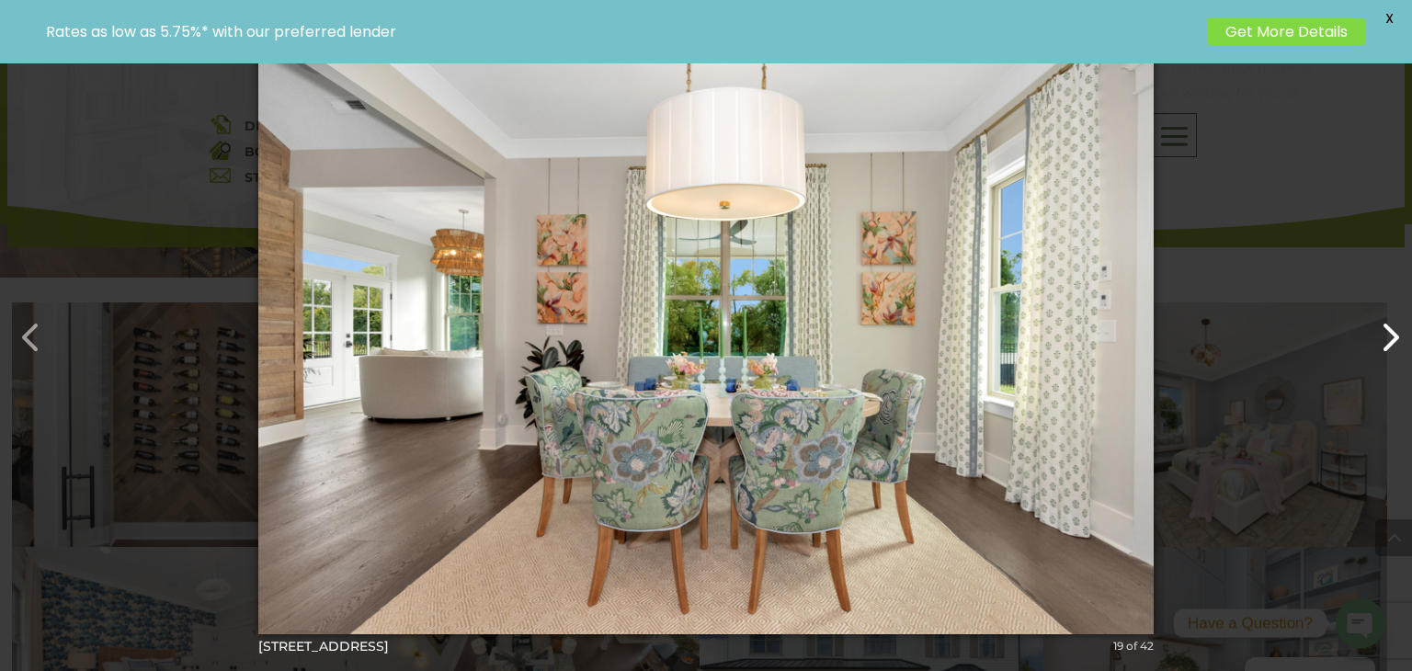
click at [1381, 314] on button "button" at bounding box center [1381, 328] width 44 height 44
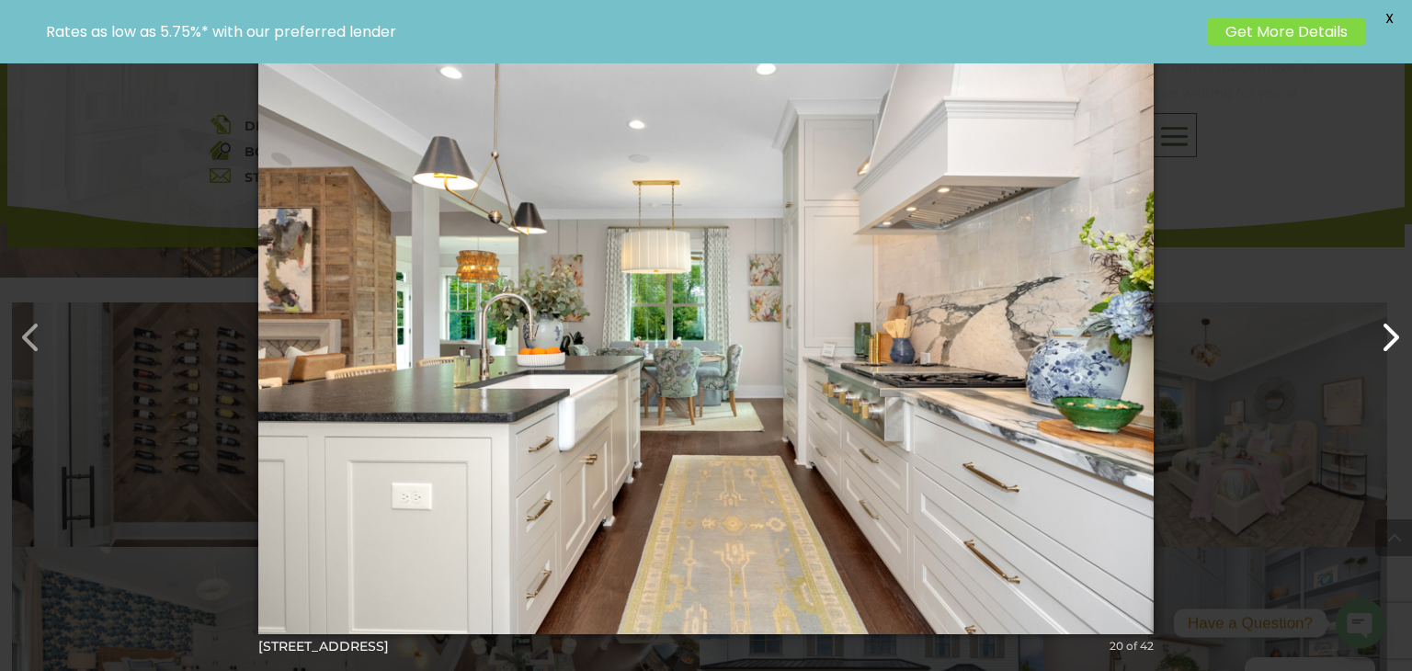
click at [1381, 314] on button "button" at bounding box center [1381, 328] width 44 height 44
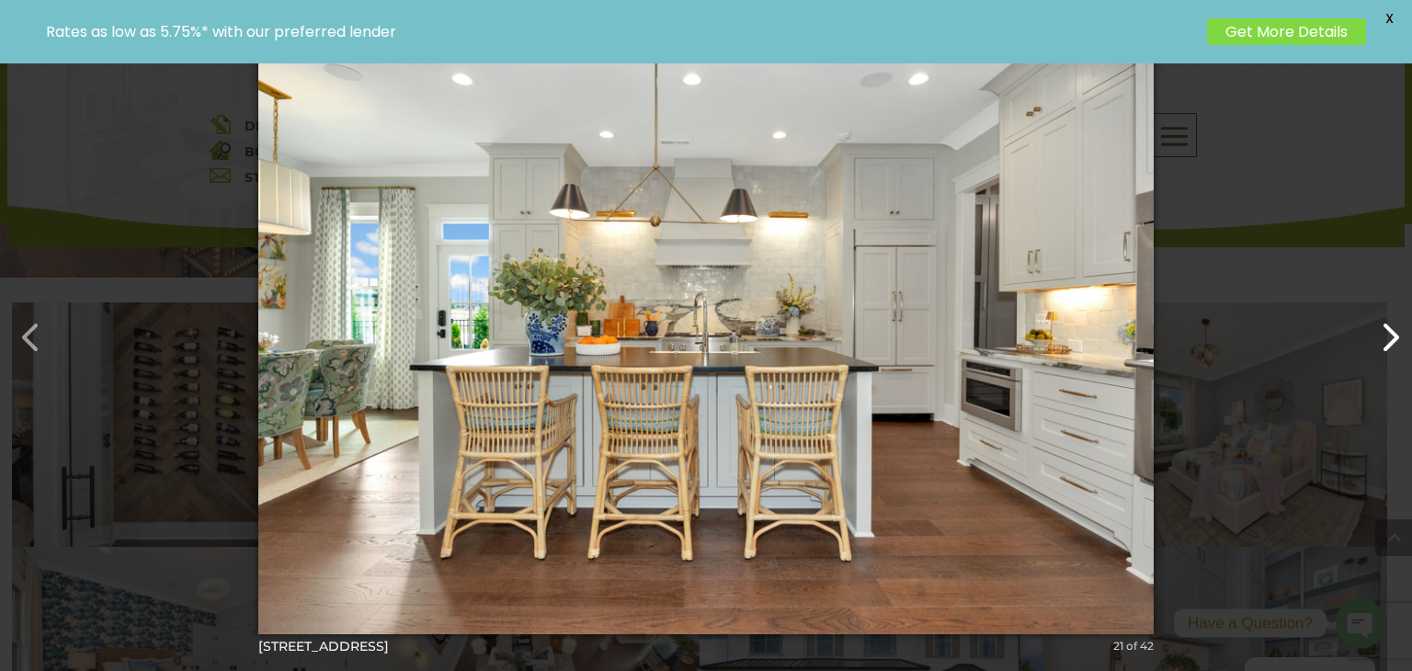
click at [1381, 314] on button "button" at bounding box center [1381, 328] width 44 height 44
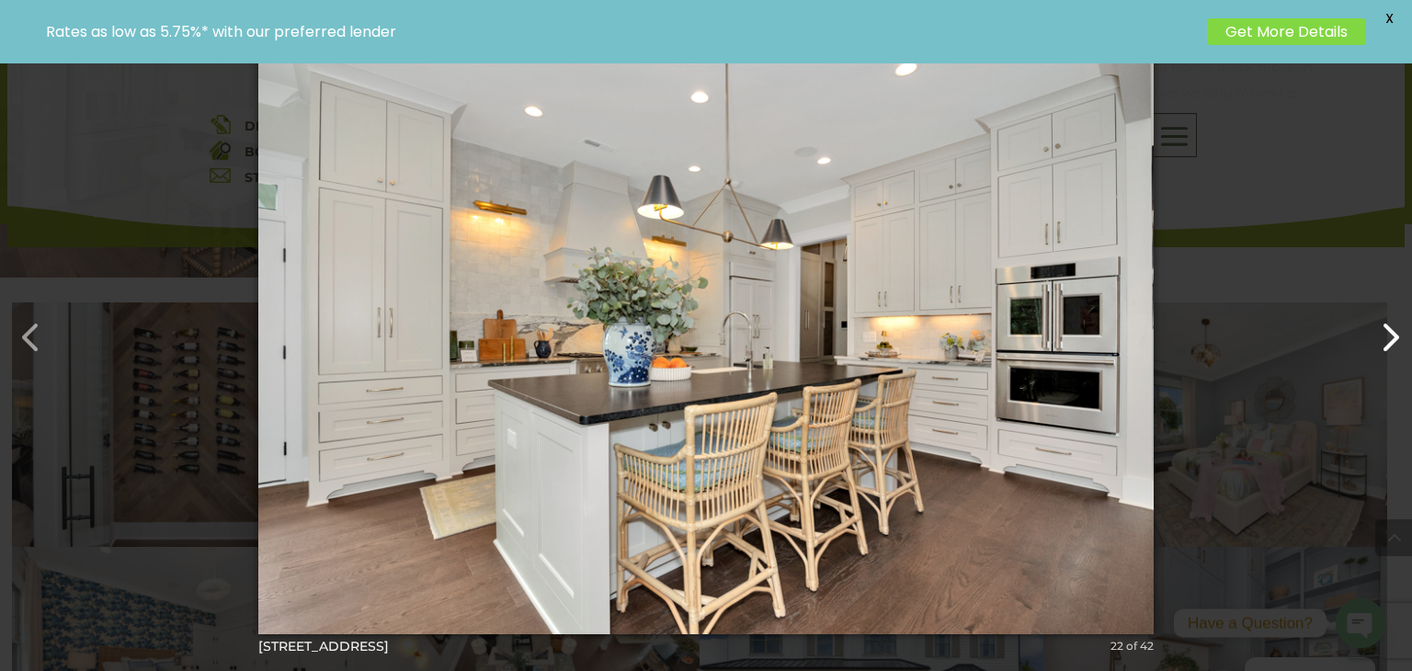
click at [1381, 314] on button "button" at bounding box center [1381, 328] width 44 height 44
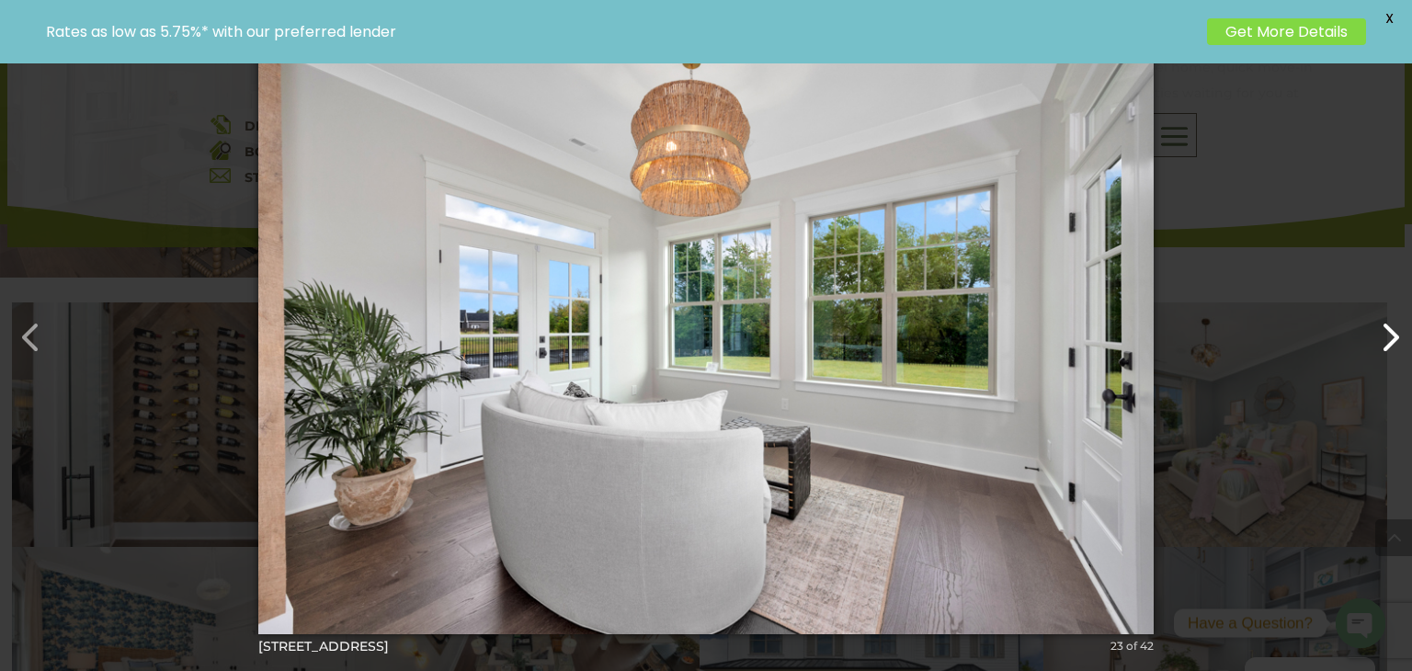
click at [1381, 314] on button "button" at bounding box center [1381, 328] width 44 height 44
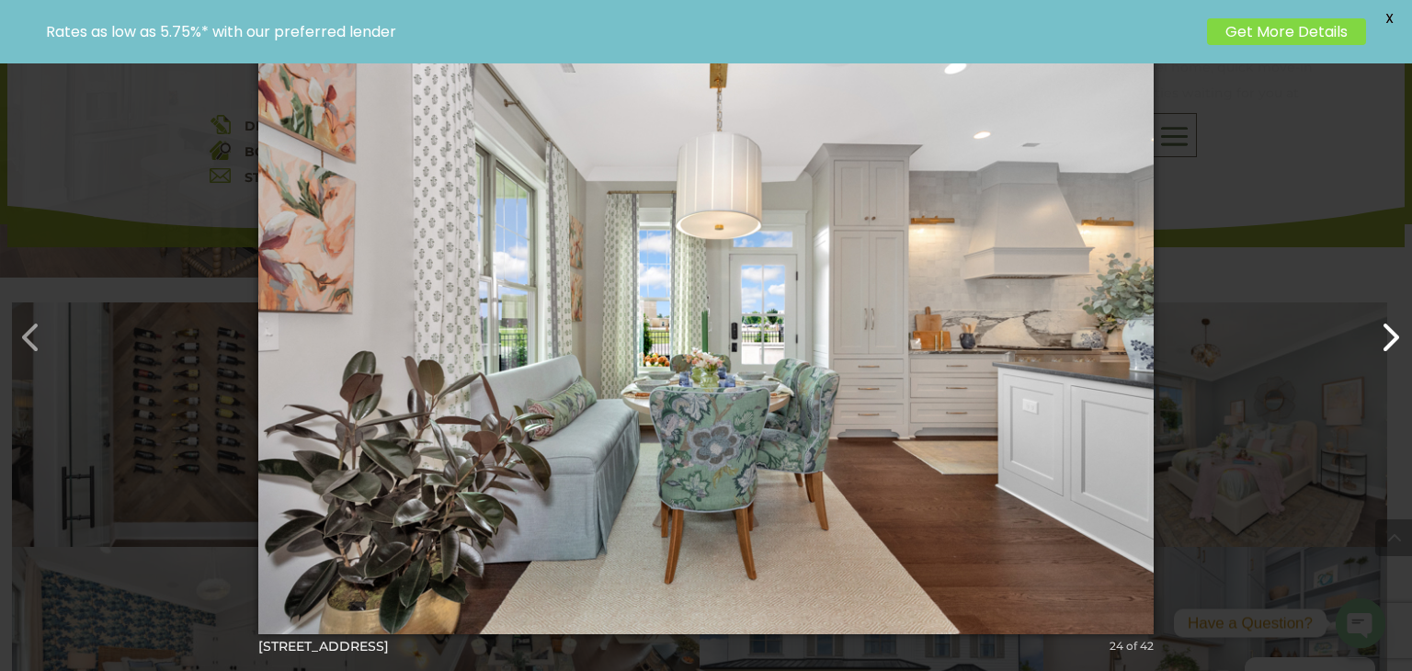
click at [1381, 311] on button "button" at bounding box center [1381, 328] width 44 height 44
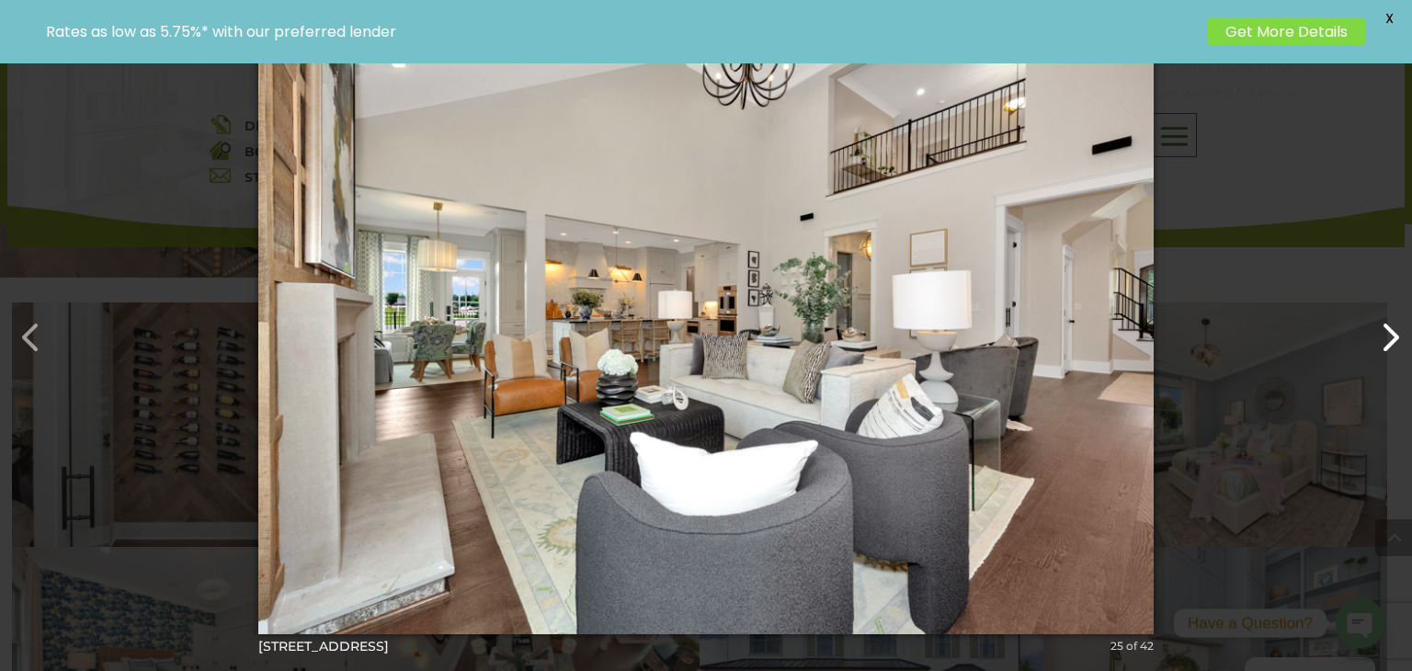
click at [1381, 311] on button "button" at bounding box center [1381, 328] width 44 height 44
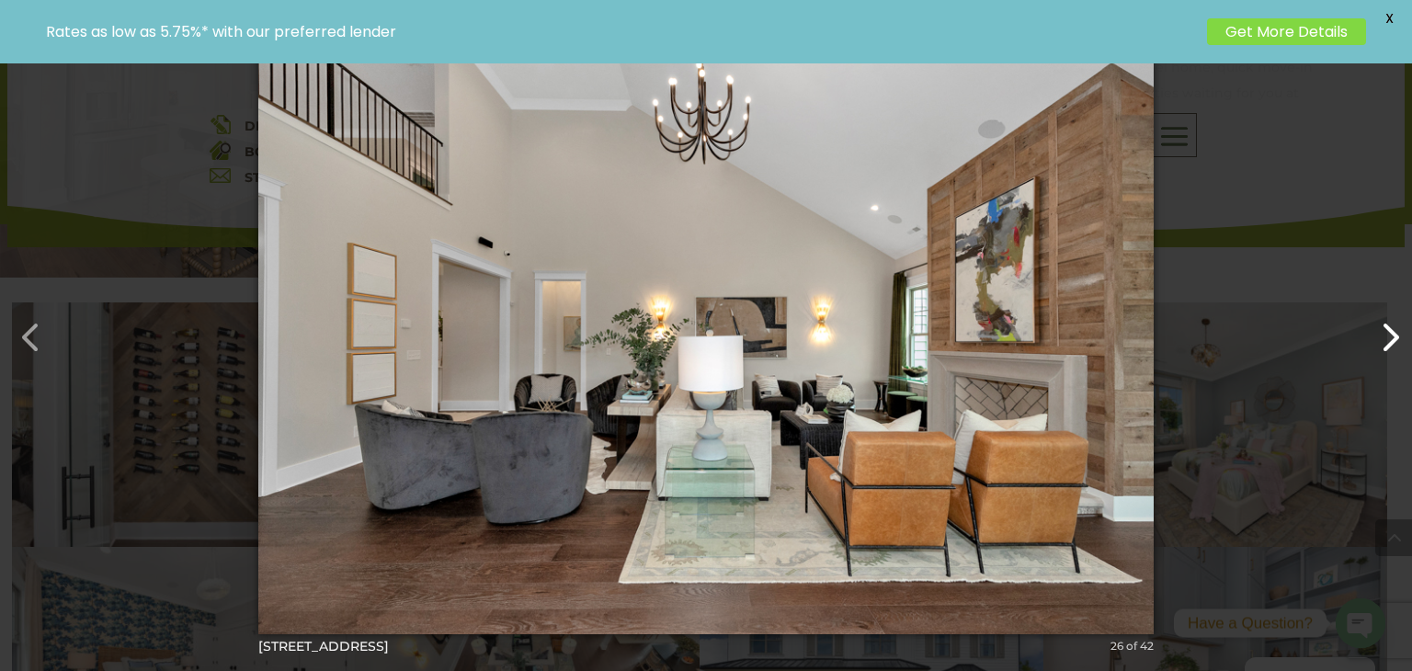
click at [1381, 311] on button "button" at bounding box center [1381, 328] width 44 height 44
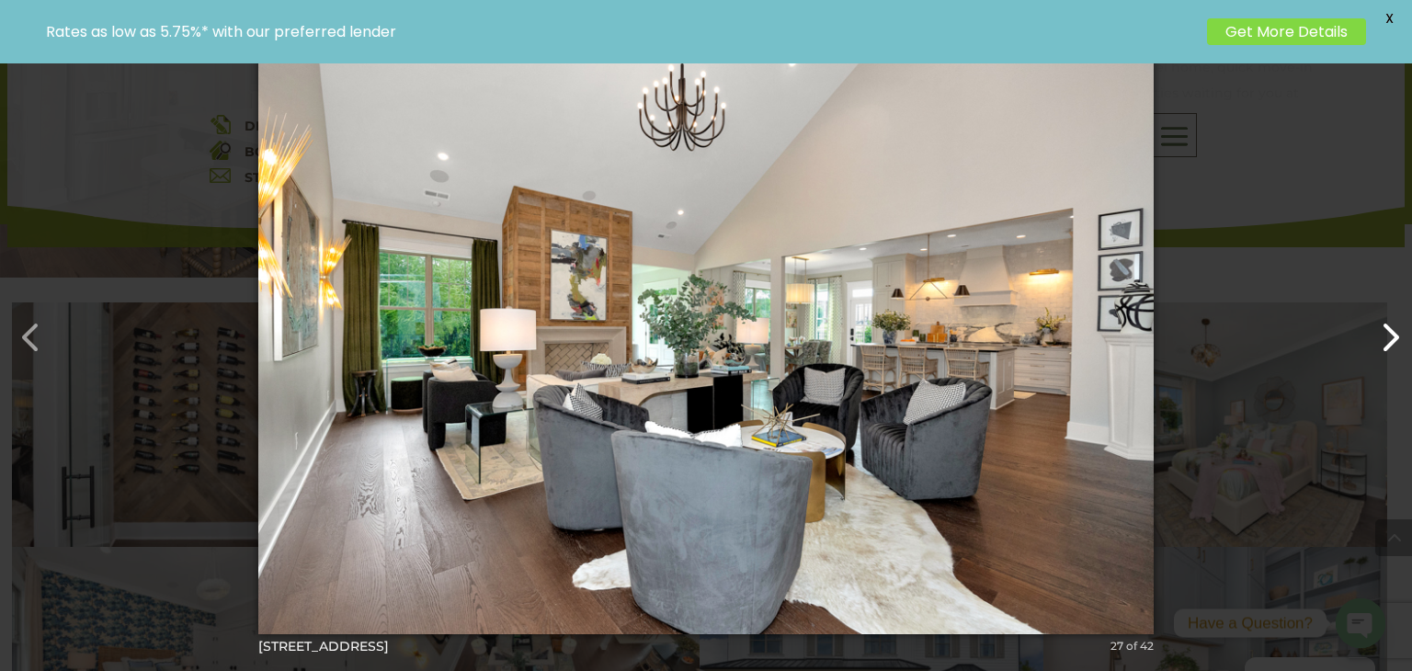
click at [1381, 311] on button "button" at bounding box center [1381, 328] width 44 height 44
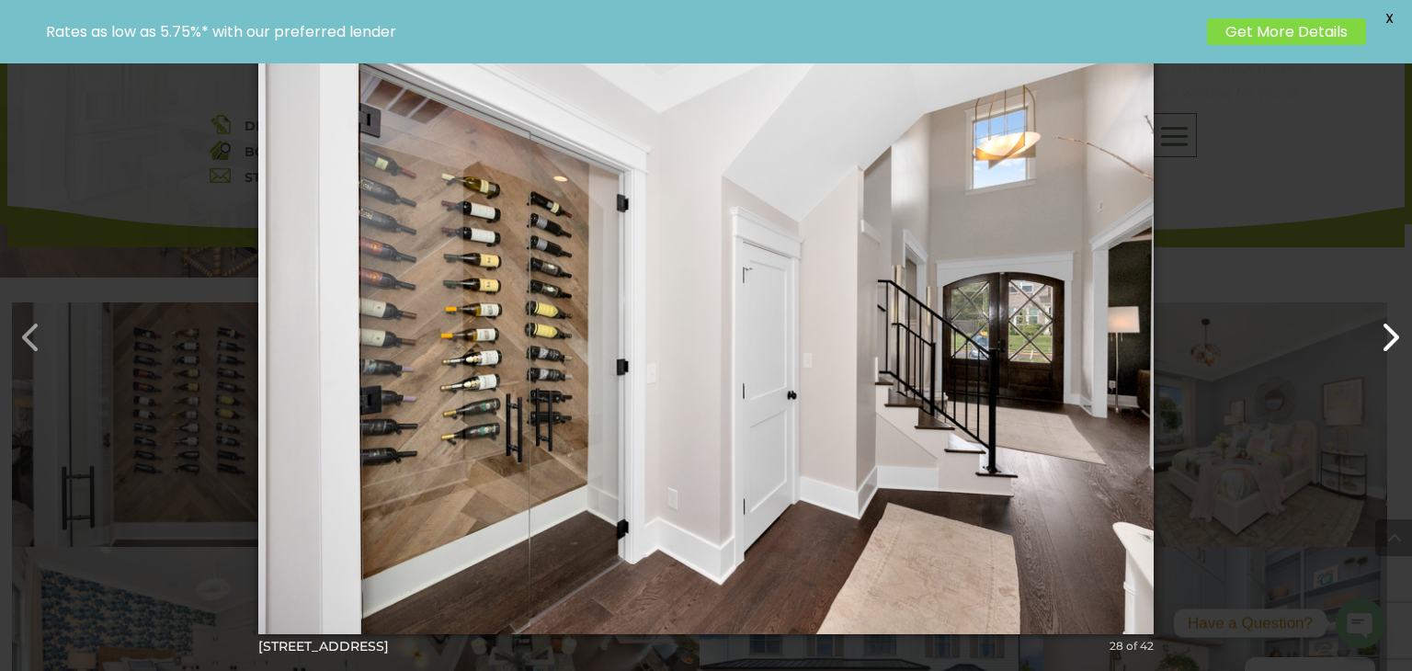
click at [1398, 338] on button "button" at bounding box center [1381, 328] width 44 height 44
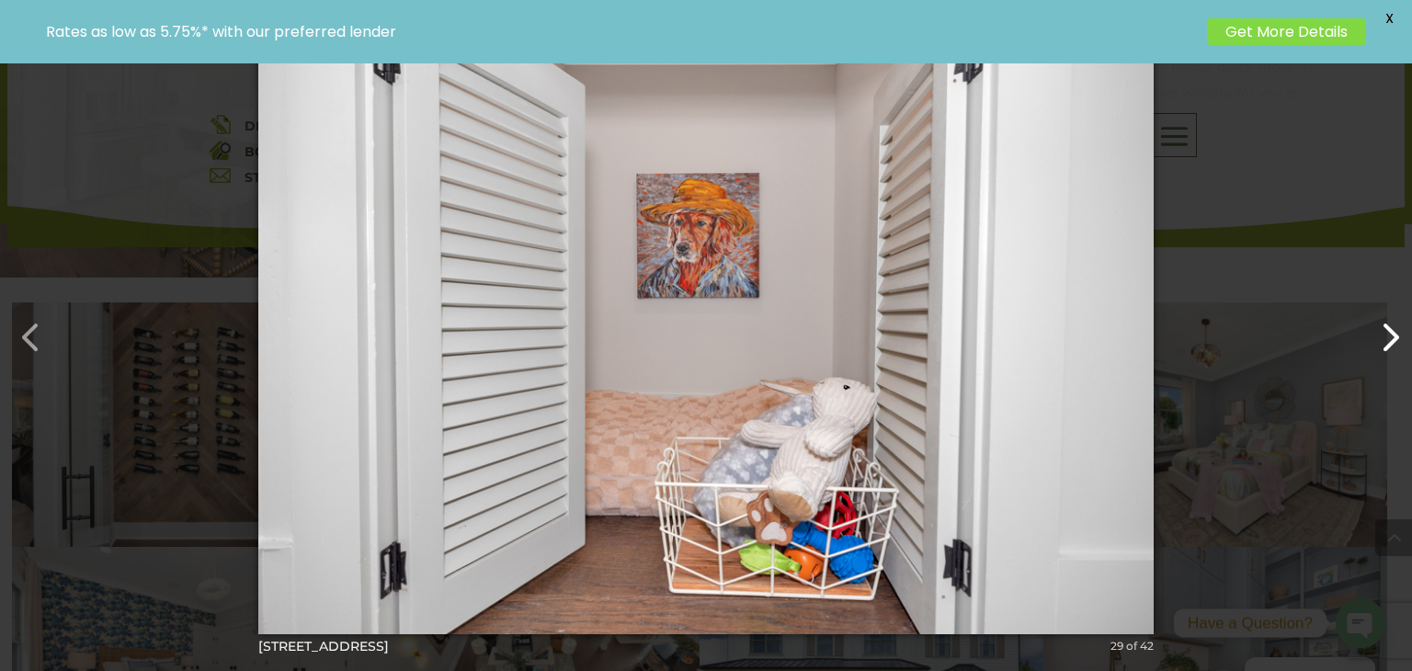
click at [1398, 341] on button "button" at bounding box center [1381, 328] width 44 height 44
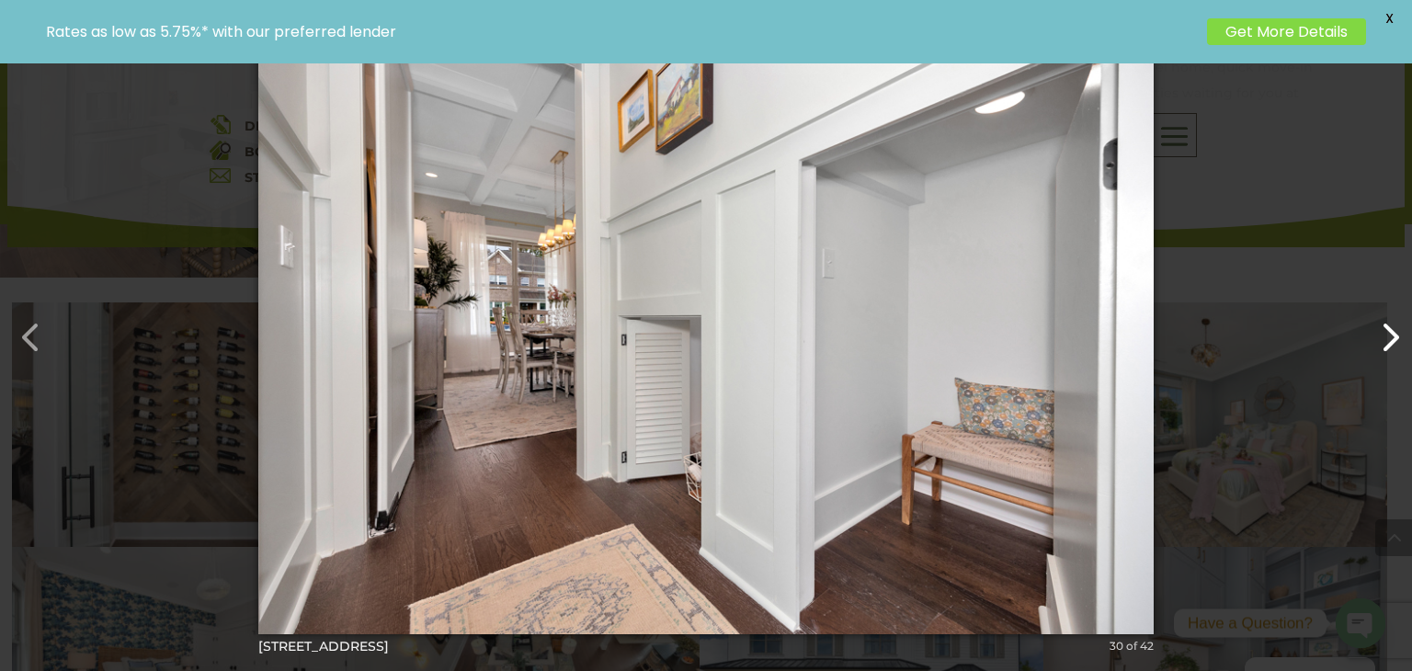
click at [1398, 335] on button "button" at bounding box center [1381, 328] width 44 height 44
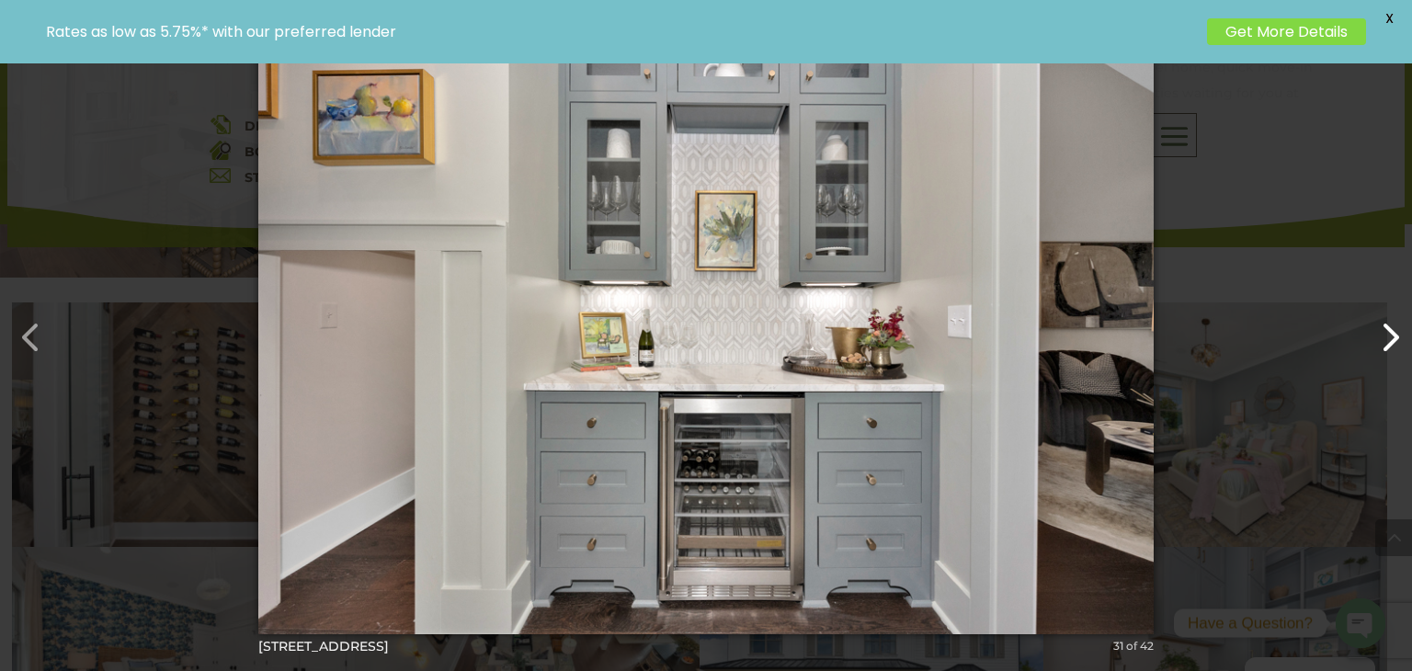
click at [1398, 329] on button "button" at bounding box center [1381, 328] width 44 height 44
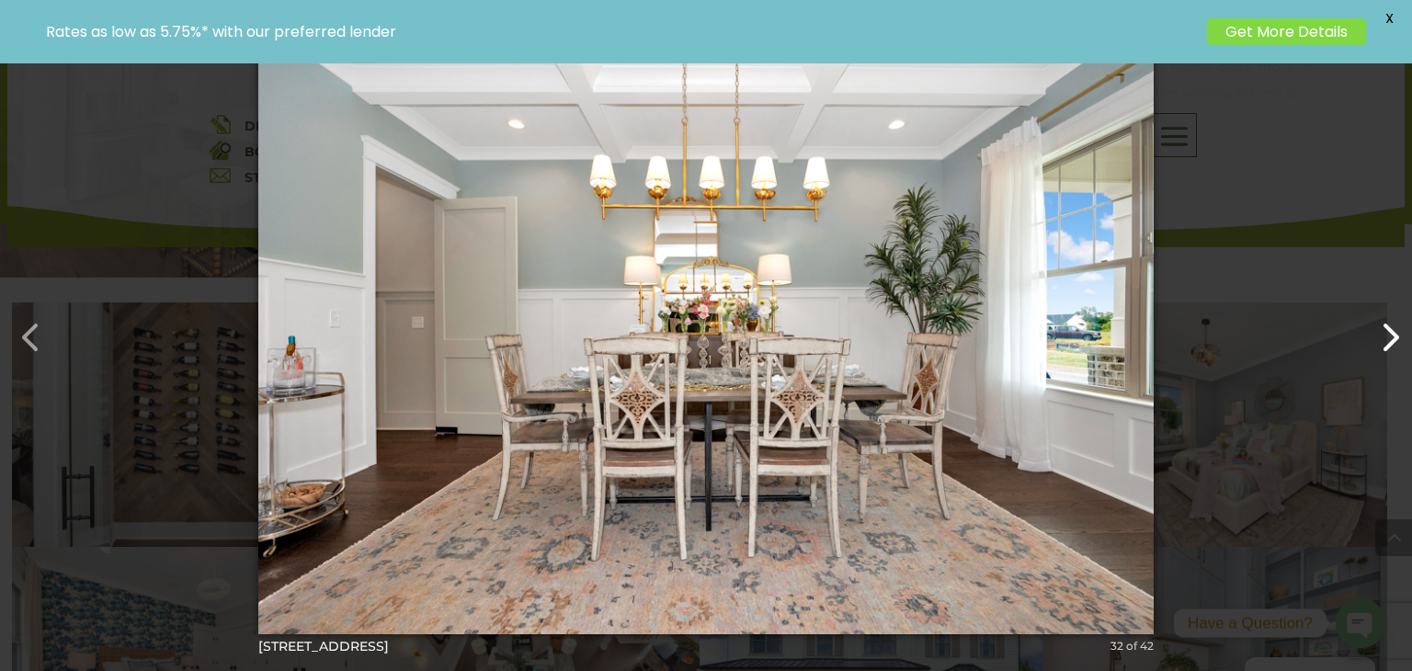
click at [1398, 328] on button "button" at bounding box center [1381, 328] width 44 height 44
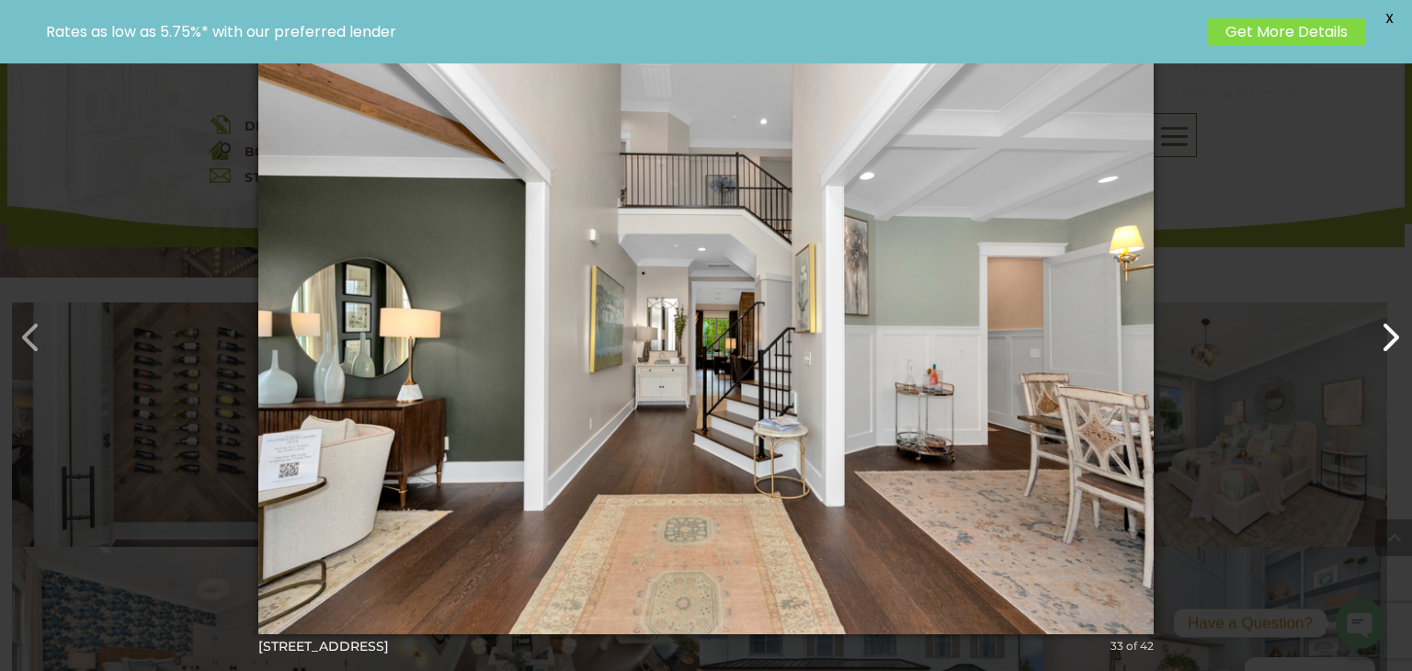
click at [1391, 327] on button "button" at bounding box center [1381, 328] width 44 height 44
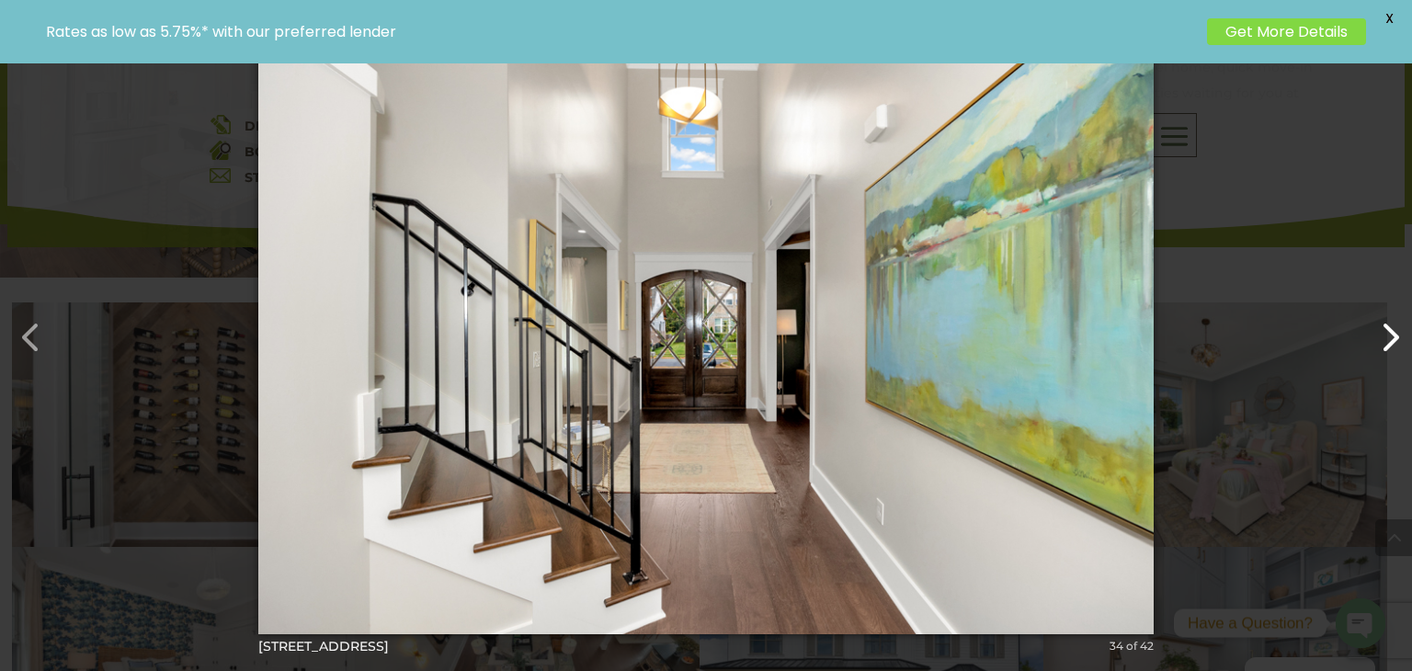
click at [1389, 325] on button "button" at bounding box center [1381, 328] width 44 height 44
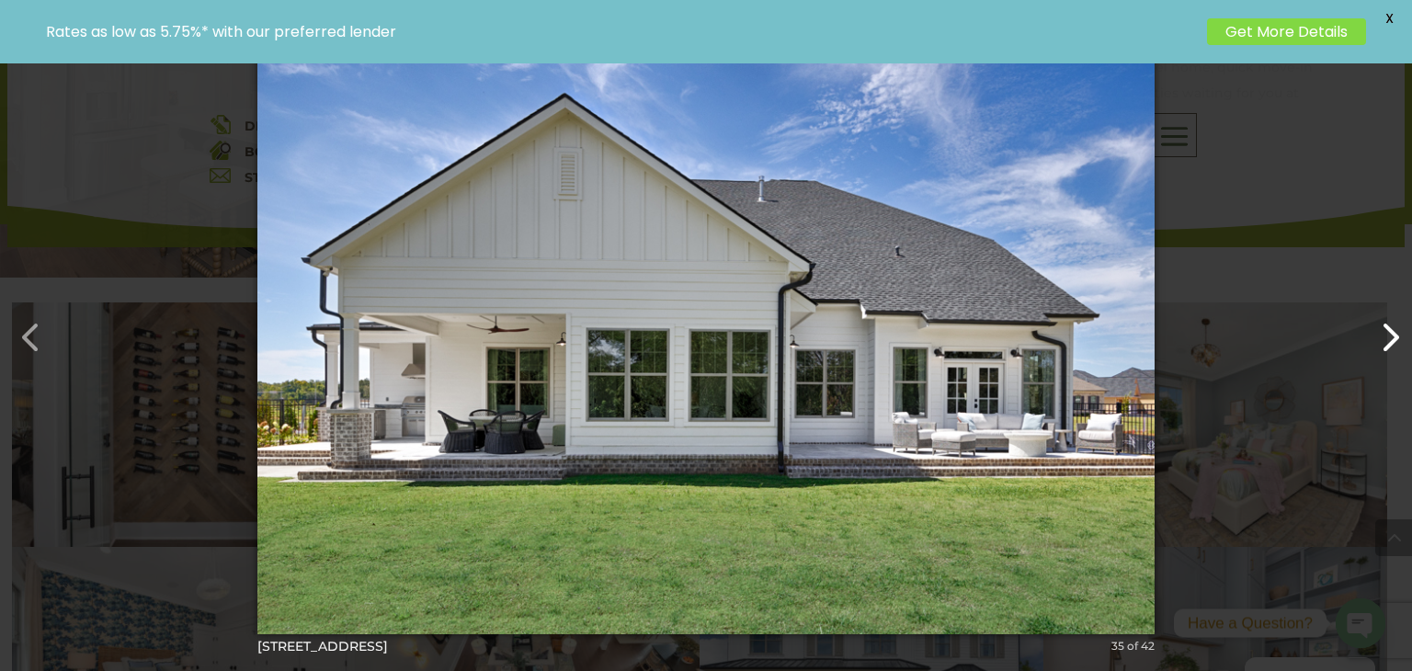
click at [1386, 324] on button "button" at bounding box center [1381, 328] width 44 height 44
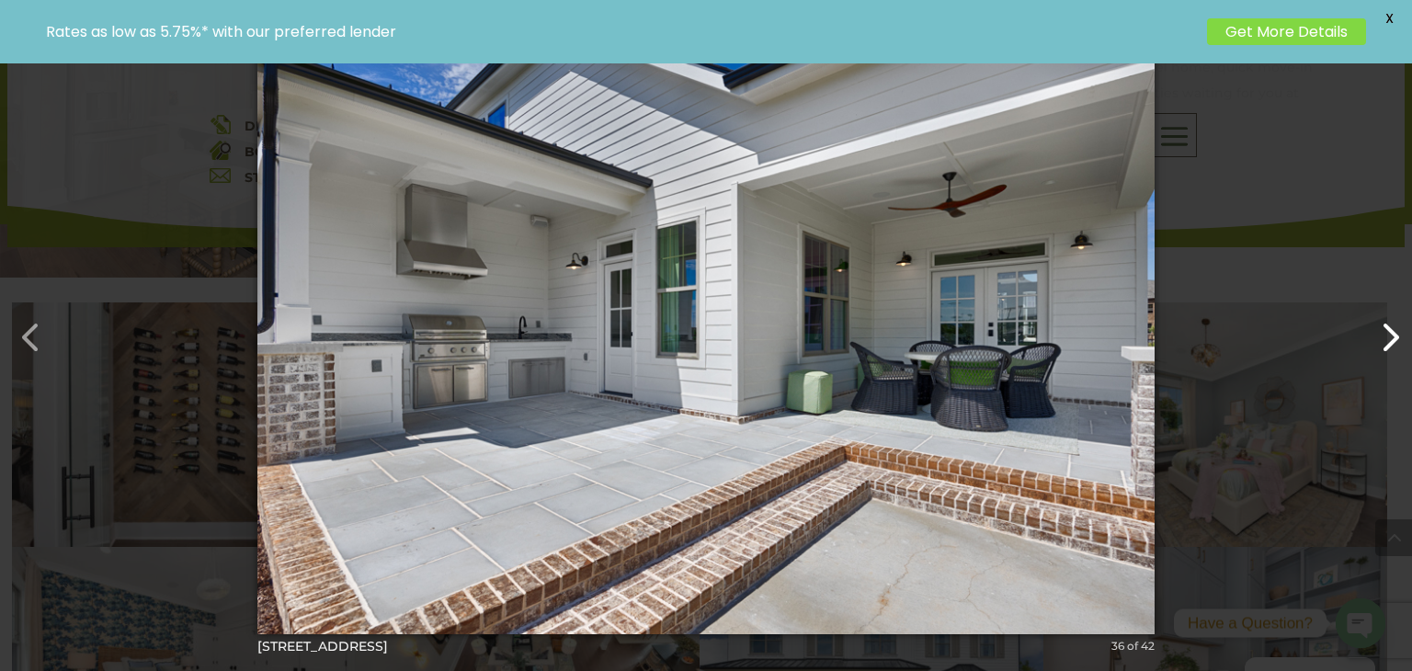
click at [1380, 321] on button "button" at bounding box center [1381, 328] width 44 height 44
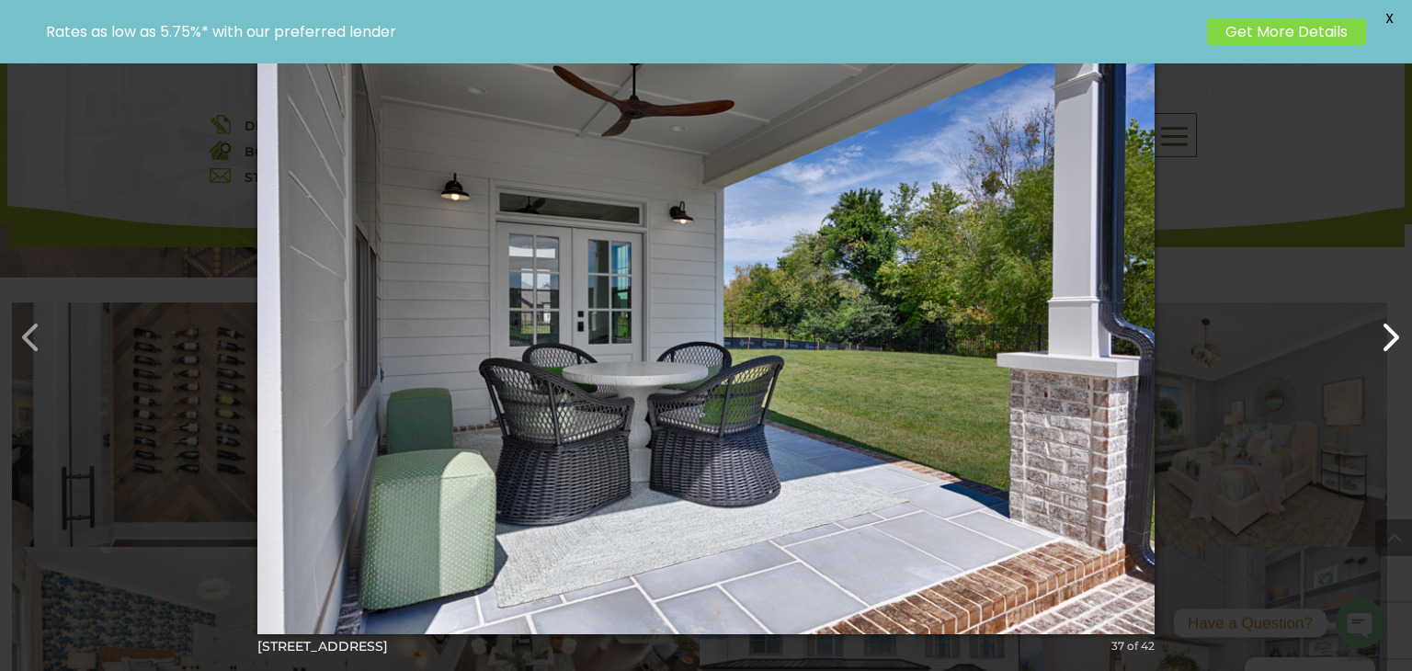
click at [1380, 321] on button "button" at bounding box center [1381, 328] width 44 height 44
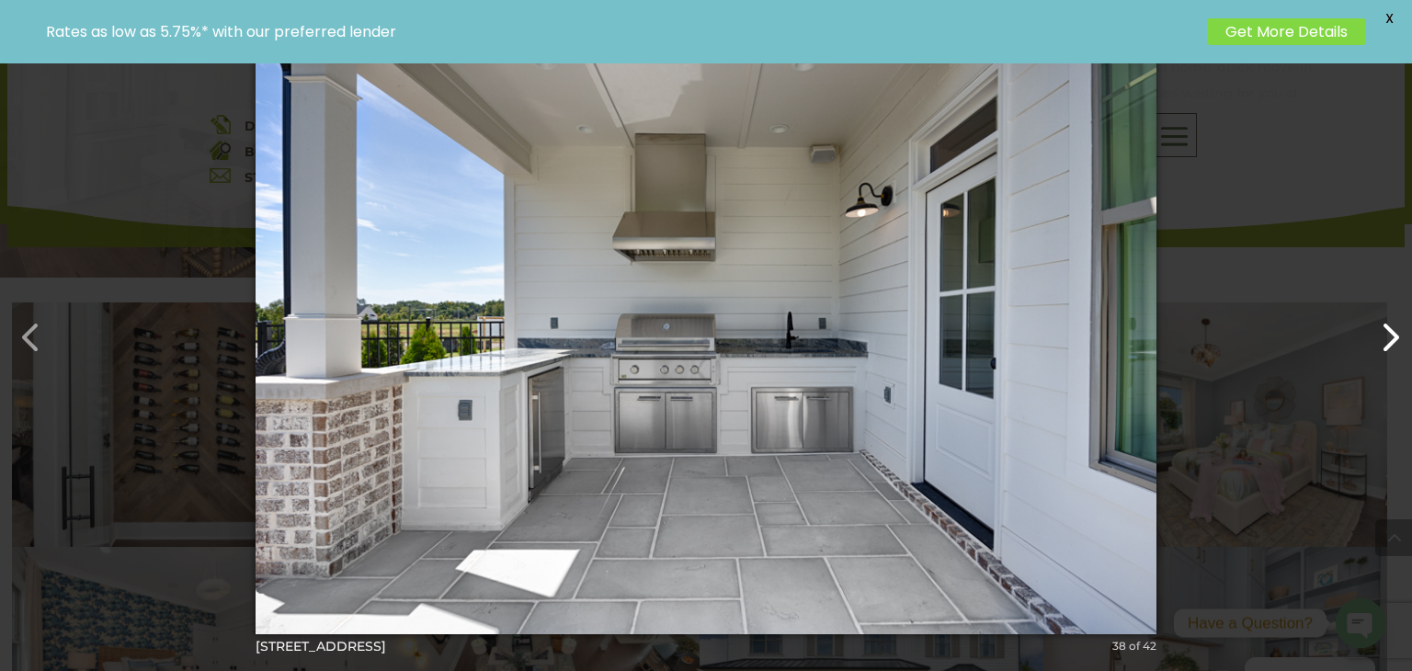
click at [1380, 321] on button "button" at bounding box center [1381, 328] width 44 height 44
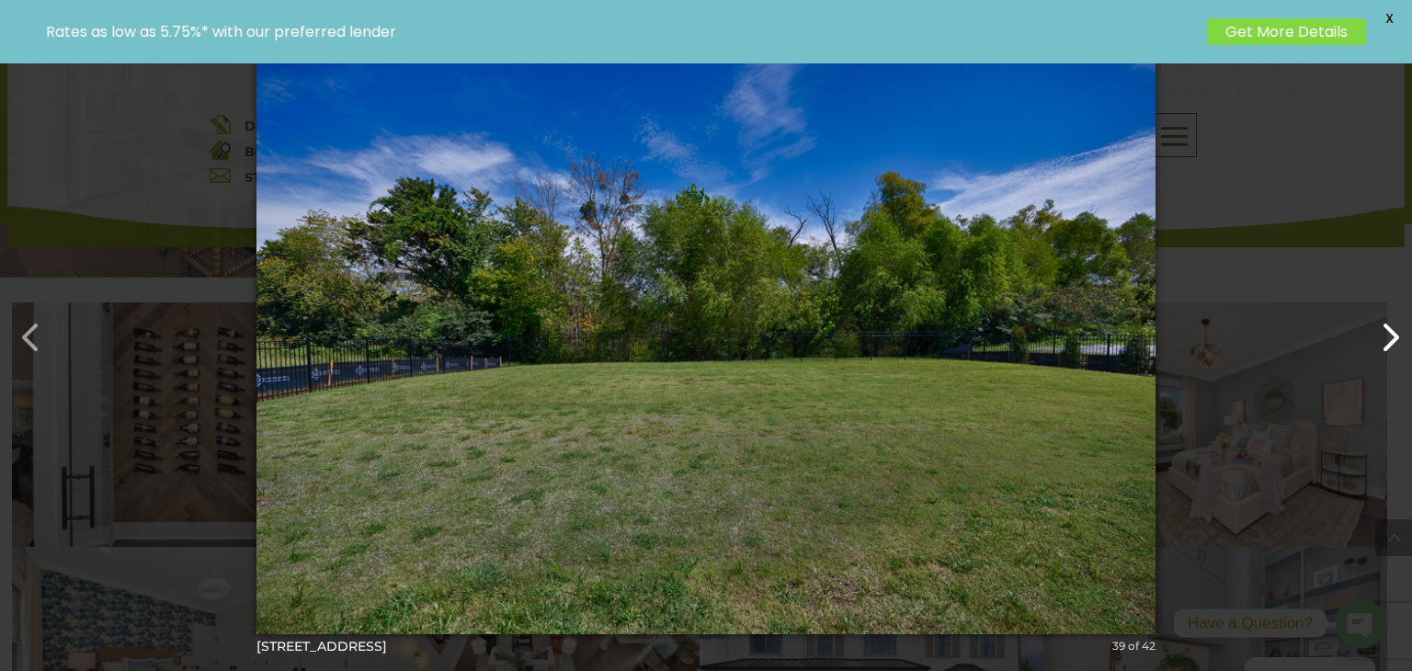
click at [1380, 321] on button "button" at bounding box center [1381, 328] width 44 height 44
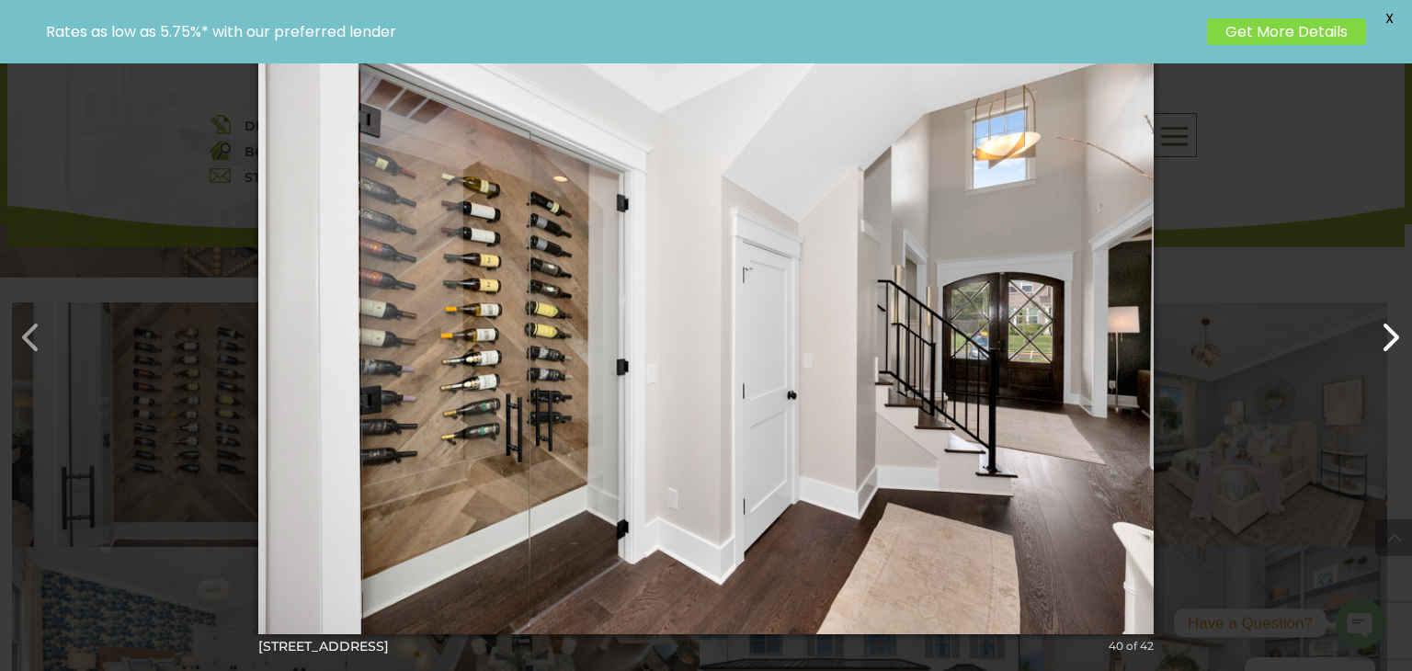
click at [1380, 321] on button "button" at bounding box center [1381, 328] width 44 height 44
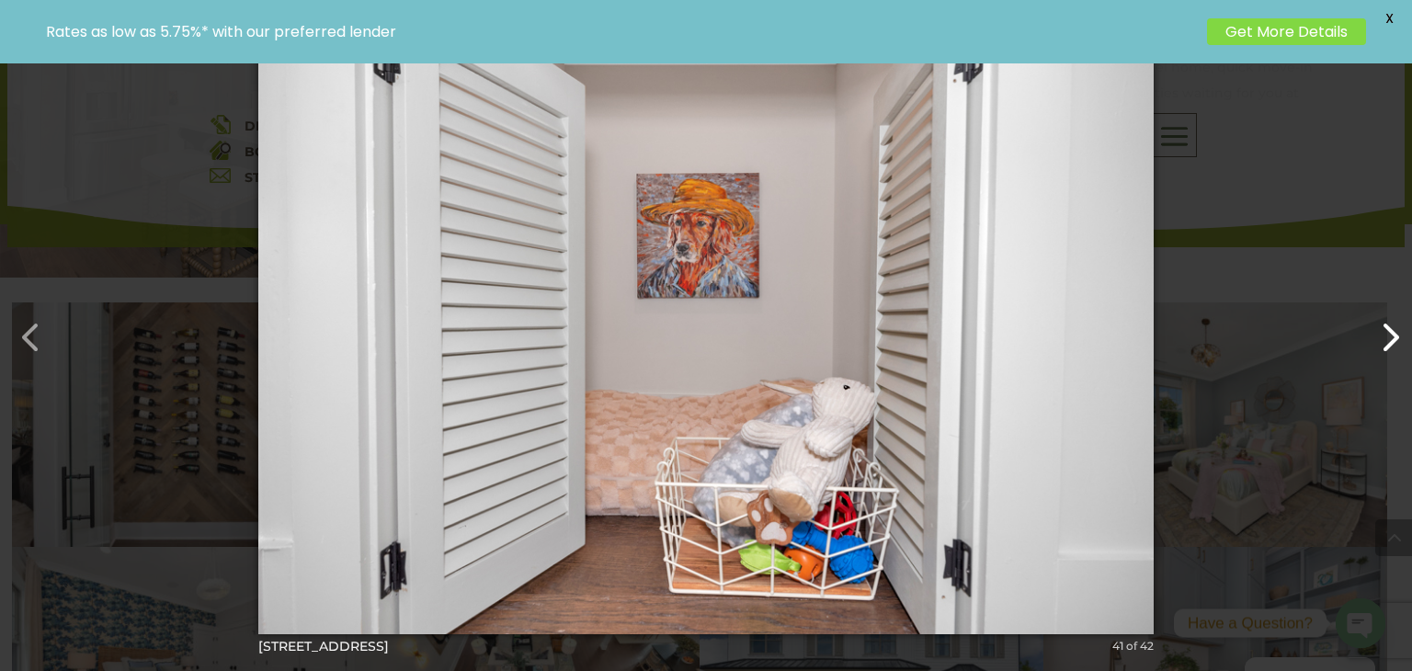
click at [1380, 321] on button "button" at bounding box center [1381, 328] width 44 height 44
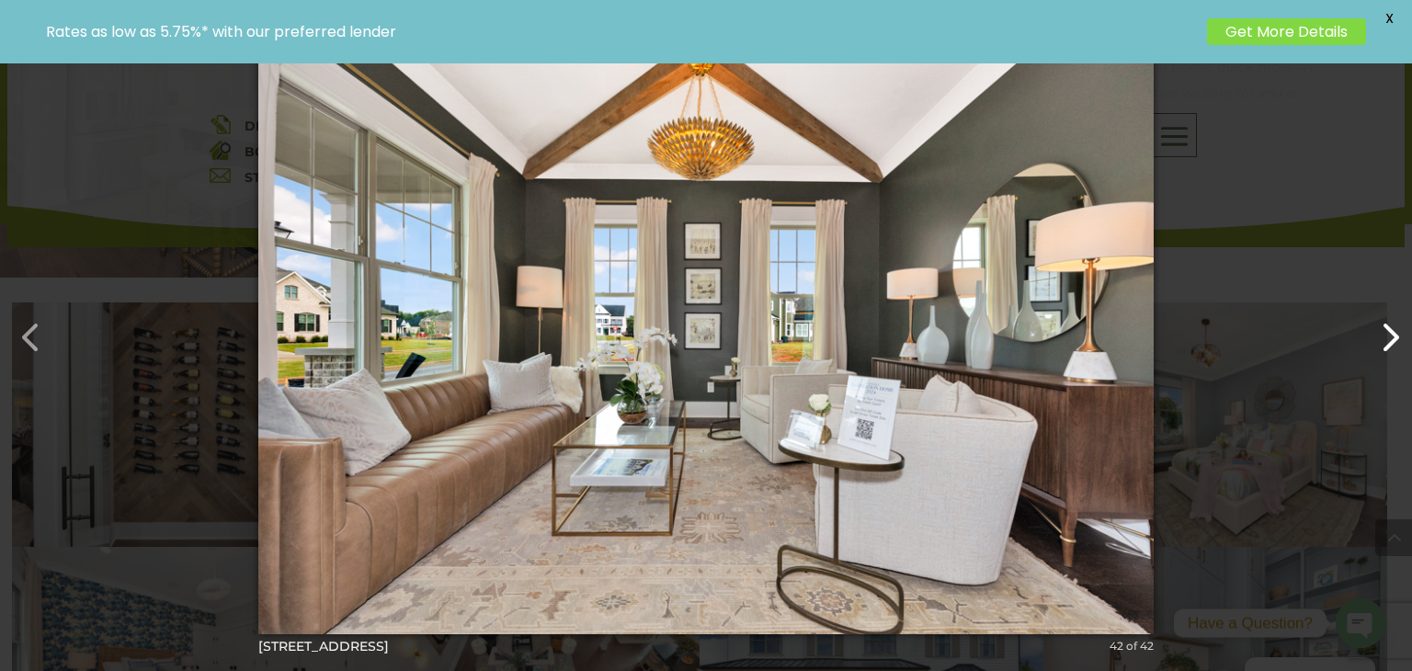
click at [1380, 321] on button "button" at bounding box center [1381, 328] width 44 height 44
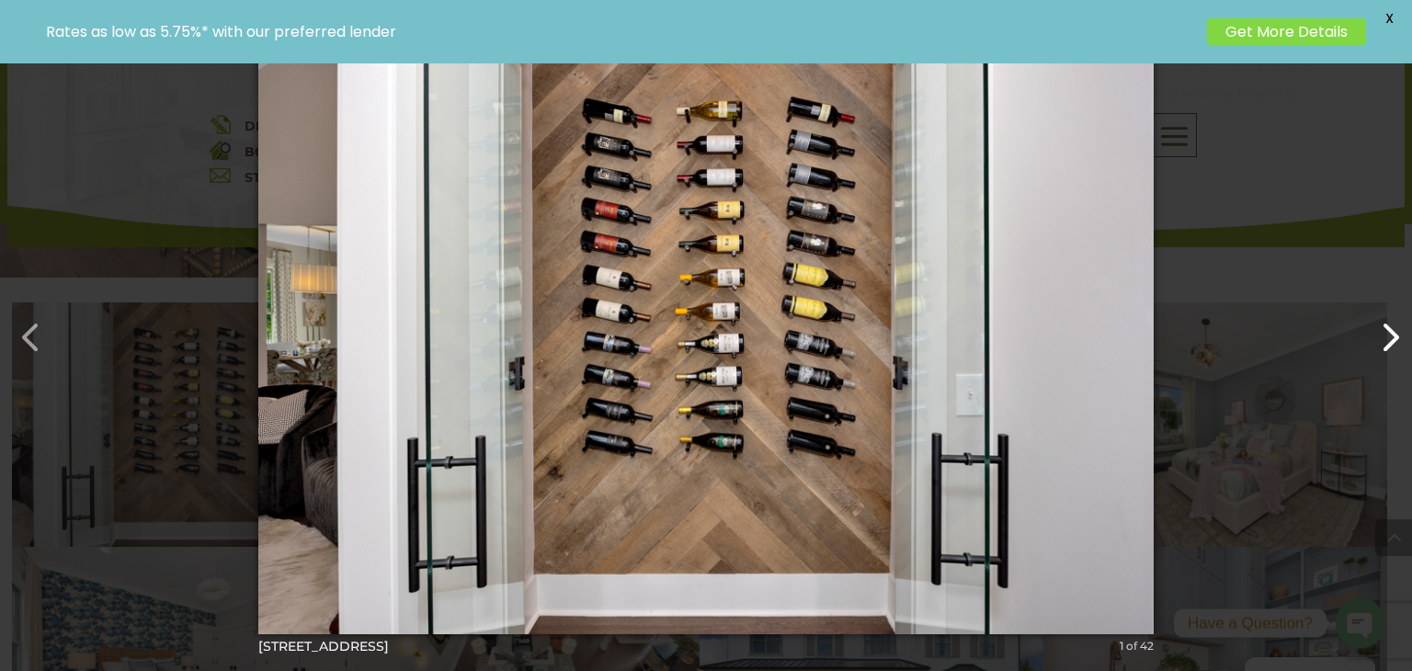
click at [1380, 321] on button "button" at bounding box center [1381, 328] width 44 height 44
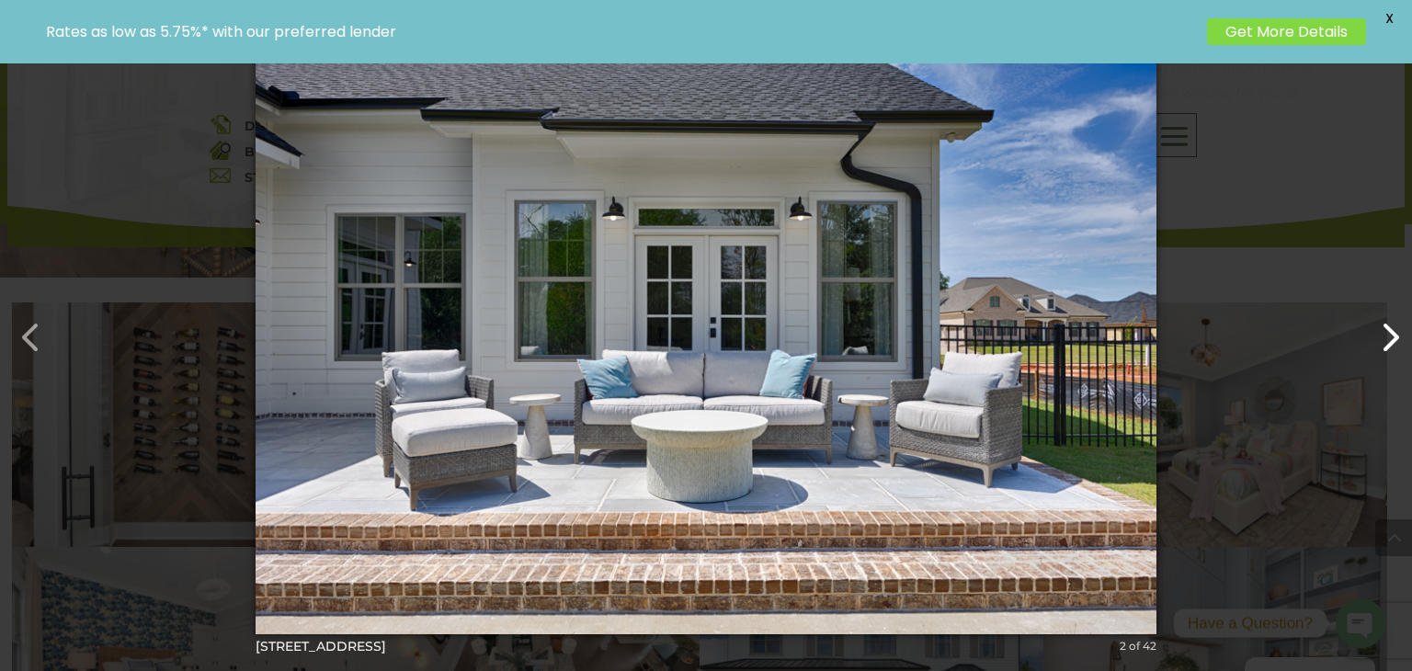
click at [1380, 321] on button "button" at bounding box center [1381, 328] width 44 height 44
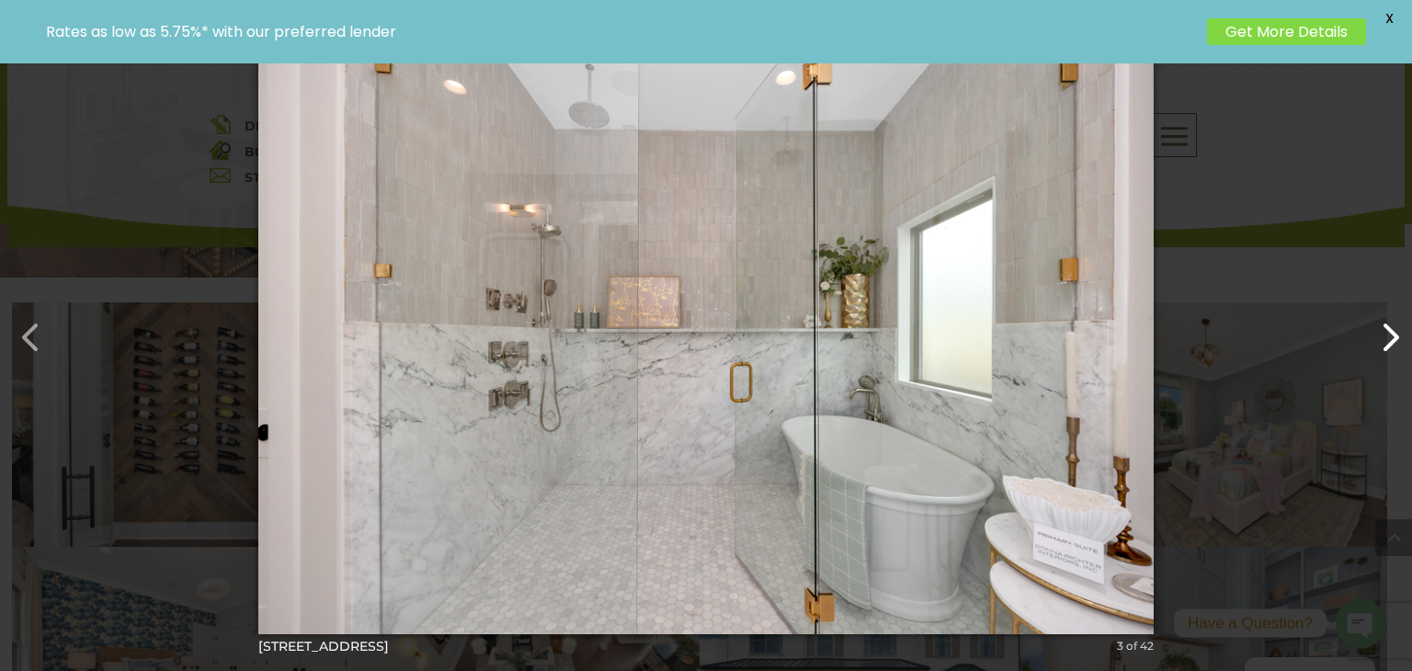
click at [1380, 321] on button "button" at bounding box center [1381, 328] width 44 height 44
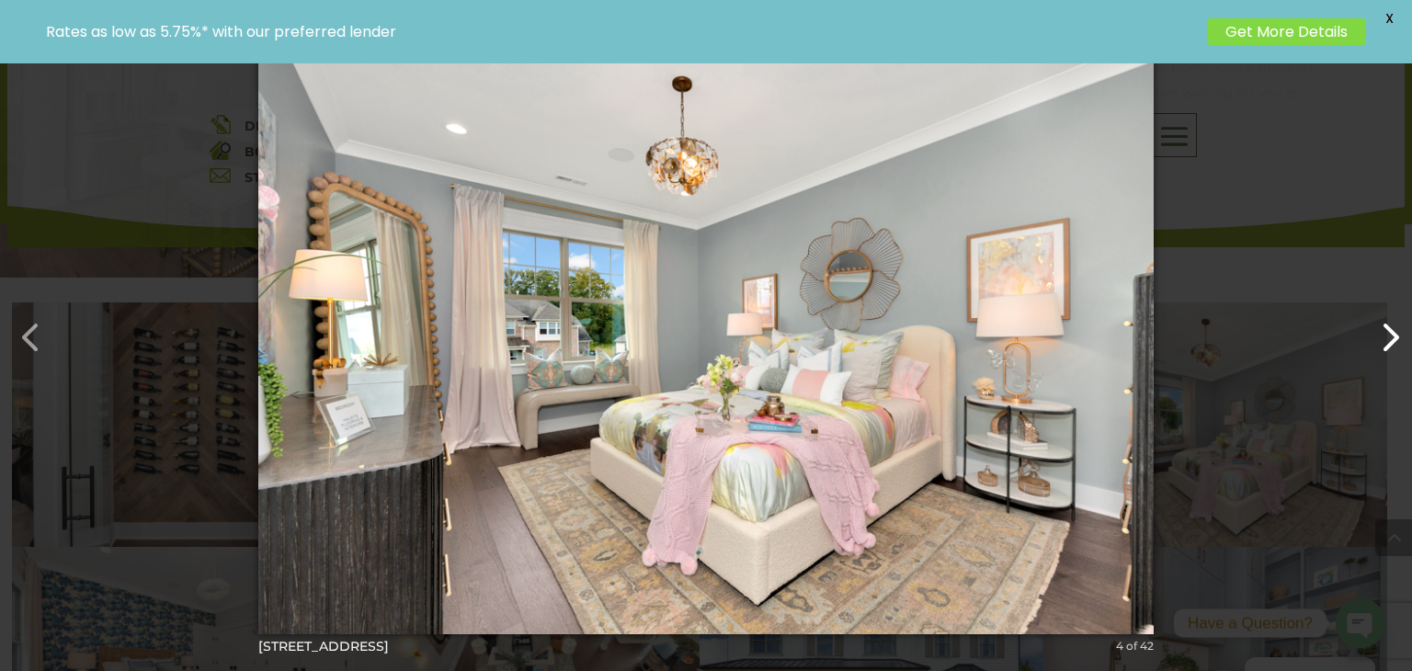
click at [1380, 321] on button "button" at bounding box center [1381, 328] width 44 height 44
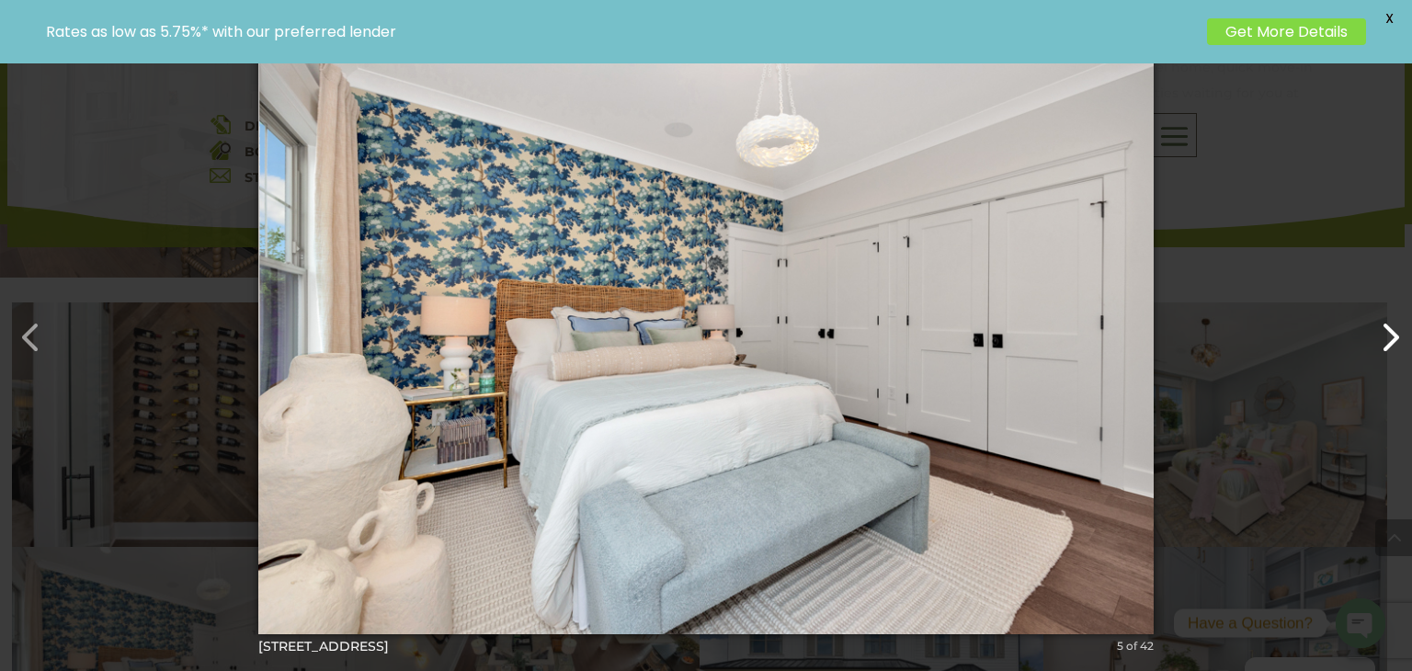
click at [1380, 321] on button "button" at bounding box center [1381, 328] width 44 height 44
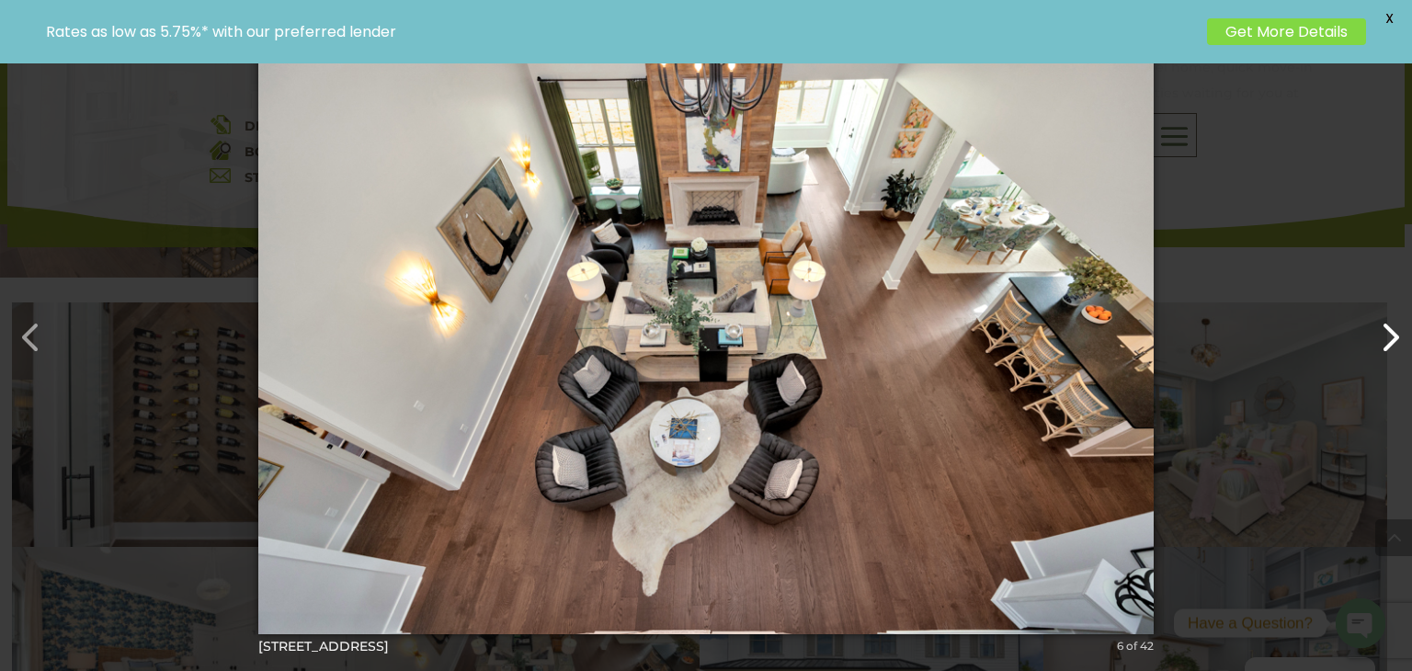
click at [1380, 321] on button "button" at bounding box center [1381, 328] width 44 height 44
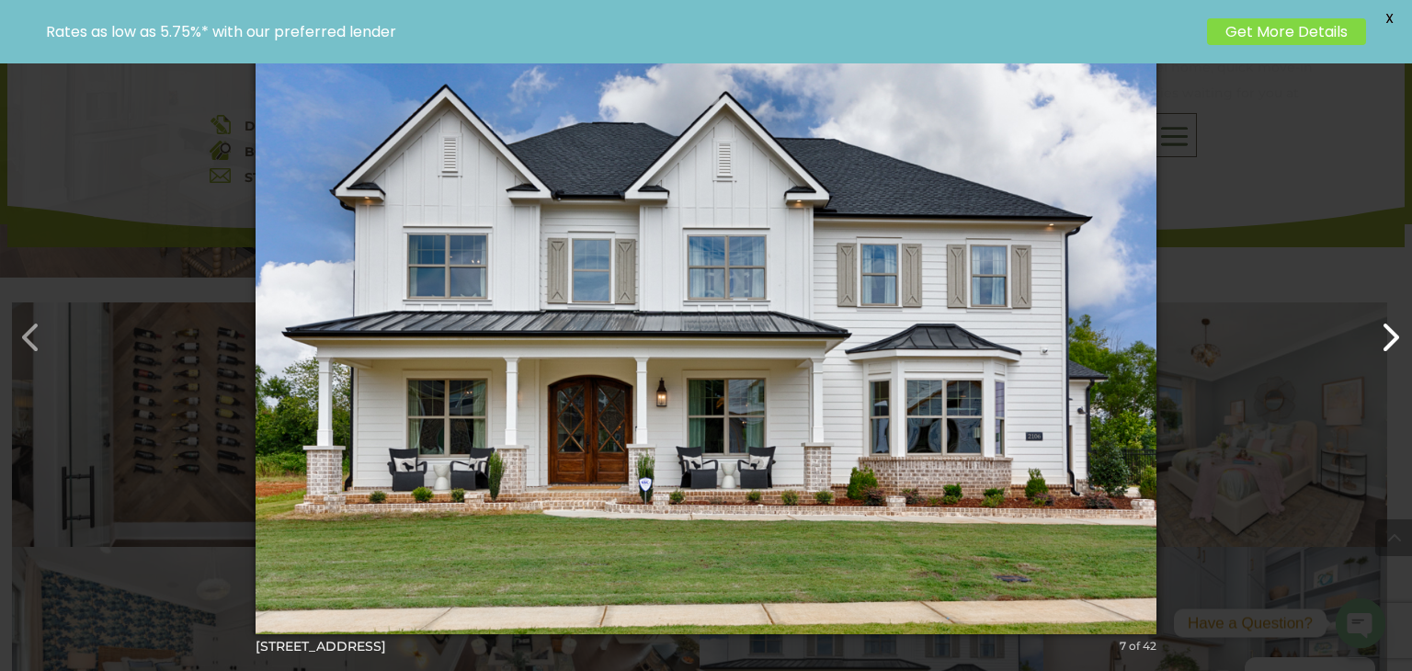
click at [1380, 321] on button "button" at bounding box center [1381, 328] width 44 height 44
